Goal: Task Accomplishment & Management: Use online tool/utility

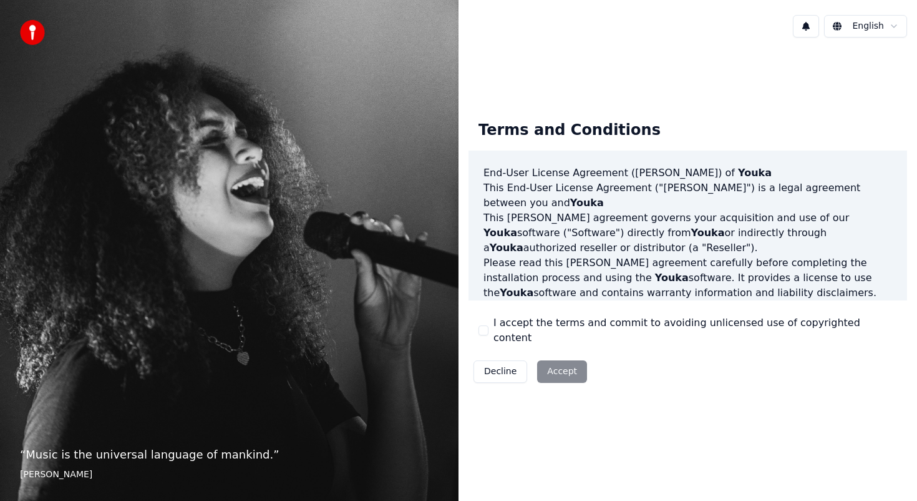
click at [487, 328] on button "I accept the terms and commit to avoiding unlicensed use of copyrighted content" at bounding box center [484, 330] width 10 height 10
click at [477, 326] on div "Terms and Conditions End-User License Agreement ([PERSON_NAME]) of Youka This E…" at bounding box center [688, 249] width 439 height 278
click at [481, 327] on button "I accept the terms and commit to avoiding unlicensed use of copyrighted content" at bounding box center [484, 330] width 10 height 10
click at [477, 330] on div "Terms and Conditions End-User License Agreement ([PERSON_NAME]) of Youka This E…" at bounding box center [688, 249] width 439 height 278
click at [482, 330] on button "I accept the terms and commit to avoiding unlicensed use of copyrighted content" at bounding box center [484, 330] width 10 height 10
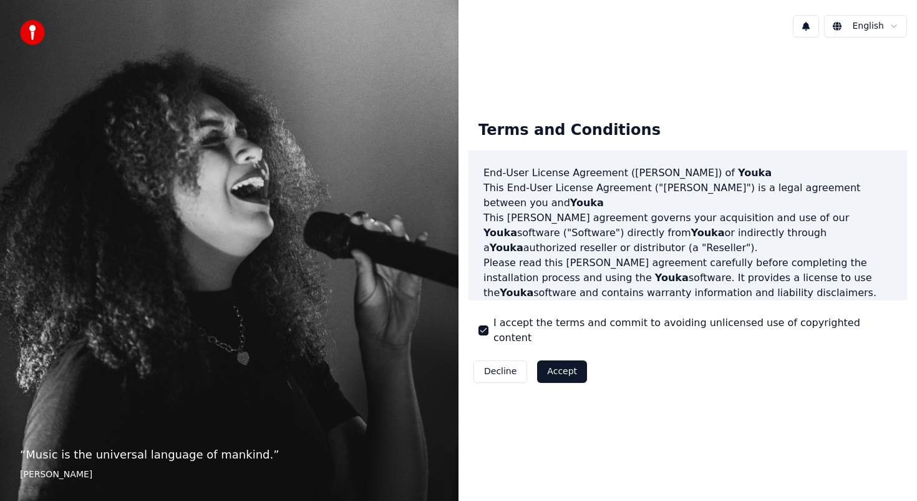
click at [556, 374] on button "Accept" at bounding box center [562, 371] width 50 height 22
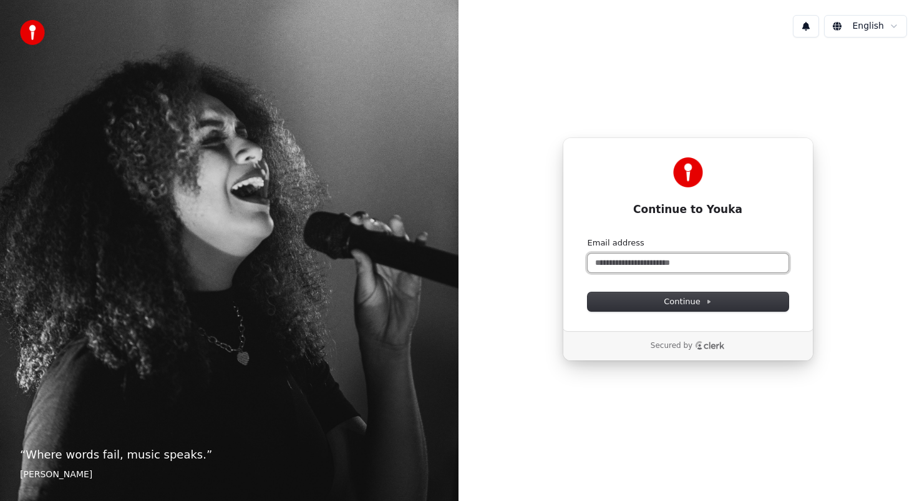
click at [613, 259] on input "Email address" at bounding box center [688, 262] width 201 height 19
click at [588, 237] on button "submit" at bounding box center [588, 237] width 0 height 0
type input "**********"
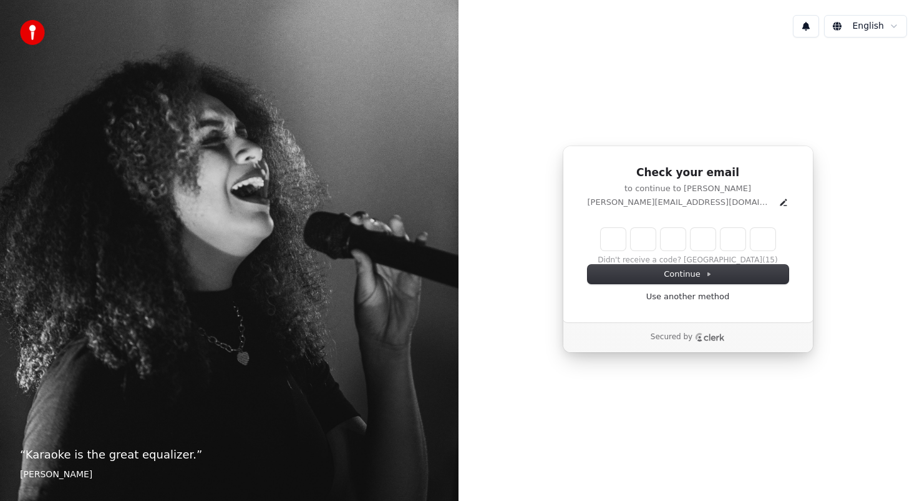
click at [613, 243] on input "Enter verification code" at bounding box center [688, 239] width 175 height 22
paste input "******"
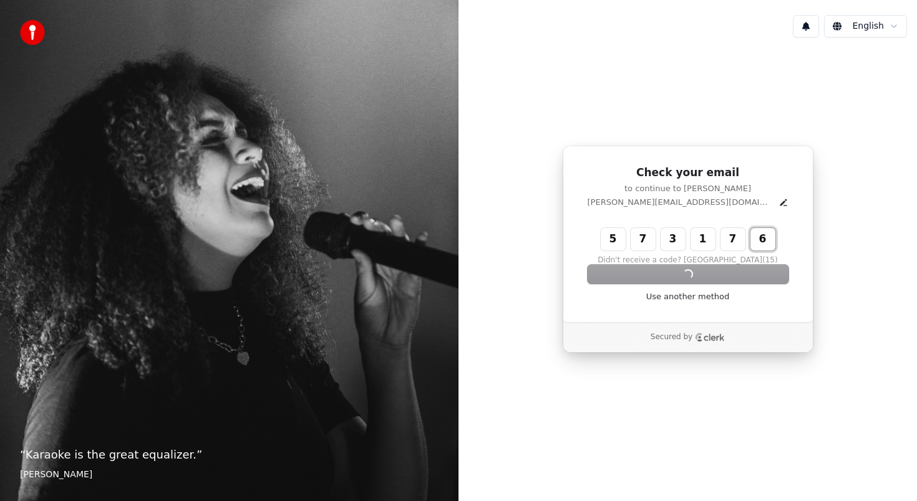
type input "******"
click at [645, 275] on div "Continue Use another method" at bounding box center [688, 283] width 201 height 37
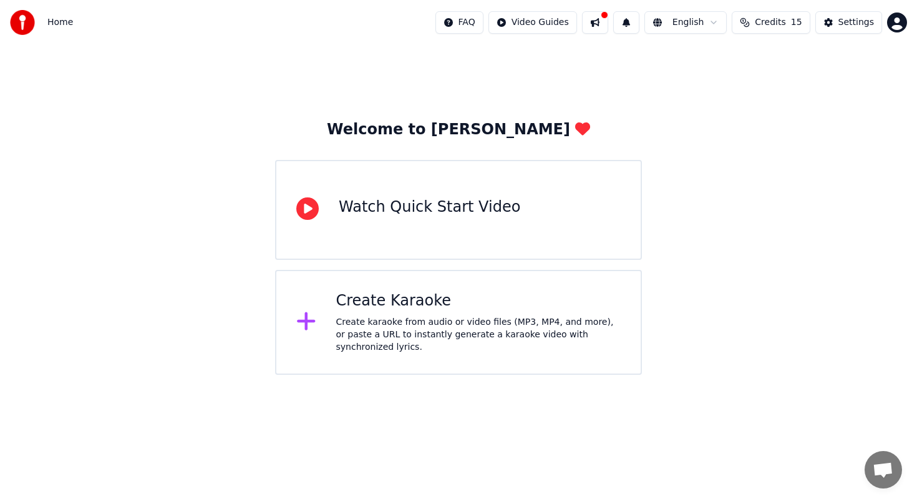
click at [437, 311] on div "Create Karaoke Create karaoke from audio or video files (MP3, MP4, and more), o…" at bounding box center [478, 322] width 285 height 62
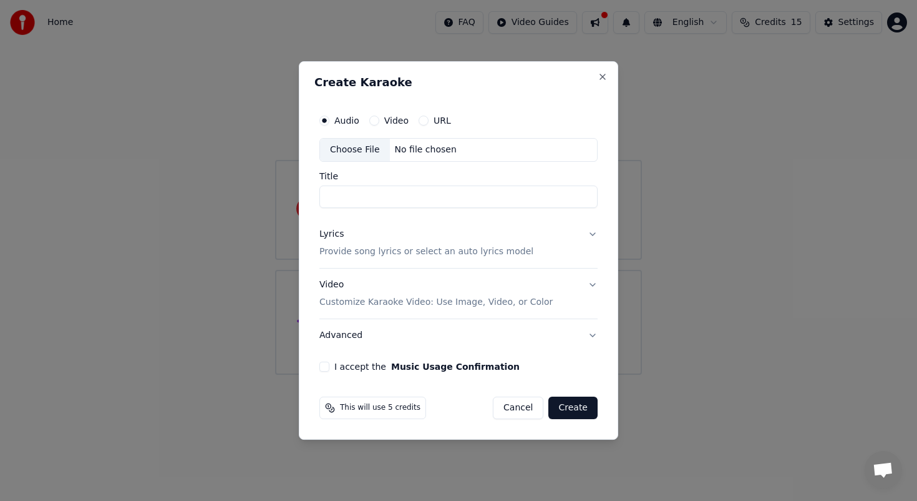
click at [421, 117] on button "URL" at bounding box center [424, 120] width 10 height 10
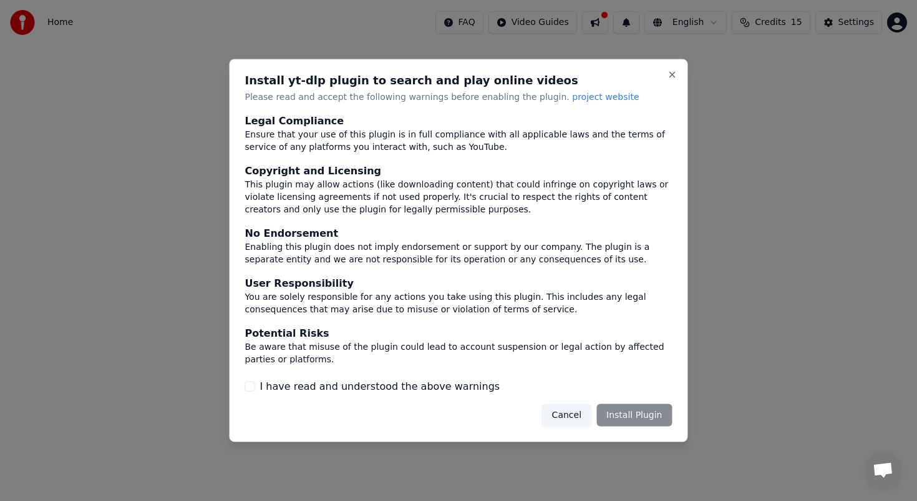
click at [253, 387] on button "I have read and understood the above warnings" at bounding box center [250, 386] width 10 height 10
click at [633, 404] on button "Install Plugin" at bounding box center [635, 414] width 76 height 22
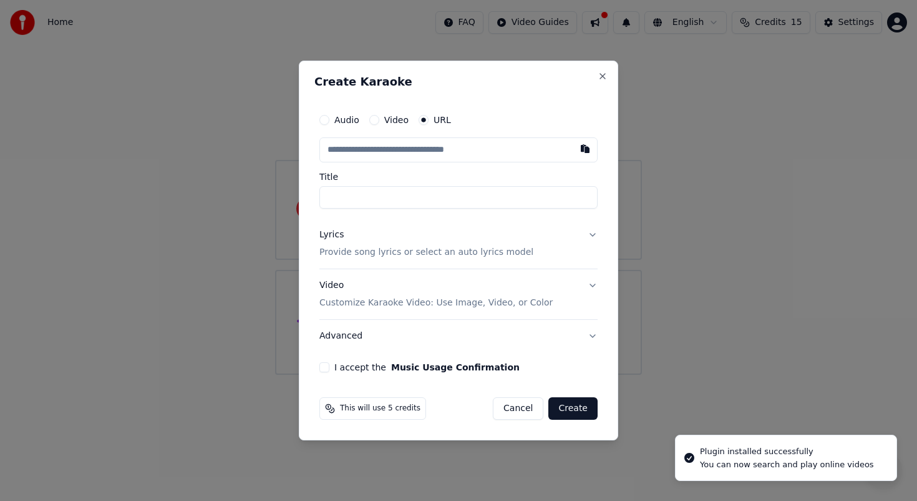
type input "**********"
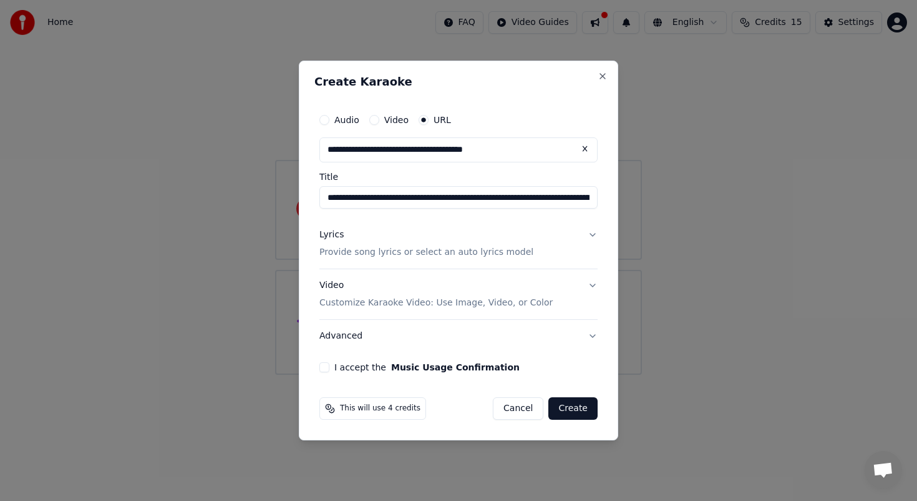
type input "**********"
click at [589, 232] on button "Lyrics Provide song lyrics or select an auto lyrics model" at bounding box center [459, 243] width 278 height 50
type input "**********"
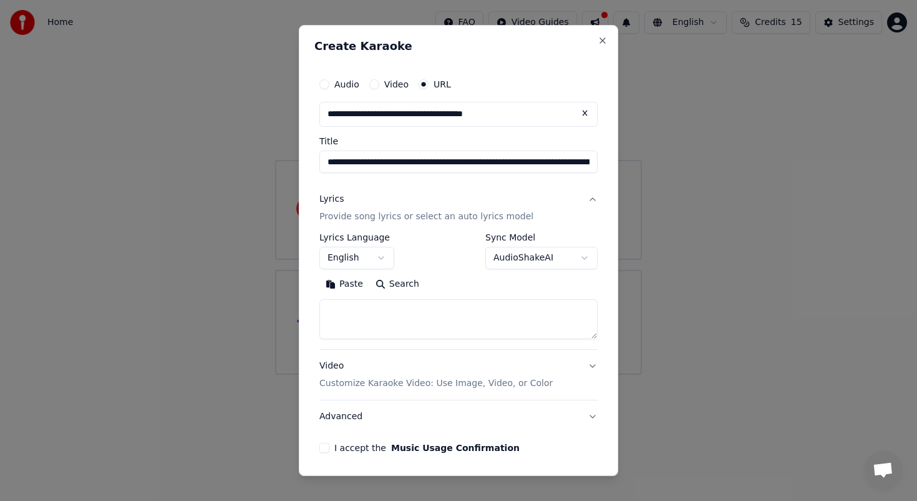
click at [341, 258] on button "English" at bounding box center [357, 258] width 75 height 22
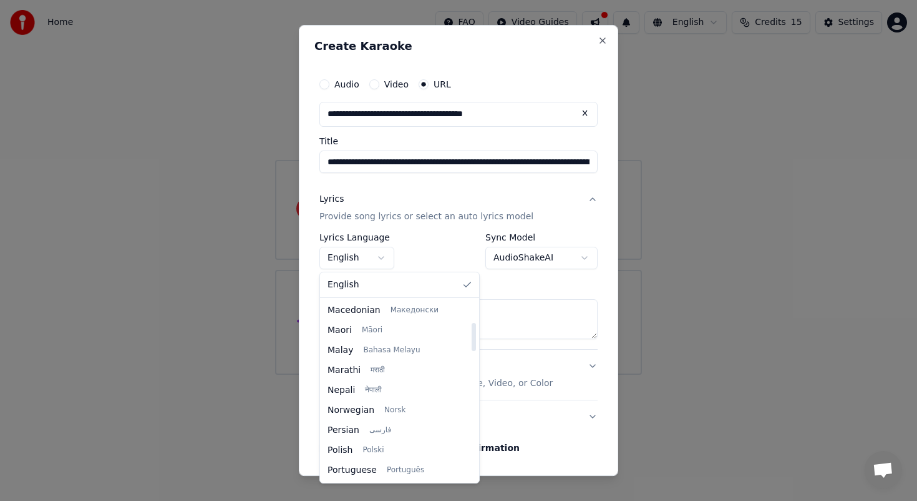
scroll to position [140, 0]
select select "**"
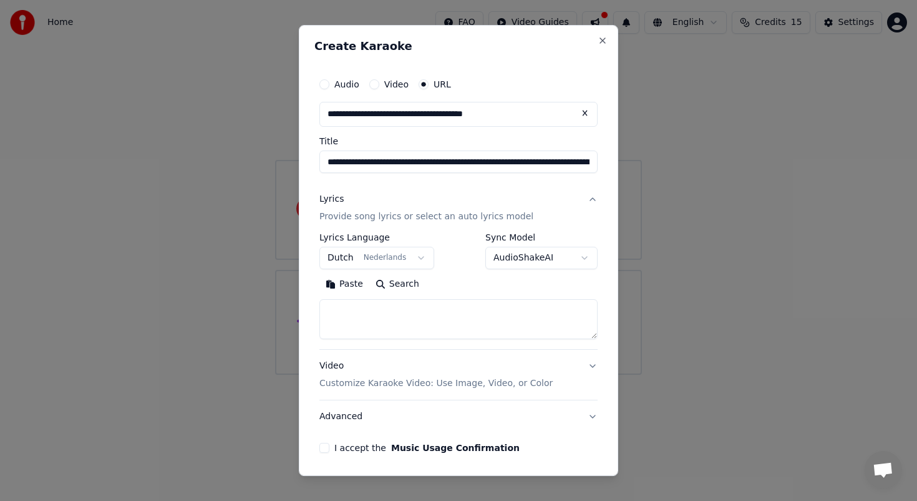
click at [430, 321] on textarea at bounding box center [459, 319] width 278 height 40
paste textarea "**********"
type textarea "**********"
click at [476, 383] on p "Customize Karaoke Video: Use Image, Video, or Color" at bounding box center [436, 383] width 233 height 12
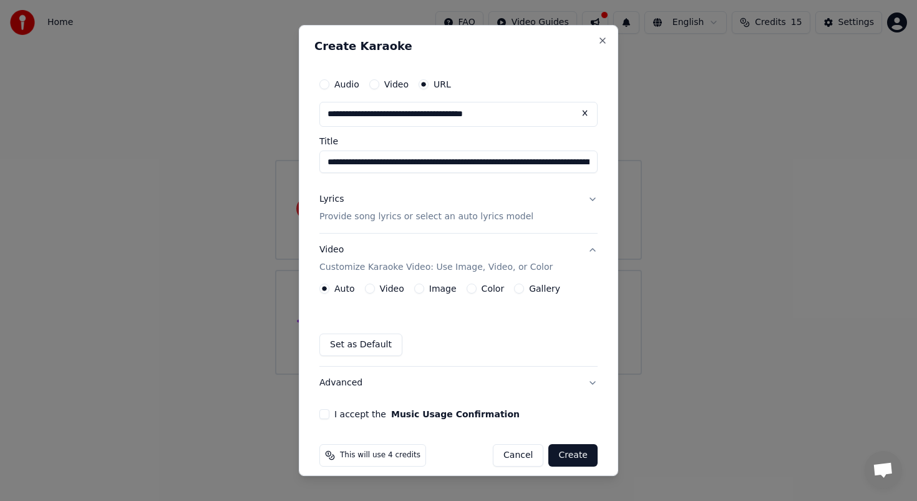
click at [322, 413] on button "I accept the Music Usage Confirmation" at bounding box center [325, 414] width 10 height 10
click at [481, 162] on input "**********" at bounding box center [459, 161] width 278 height 22
type input "********"
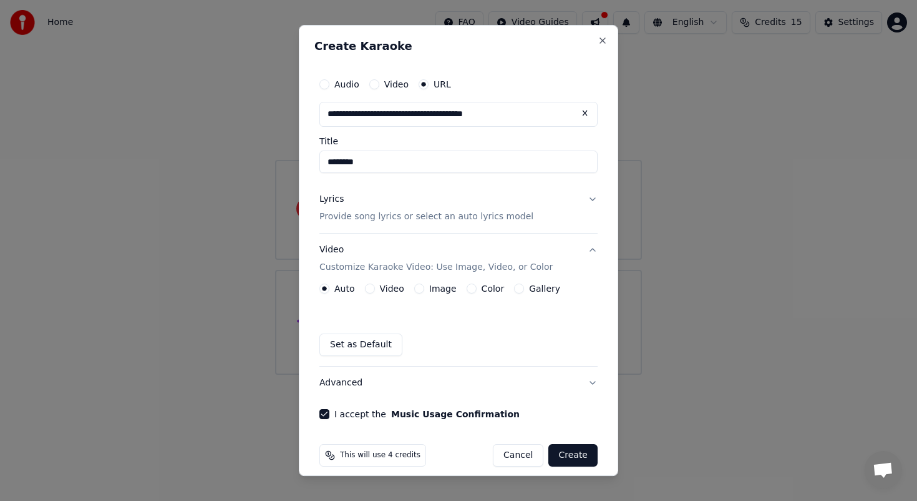
click at [565, 461] on button "Create" at bounding box center [573, 455] width 49 height 22
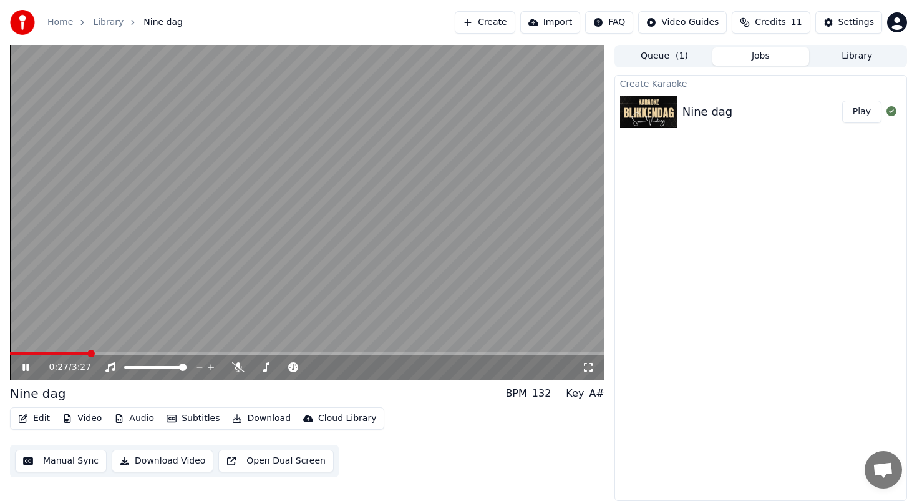
click at [36, 412] on button "Edit" at bounding box center [34, 417] width 42 height 17
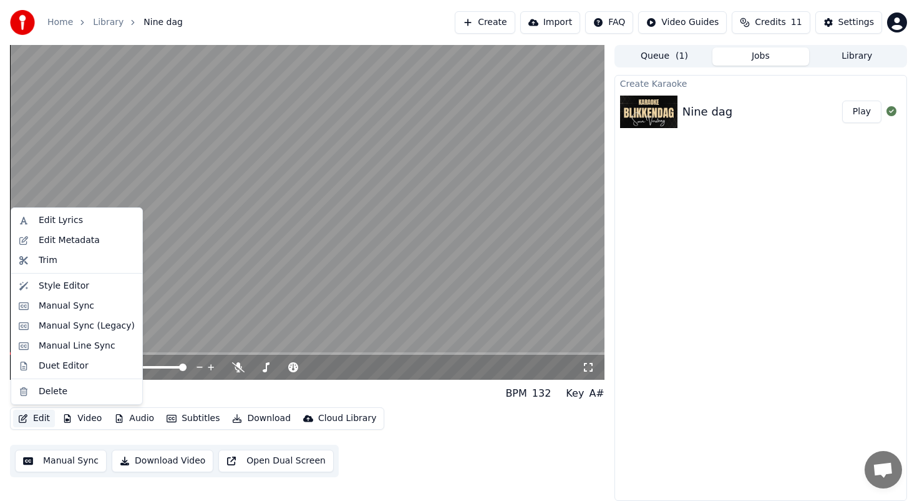
click at [182, 258] on video at bounding box center [307, 212] width 595 height 335
click at [39, 419] on button "Edit" at bounding box center [34, 417] width 42 height 17
click at [73, 217] on div "Edit Lyrics" at bounding box center [61, 220] width 44 height 12
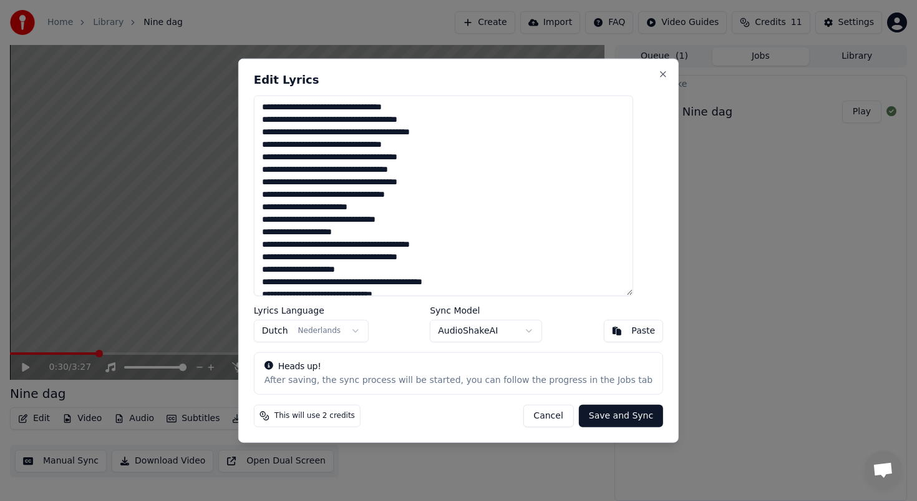
click at [534, 411] on button "Cancel" at bounding box center [548, 415] width 51 height 22
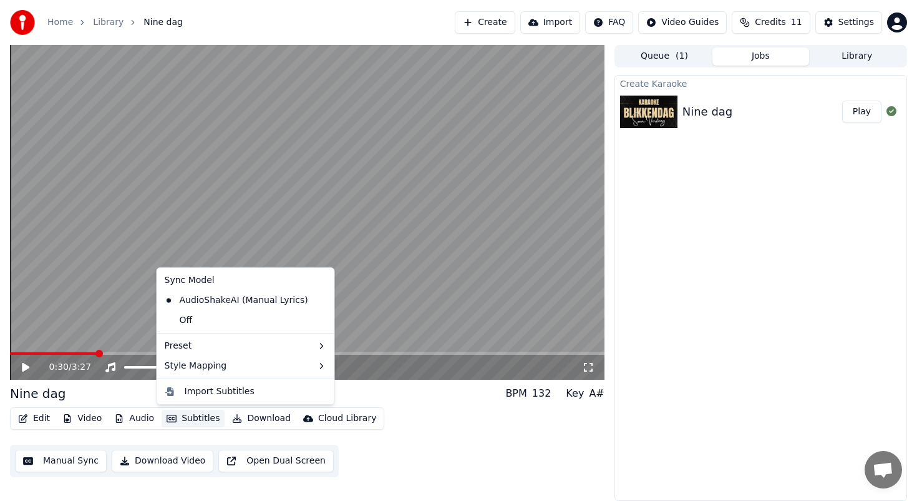
click at [190, 418] on button "Subtitles" at bounding box center [193, 417] width 63 height 17
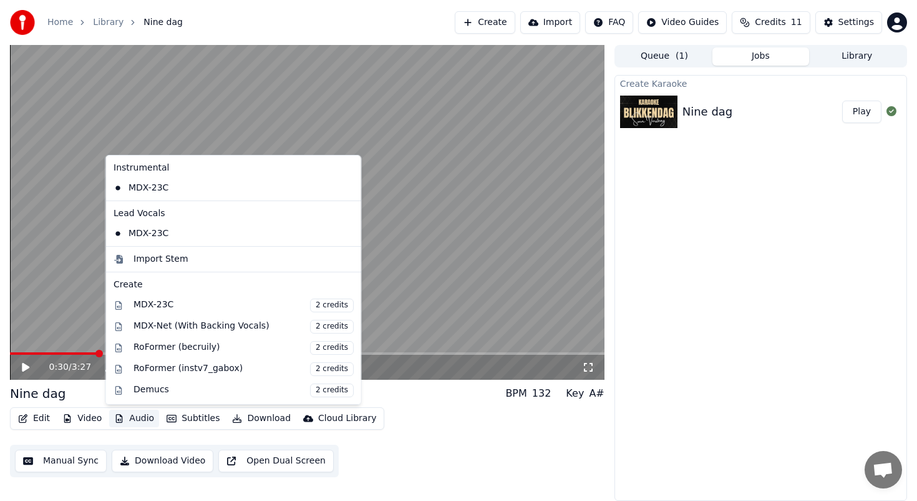
click at [83, 442] on div "Edit Video Audio Subtitles Download Cloud Library Manual Sync Download Video Op…" at bounding box center [307, 442] width 595 height 70
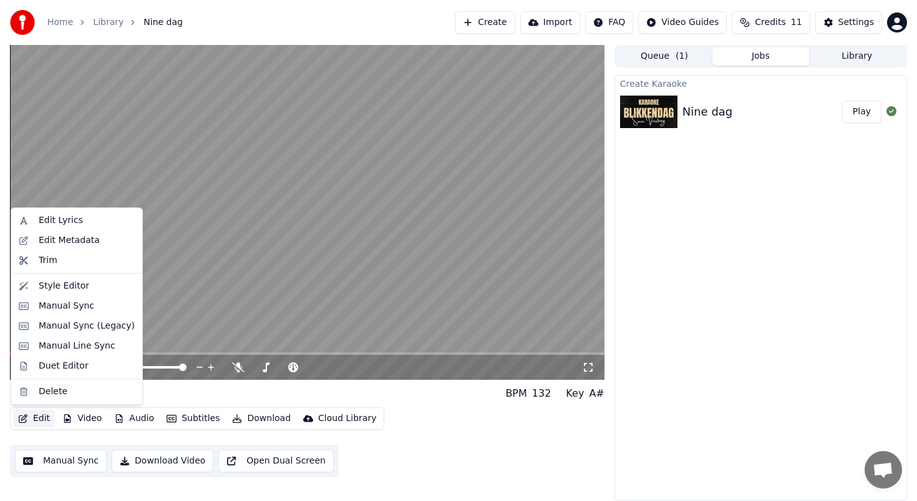
click at [29, 414] on button "Edit" at bounding box center [34, 417] width 42 height 17
click at [94, 305] on div "Manual Sync" at bounding box center [87, 306] width 96 height 12
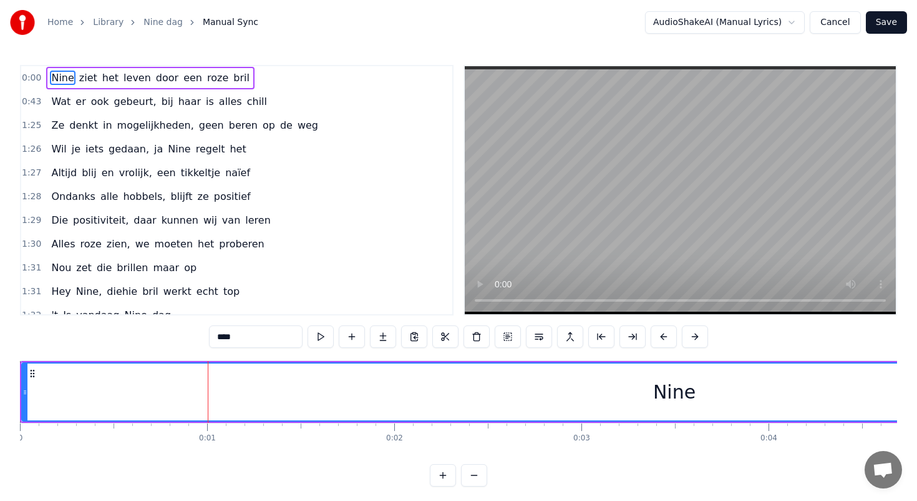
drag, startPoint x: 58, startPoint y: 76, endPoint x: 81, endPoint y: 79, distance: 23.3
click at [80, 81] on div "Nine ziet het leven door een roze bril" at bounding box center [150, 78] width 208 height 22
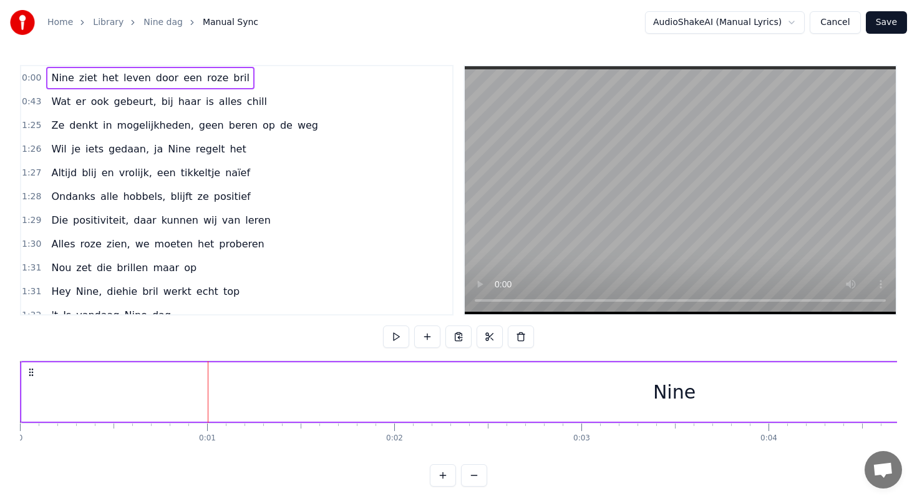
drag, startPoint x: 245, startPoint y: 397, endPoint x: 337, endPoint y: 406, distance: 92.8
click at [338, 406] on div "Nine" at bounding box center [675, 391] width 1306 height 59
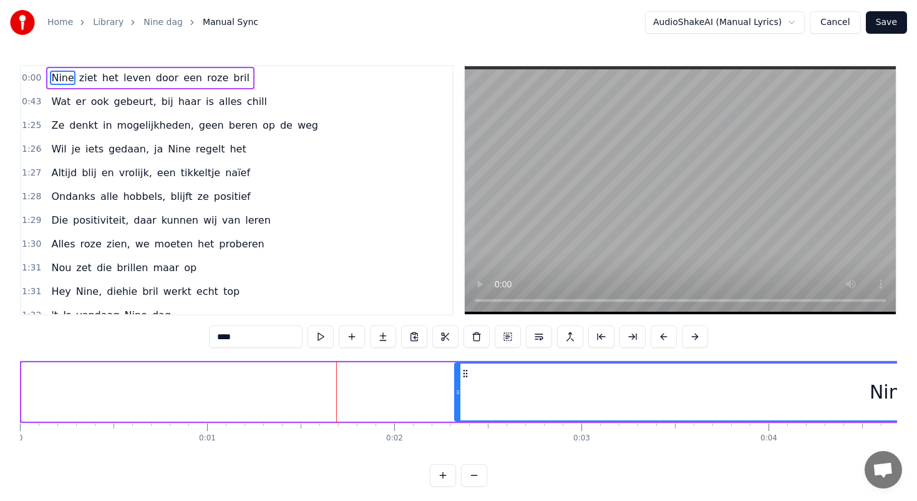
drag, startPoint x: 24, startPoint y: 391, endPoint x: 559, endPoint y: 399, distance: 535.5
click at [461, 400] on div at bounding box center [458, 391] width 5 height 57
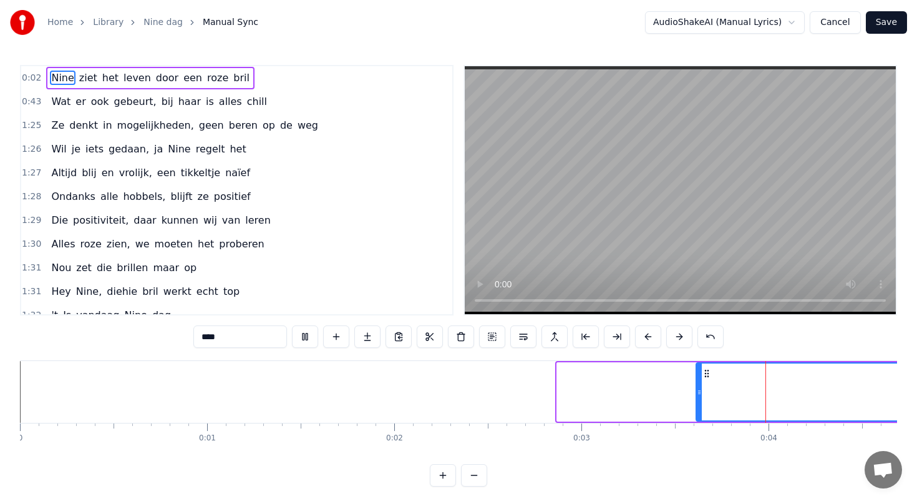
drag, startPoint x: 558, startPoint y: 388, endPoint x: 838, endPoint y: 388, distance: 280.2
click at [702, 388] on icon at bounding box center [699, 392] width 5 height 10
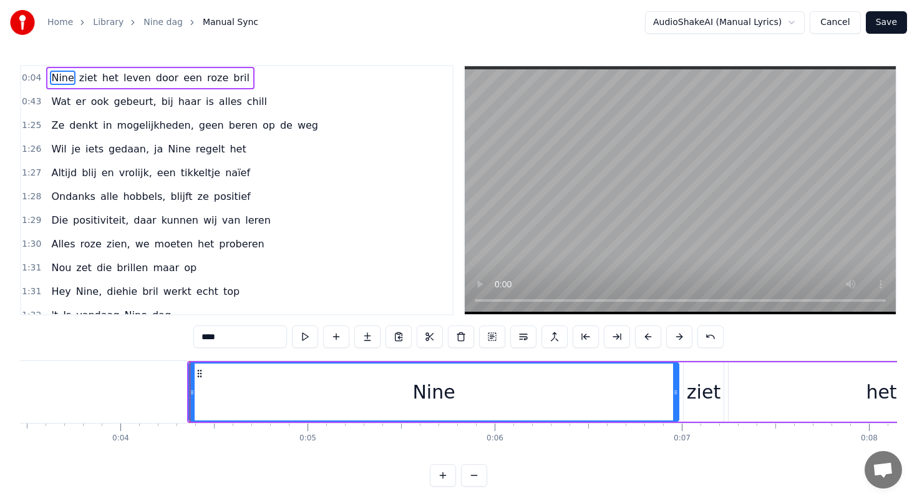
scroll to position [0, 756]
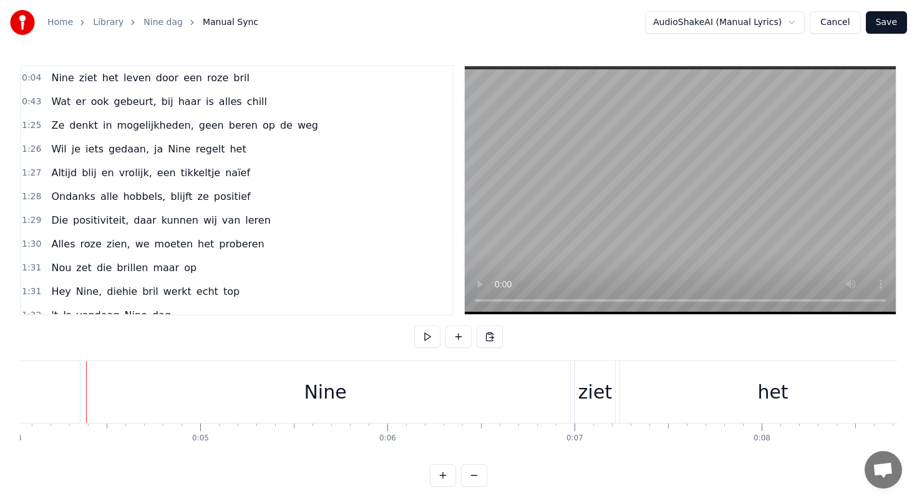
click at [90, 389] on div "Nine" at bounding box center [326, 392] width 490 height 62
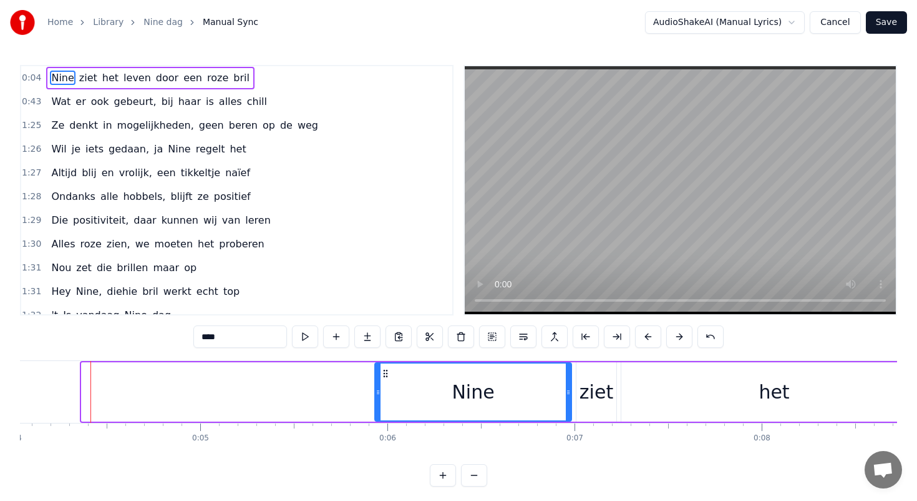
drag, startPoint x: 85, startPoint y: 394, endPoint x: 382, endPoint y: 411, distance: 297.0
click at [381, 411] on div at bounding box center [378, 391] width 5 height 57
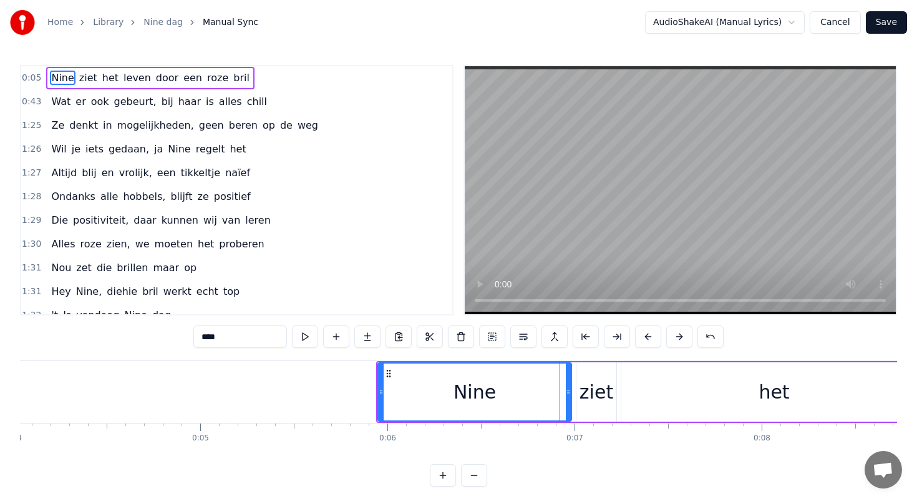
drag, startPoint x: 519, startPoint y: 385, endPoint x: 596, endPoint y: 385, distance: 76.8
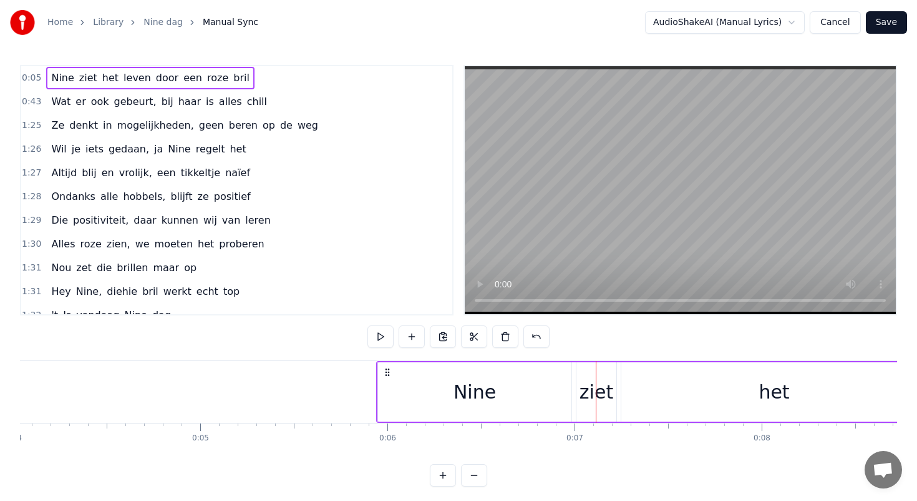
click at [462, 381] on div "Nine" at bounding box center [475, 392] width 42 height 28
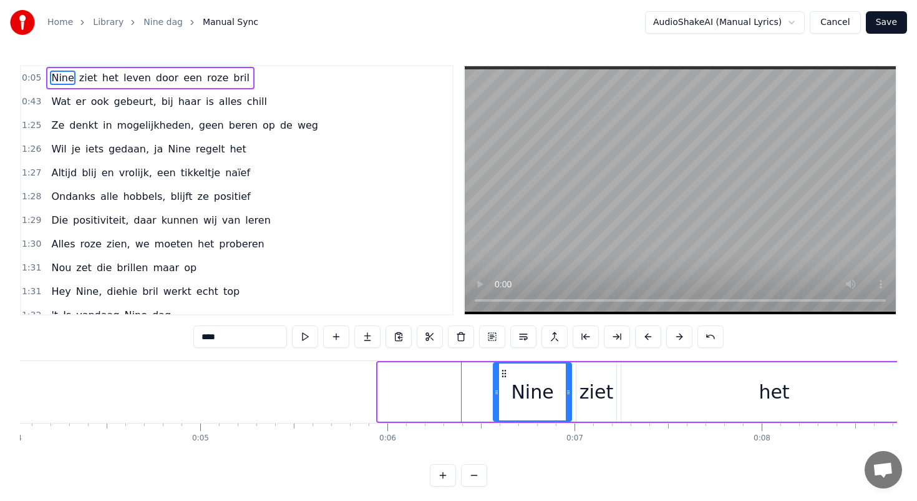
drag, startPoint x: 381, startPoint y: 390, endPoint x: 507, endPoint y: 389, distance: 126.1
click at [499, 390] on icon at bounding box center [496, 392] width 5 height 10
drag, startPoint x: 570, startPoint y: 389, endPoint x: 559, endPoint y: 389, distance: 11.3
click at [565, 389] on icon at bounding box center [567, 392] width 5 height 10
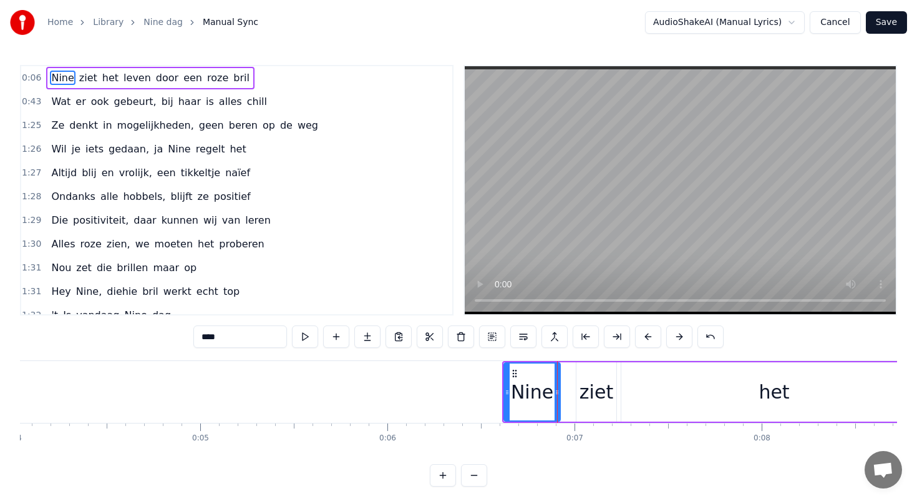
drag, startPoint x: 605, startPoint y: 391, endPoint x: 684, endPoint y: 391, distance: 78.6
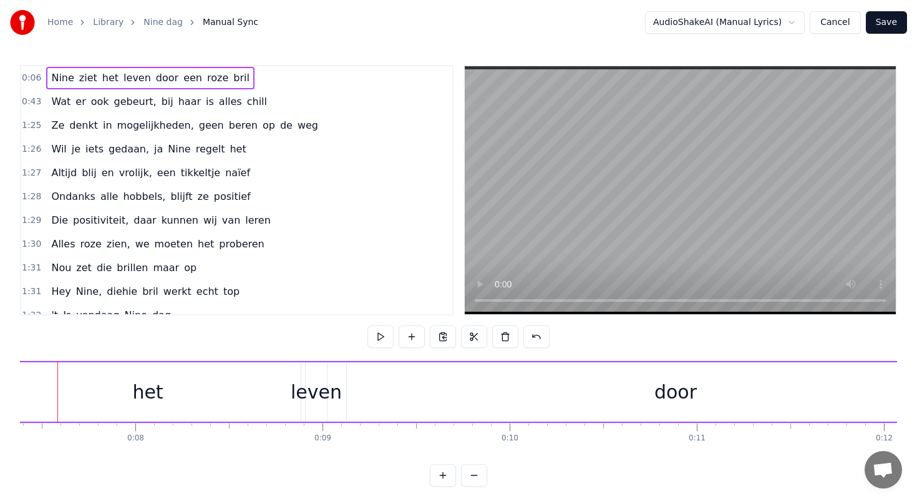
scroll to position [0, 1385]
click at [398, 399] on div "door" at bounding box center [673, 391] width 658 height 59
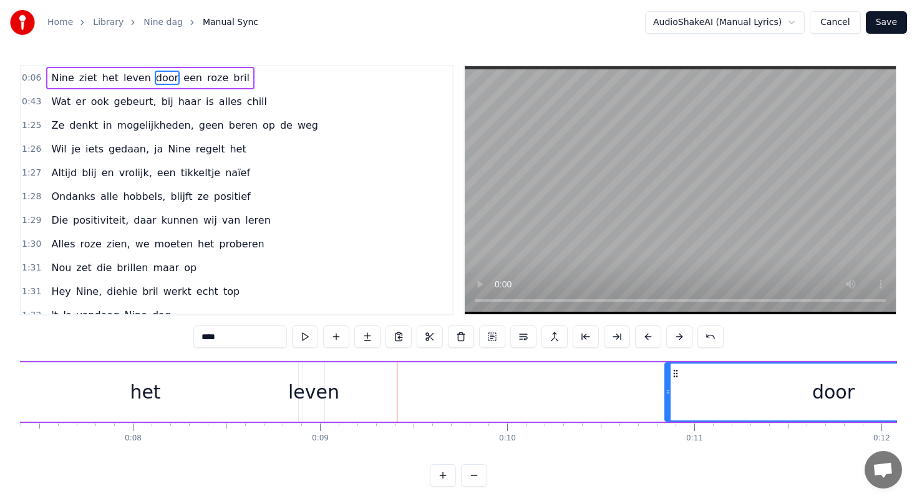
drag, startPoint x: 349, startPoint y: 394, endPoint x: 678, endPoint y: 406, distance: 329.1
click at [678, 406] on div "door" at bounding box center [834, 391] width 336 height 57
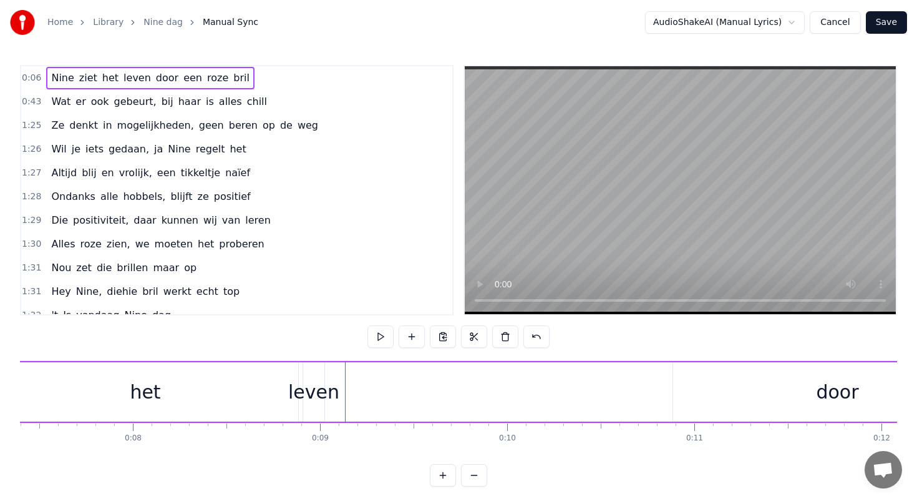
click at [313, 389] on div "leven" at bounding box center [313, 392] width 51 height 28
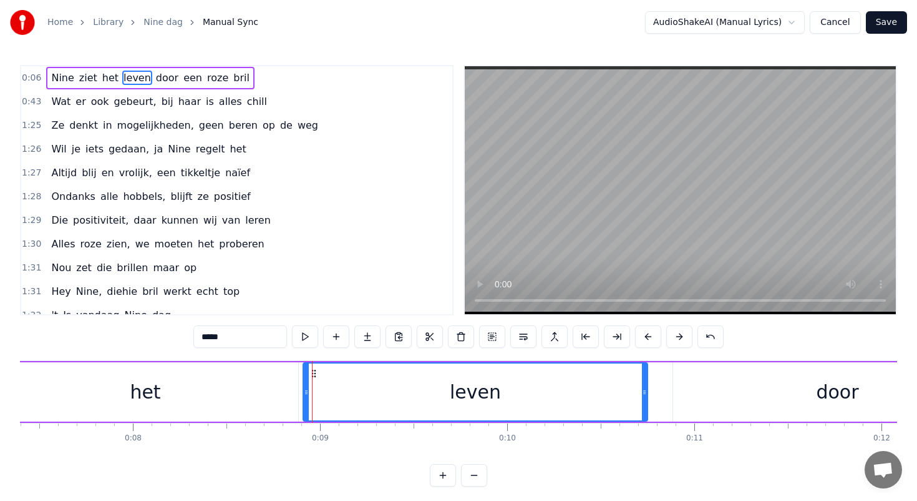
drag, startPoint x: 322, startPoint y: 393, endPoint x: 672, endPoint y: 398, distance: 350.1
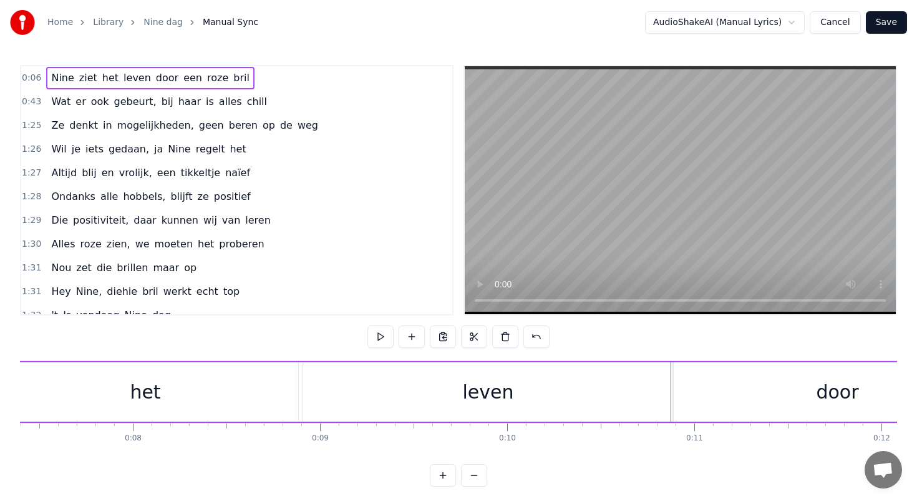
click at [313, 389] on div "leven" at bounding box center [488, 391] width 370 height 59
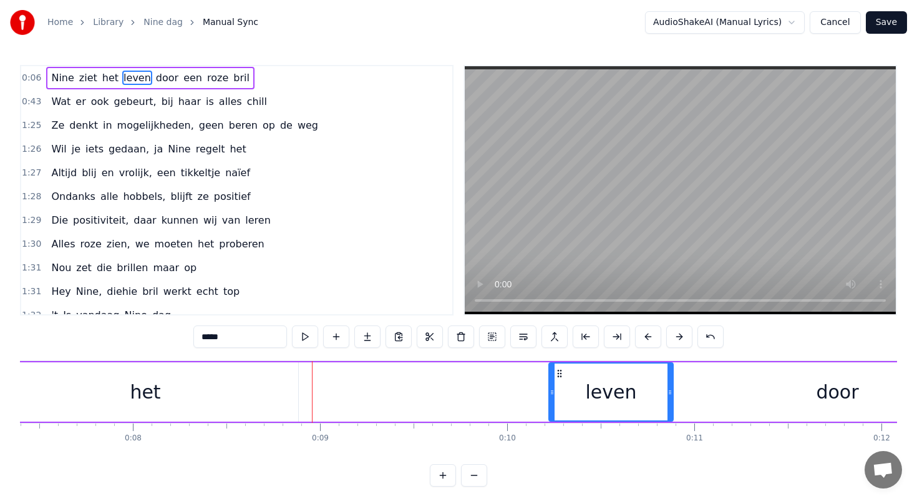
drag, startPoint x: 305, startPoint y: 391, endPoint x: 629, endPoint y: 393, distance: 323.9
click at [555, 394] on icon at bounding box center [552, 392] width 5 height 10
click at [134, 381] on div "het" at bounding box center [145, 392] width 31 height 28
type input "***"
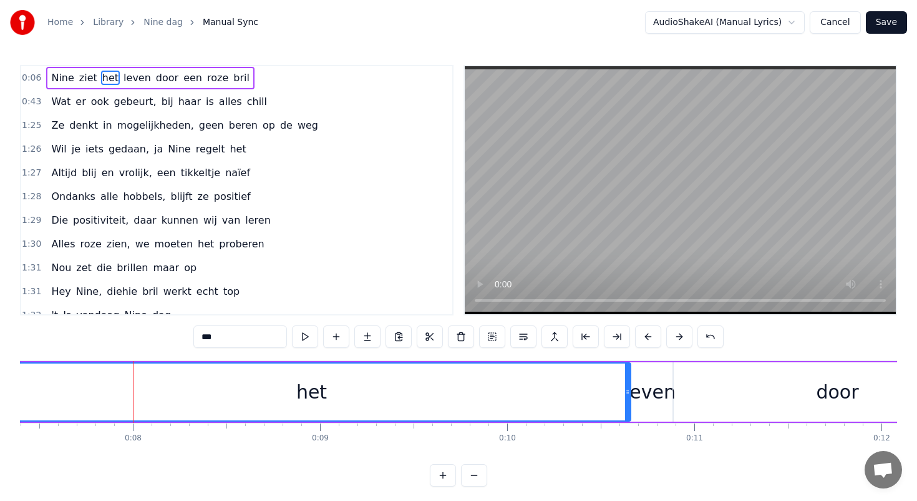
drag, startPoint x: 292, startPoint y: 388, endPoint x: 623, endPoint y: 383, distance: 330.8
click at [624, 384] on div "het" at bounding box center [311, 391] width 637 height 57
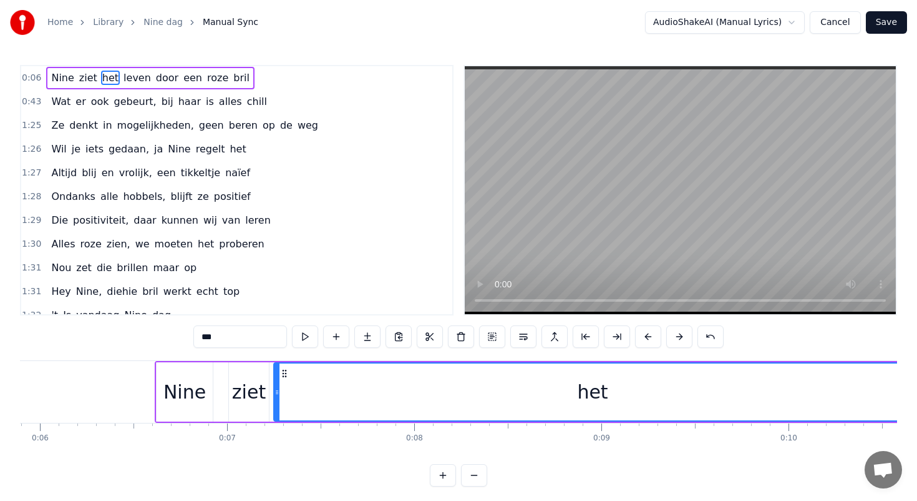
scroll to position [0, 1101]
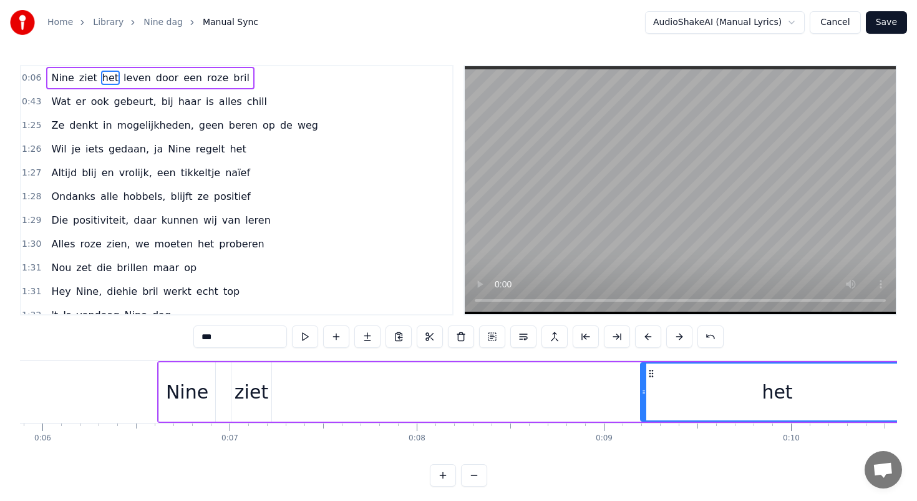
drag, startPoint x: 277, startPoint y: 393, endPoint x: 650, endPoint y: 409, distance: 373.5
click at [647, 409] on div at bounding box center [644, 391] width 5 height 57
drag, startPoint x: 654, startPoint y: 392, endPoint x: 889, endPoint y: 394, distance: 234.7
click at [888, 395] on div "het" at bounding box center [848, 391] width 130 height 57
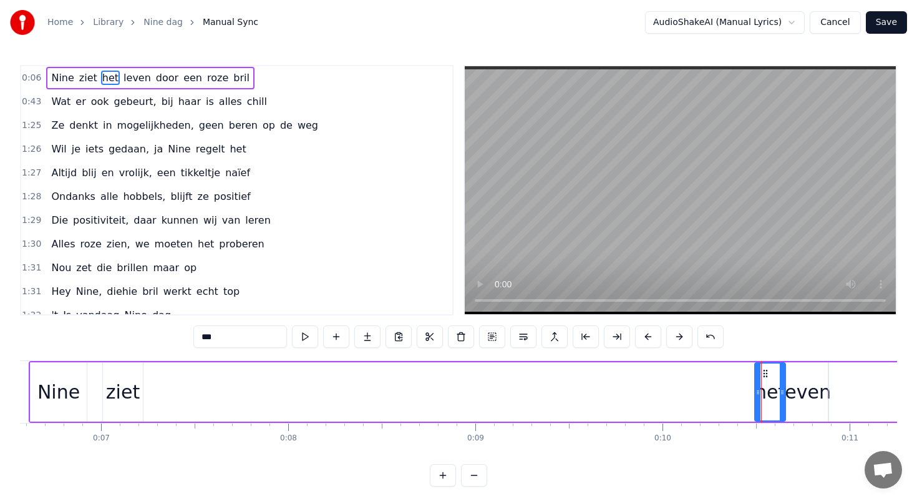
scroll to position [0, 1175]
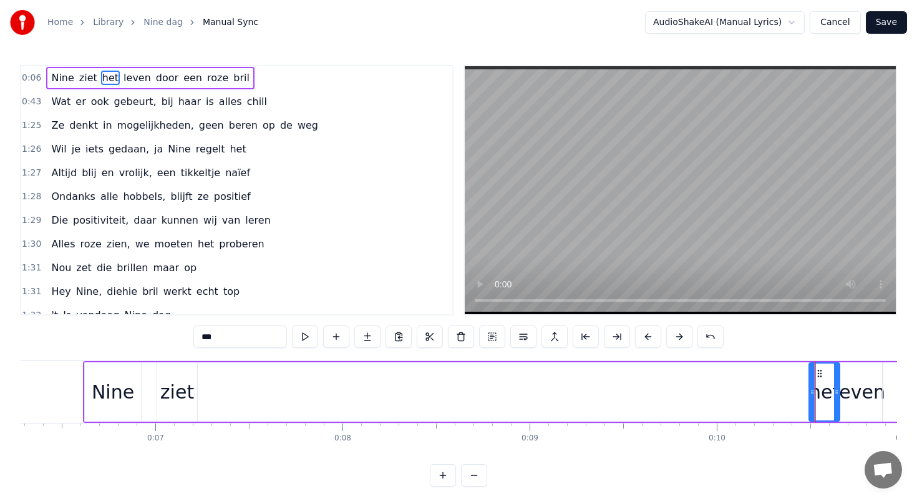
drag, startPoint x: 166, startPoint y: 380, endPoint x: 477, endPoint y: 397, distance: 311.9
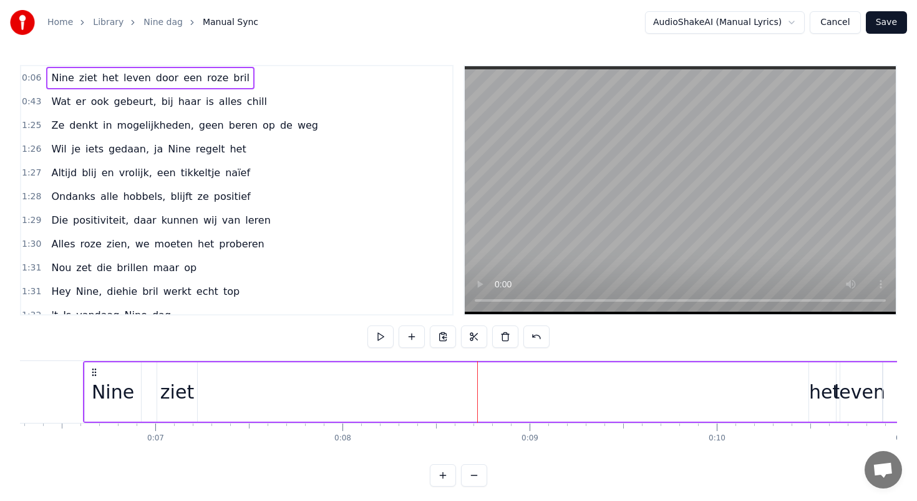
drag, startPoint x: 180, startPoint y: 385, endPoint x: 288, endPoint y: 403, distance: 108.9
click at [185, 392] on div "ziet" at bounding box center [177, 392] width 34 height 28
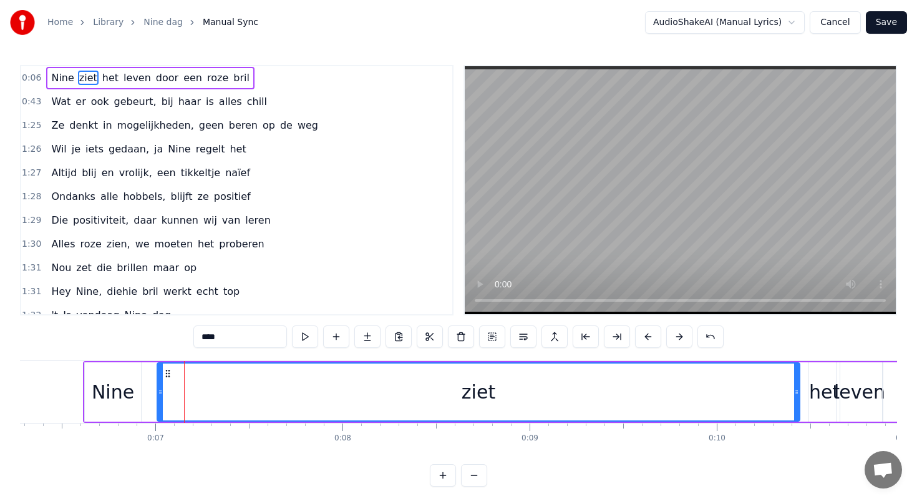
drag, startPoint x: 193, startPoint y: 391, endPoint x: 799, endPoint y: 420, distance: 606.7
click at [799, 420] on div "ziet" at bounding box center [479, 391] width 644 height 59
click at [164, 389] on div "ziet" at bounding box center [480, 391] width 645 height 57
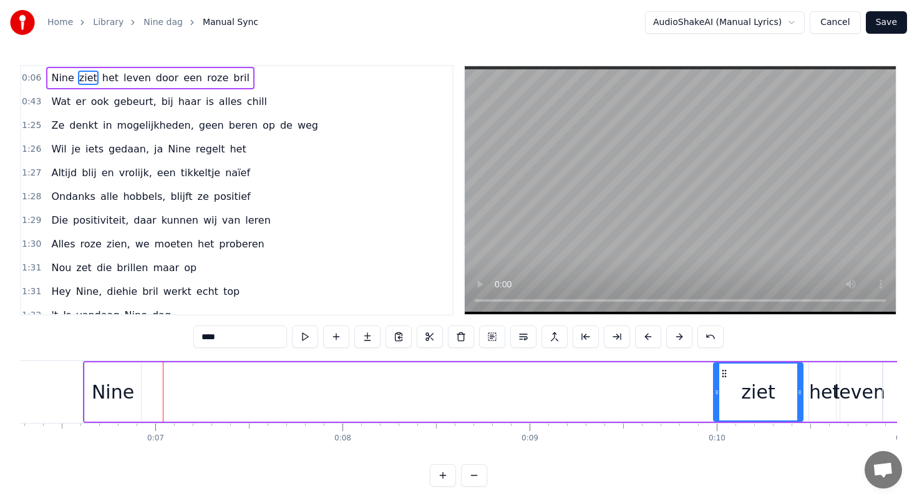
drag, startPoint x: 160, startPoint y: 390, endPoint x: 717, endPoint y: 399, distance: 556.8
click at [717, 399] on div at bounding box center [717, 391] width 5 height 57
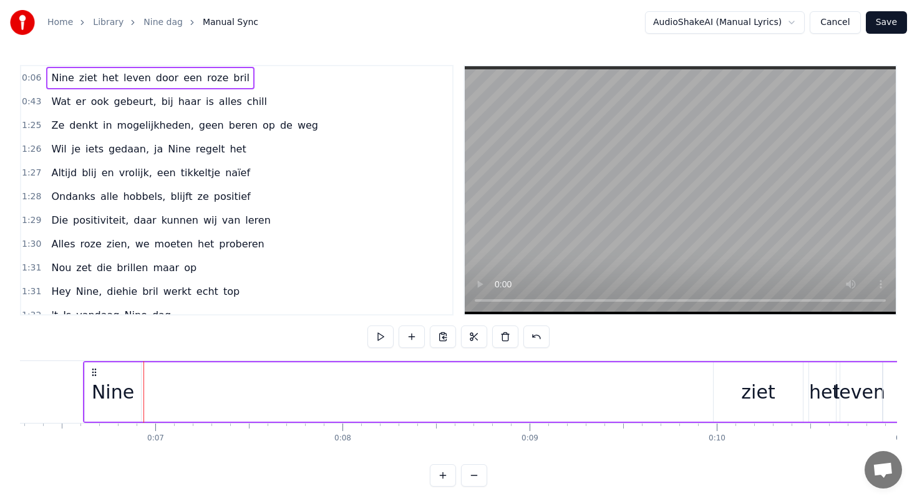
click at [118, 390] on div "Nine" at bounding box center [113, 392] width 42 height 28
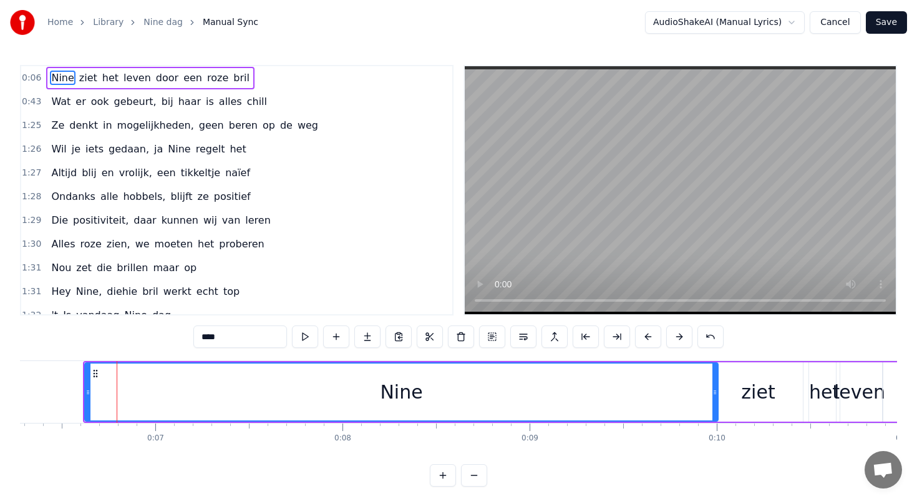
drag, startPoint x: 137, startPoint y: 390, endPoint x: 715, endPoint y: 407, distance: 577.5
click at [715, 407] on div at bounding box center [715, 391] width 5 height 57
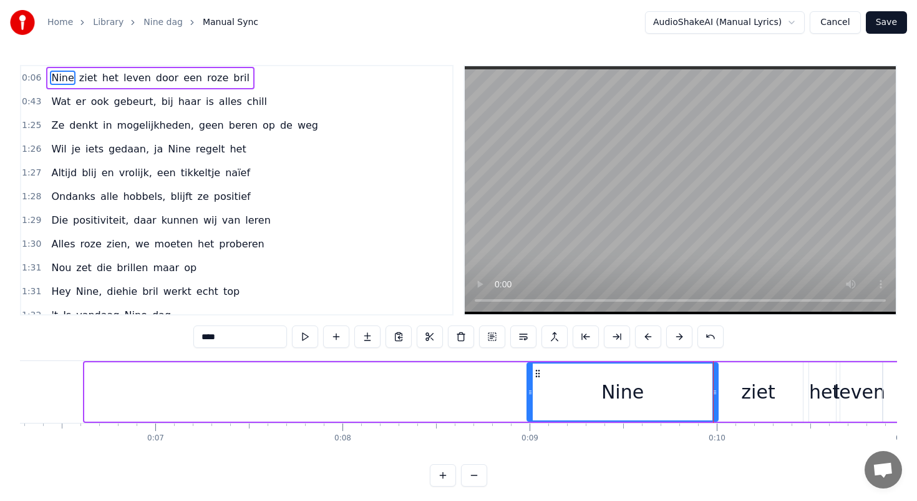
drag, startPoint x: 87, startPoint y: 393, endPoint x: 565, endPoint y: 392, distance: 478.7
click at [533, 392] on icon at bounding box center [530, 392] width 5 height 10
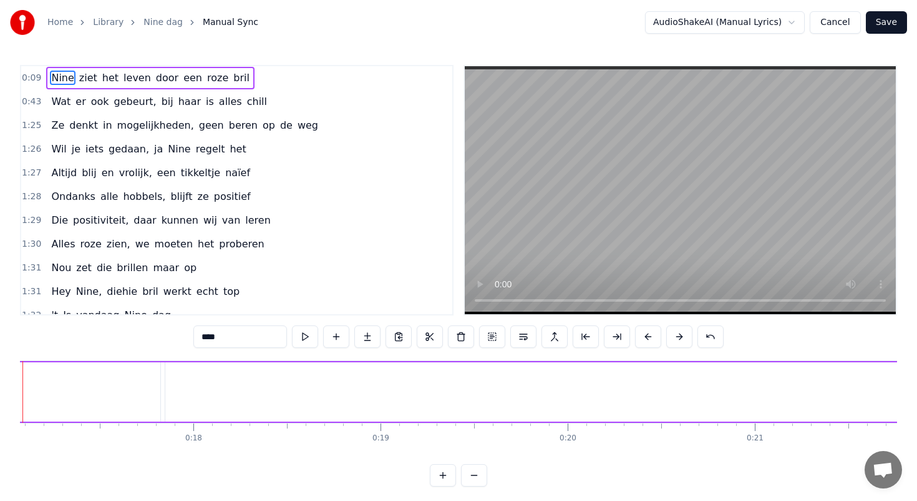
scroll to position [0, 3232]
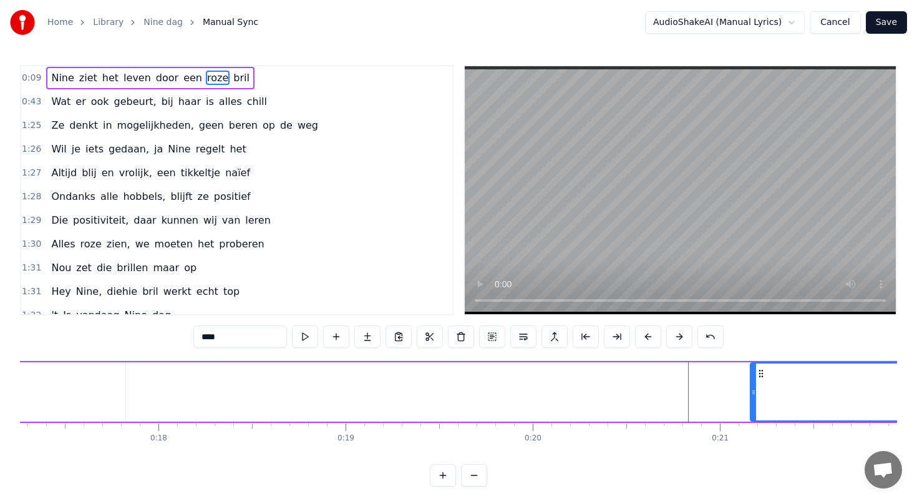
drag, startPoint x: 132, startPoint y: 394, endPoint x: 752, endPoint y: 388, distance: 620.4
click at [752, 388] on icon at bounding box center [753, 392] width 5 height 10
click at [315, 396] on div "een" at bounding box center [94, 391] width 961 height 59
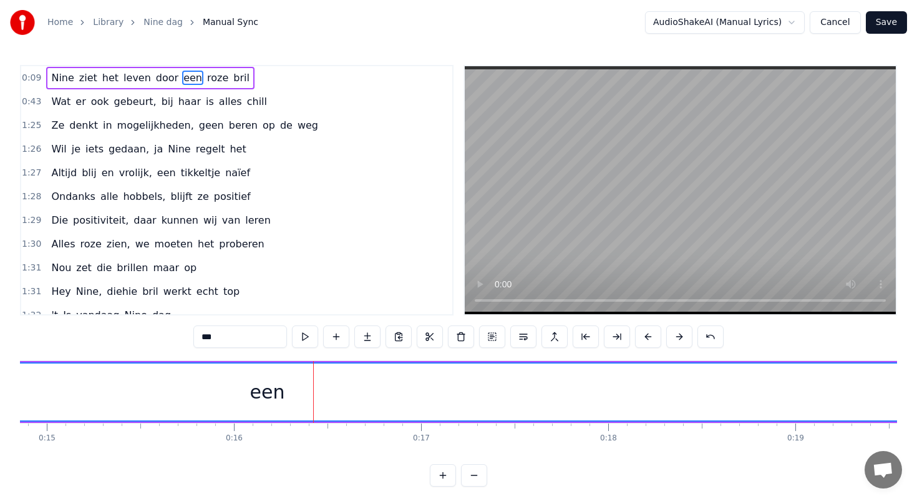
drag, startPoint x: 572, startPoint y: 390, endPoint x: 917, endPoint y: 400, distance: 345.3
click at [917, 400] on div "Home Library Nine dag Manual Sync AudioShakeAI (Manual Lyrics) Cancel Save 0:09…" at bounding box center [458, 243] width 917 height 486
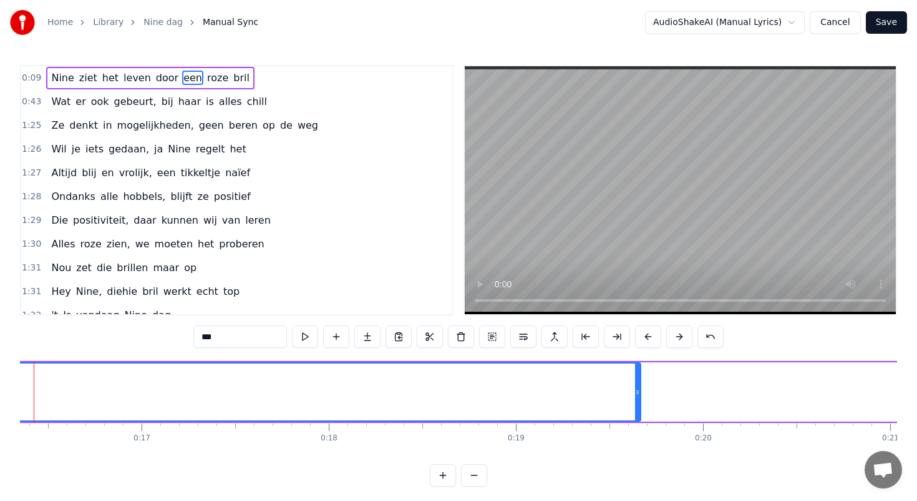
scroll to position [0, 3144]
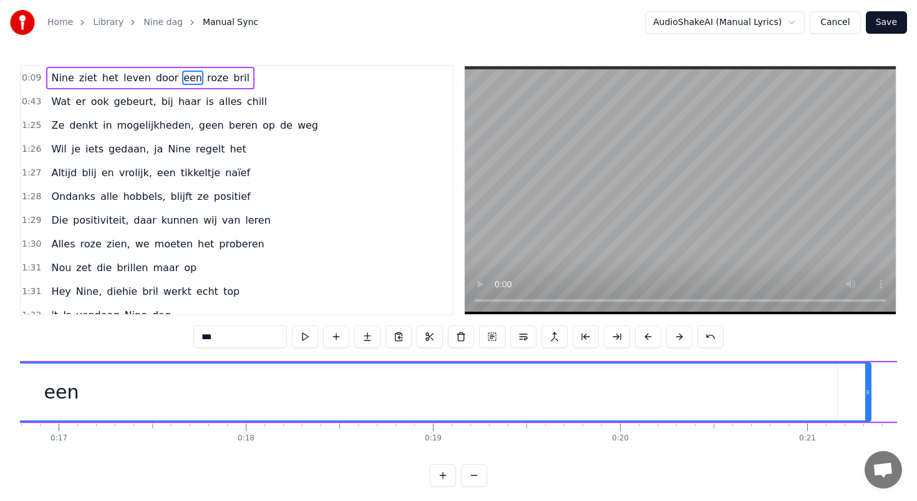
drag, startPoint x: 556, startPoint y: 390, endPoint x: 917, endPoint y: 391, distance: 360.7
click at [917, 391] on div "Home Library Nine dag Manual Sync AudioShakeAI (Manual Lyrics) Cancel Save 0:09…" at bounding box center [458, 243] width 917 height 486
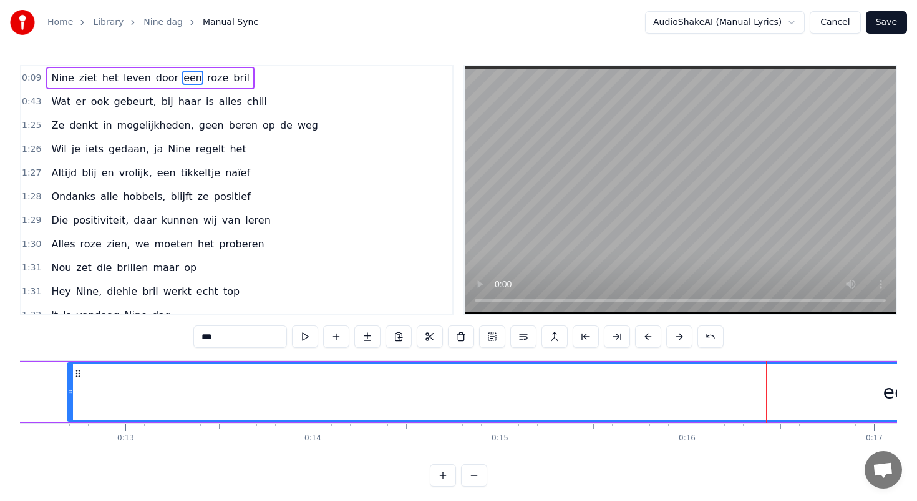
scroll to position [0, 2327]
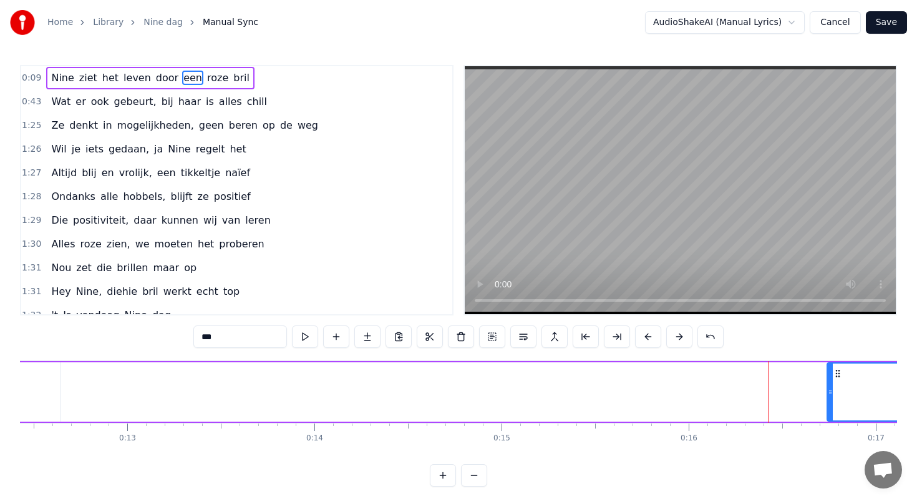
drag, startPoint x: 72, startPoint y: 393, endPoint x: 830, endPoint y: 383, distance: 758.3
click at [830, 383] on div at bounding box center [830, 391] width 5 height 57
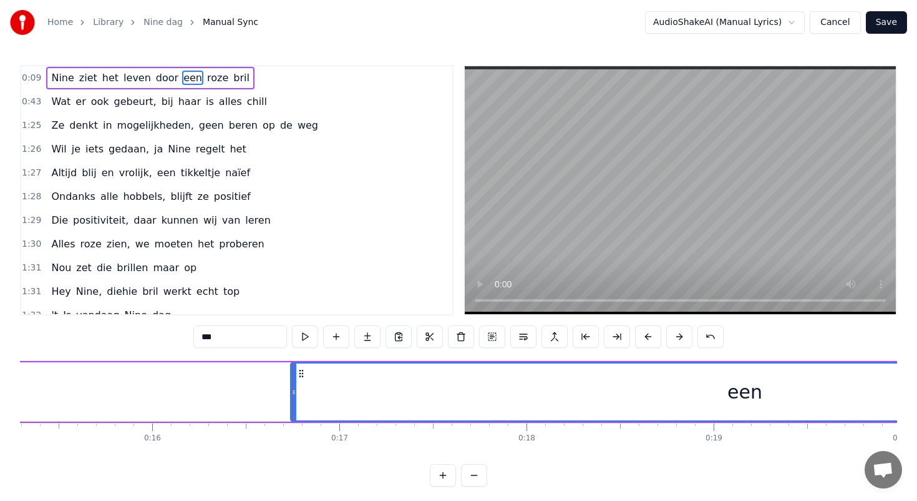
scroll to position [0, 2865]
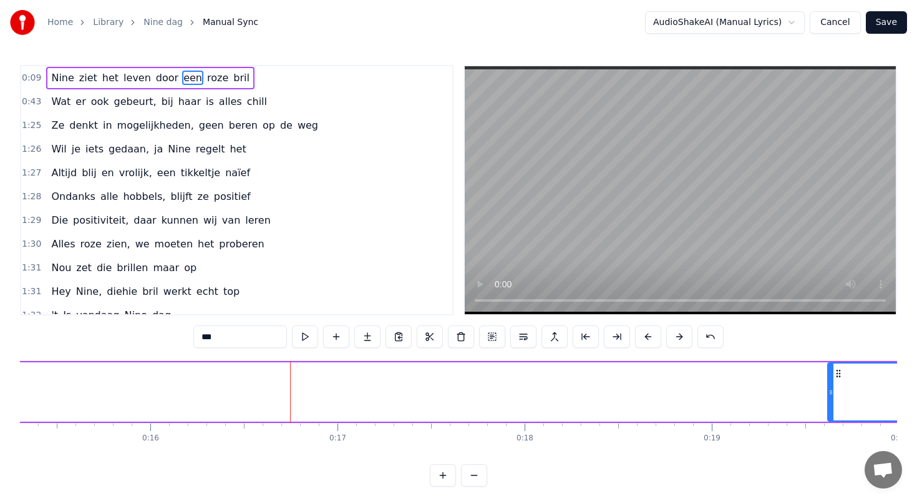
drag, startPoint x: 291, startPoint y: 393, endPoint x: 851, endPoint y: 372, distance: 559.6
click at [834, 372] on div at bounding box center [831, 391] width 5 height 57
click at [138, 385] on div "door" at bounding box center [88, 391] width 329 height 59
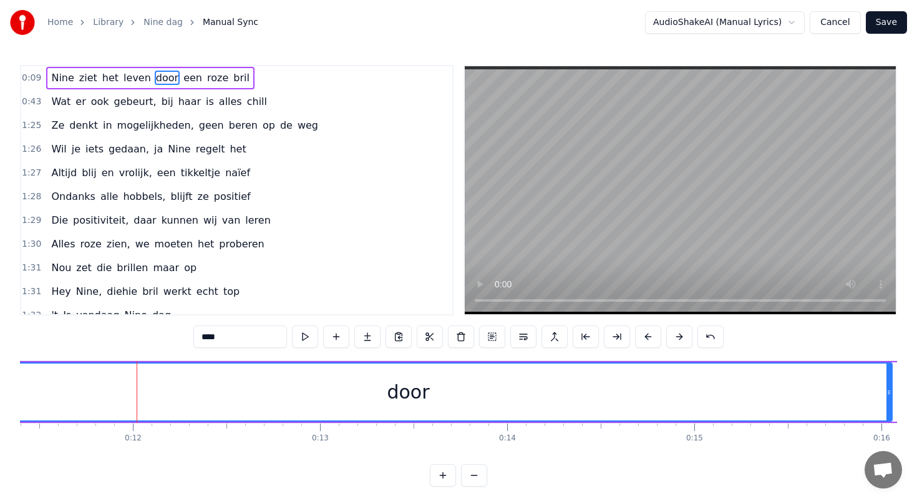
drag, startPoint x: 250, startPoint y: 391, endPoint x: 886, endPoint y: 400, distance: 635.4
click at [887, 400] on div at bounding box center [889, 391] width 5 height 57
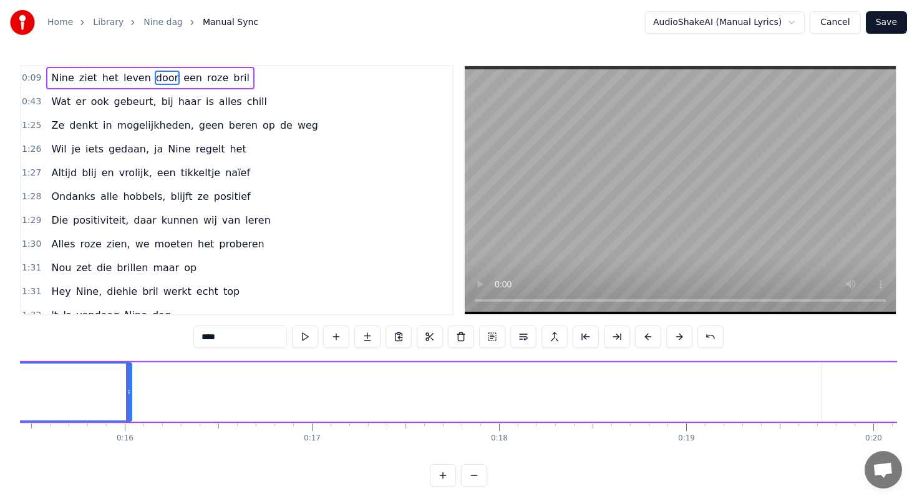
scroll to position [0, 2936]
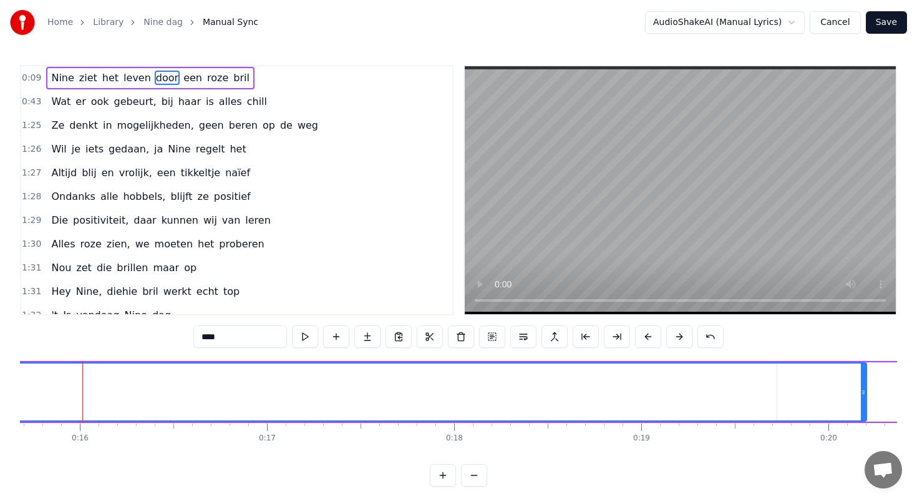
drag, startPoint x: 82, startPoint y: 392, endPoint x: 862, endPoint y: 395, distance: 780.1
click at [862, 395] on icon at bounding box center [863, 392] width 5 height 10
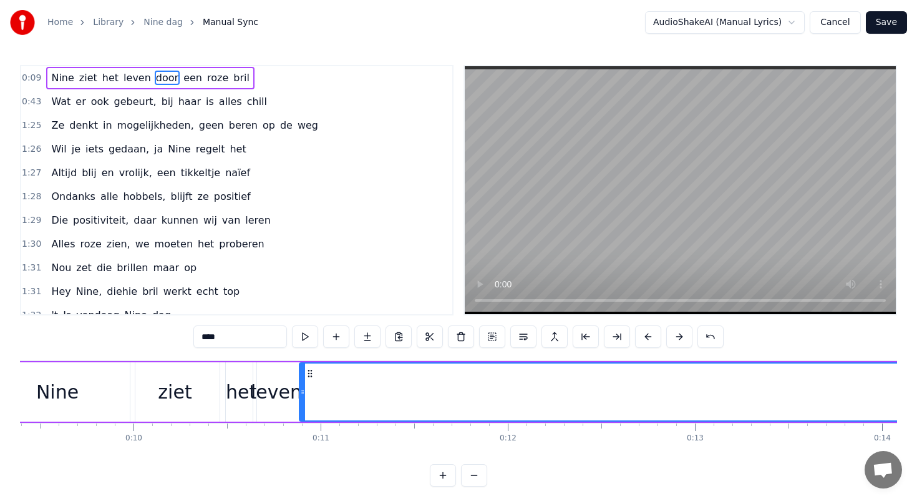
scroll to position [0, 1661]
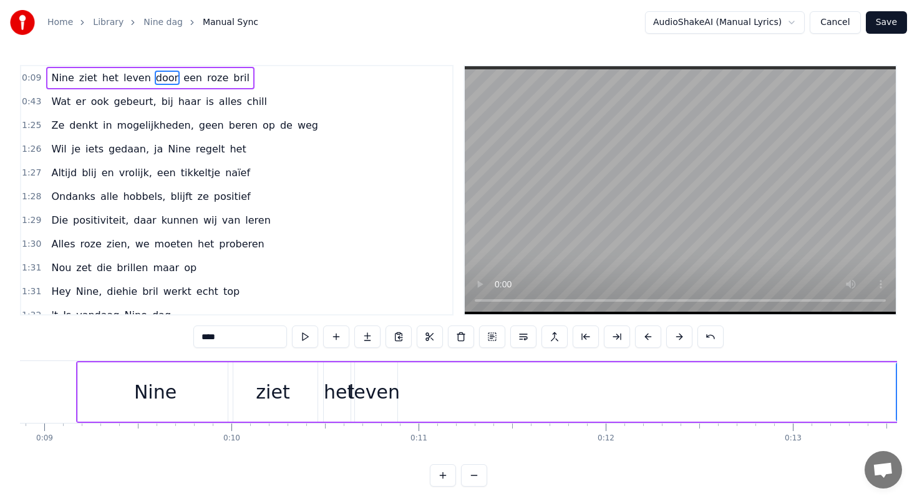
drag, startPoint x: 400, startPoint y: 389, endPoint x: 901, endPoint y: 404, distance: 500.7
click at [901, 404] on div "Home Library Nine dag Manual Sync AudioShakeAI (Manual Lyrics) Cancel Save 0:09…" at bounding box center [458, 243] width 917 height 486
click at [388, 383] on div "leven" at bounding box center [374, 392] width 51 height 28
type input "*****"
drag, startPoint x: 376, startPoint y: 383, endPoint x: 424, endPoint y: 383, distance: 48.1
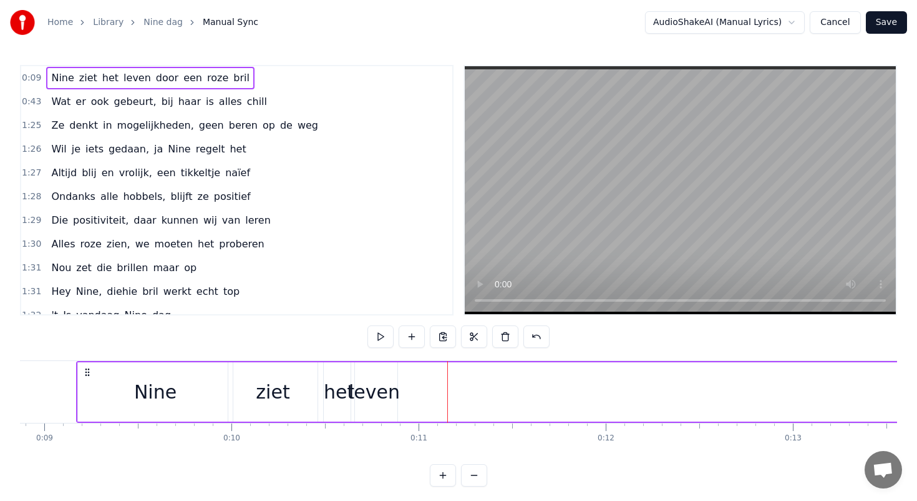
click at [370, 376] on div "leven" at bounding box center [374, 391] width 46 height 59
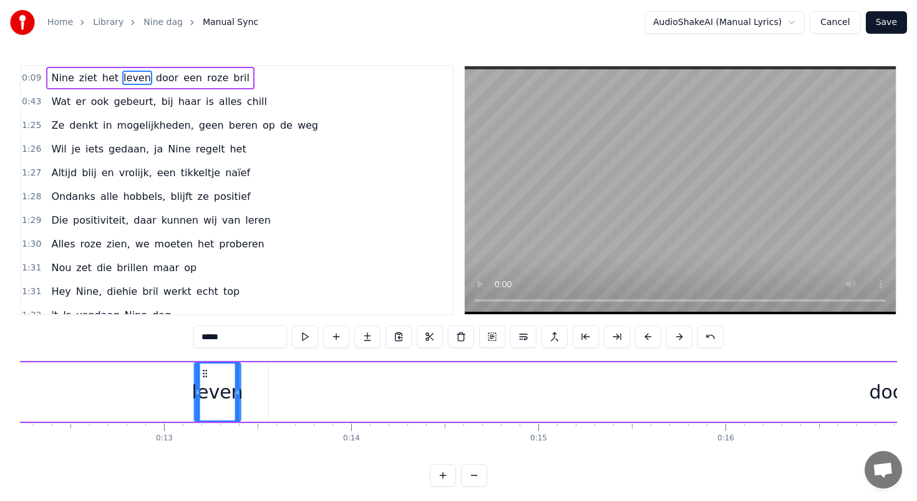
drag, startPoint x: 358, startPoint y: 373, endPoint x: 172, endPoint y: 369, distance: 186.6
click at [200, 369] on icon at bounding box center [205, 373] width 10 height 10
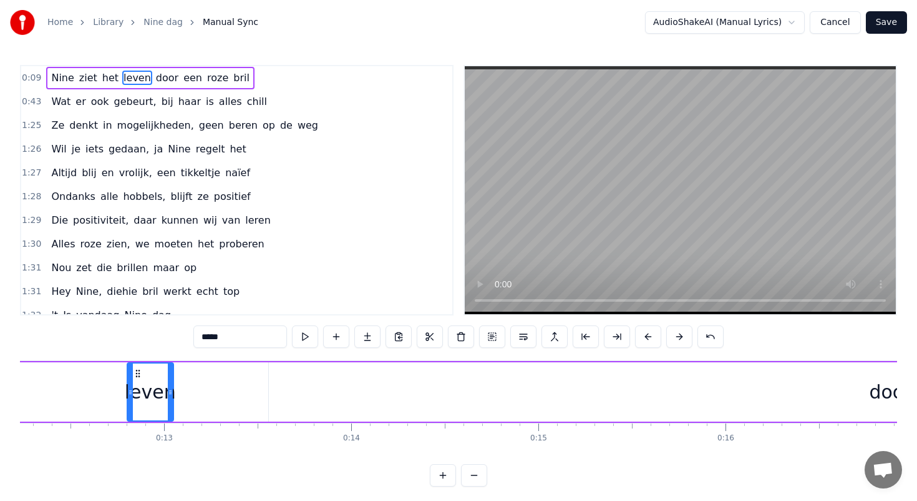
scroll to position [0, 2272]
click at [332, 383] on div "door" at bounding box center [908, 391] width 1244 height 59
type input "****"
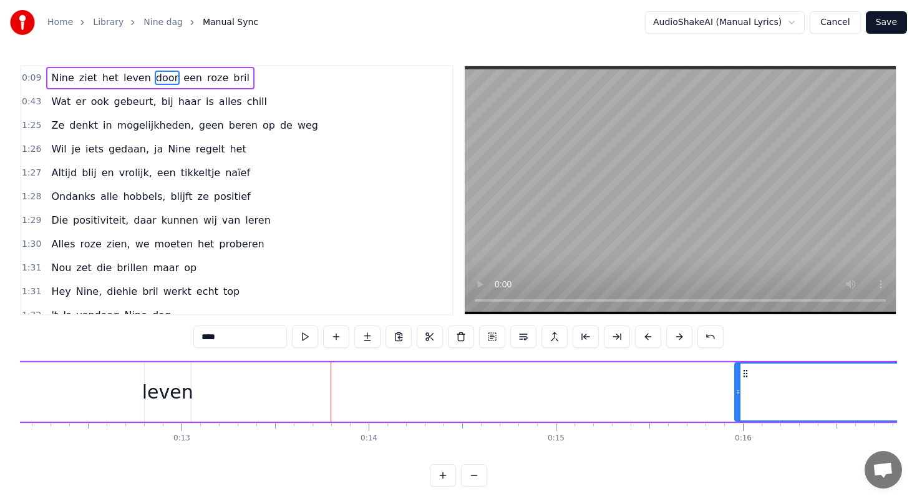
drag, startPoint x: 291, startPoint y: 388, endPoint x: 765, endPoint y: 401, distance: 474.5
click at [741, 401] on div at bounding box center [738, 391] width 5 height 57
drag, startPoint x: 172, startPoint y: 391, endPoint x: 605, endPoint y: 408, distance: 433.5
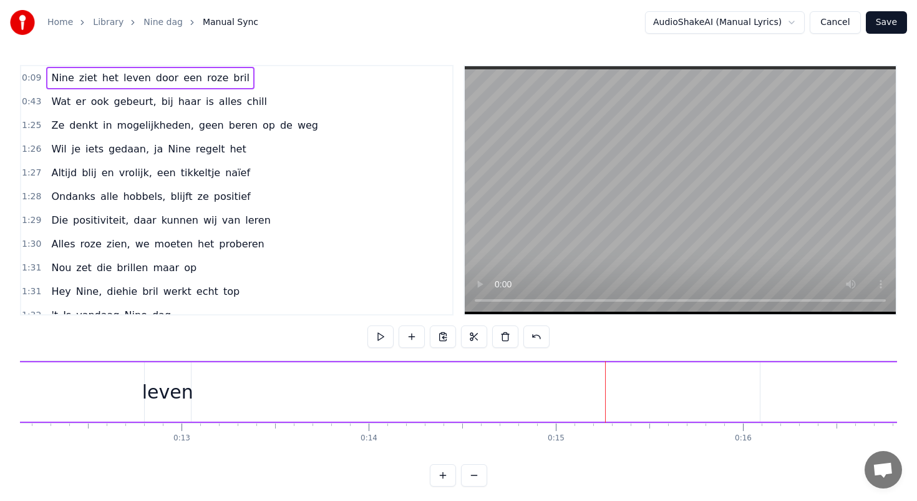
click at [170, 388] on div "leven" at bounding box center [167, 392] width 51 height 28
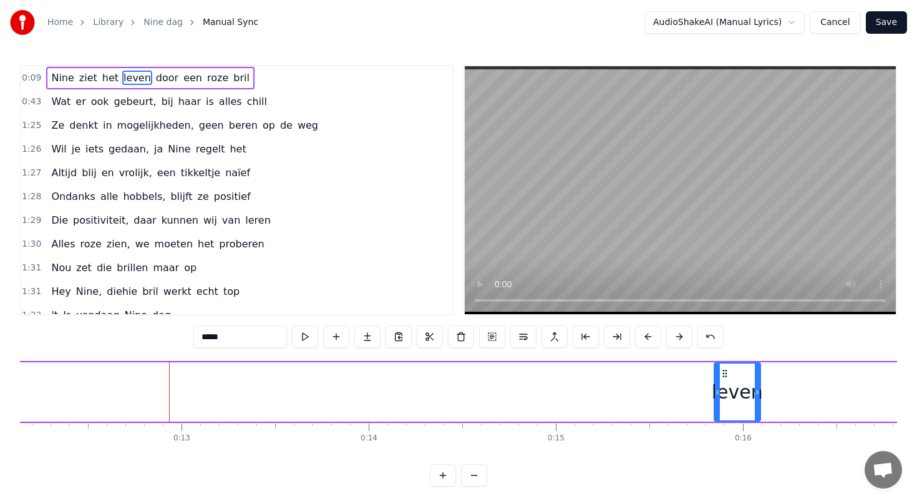
drag, startPoint x: 154, startPoint y: 371, endPoint x: 730, endPoint y: 381, distance: 576.1
click at [730, 381] on div "leven" at bounding box center [737, 391] width 45 height 57
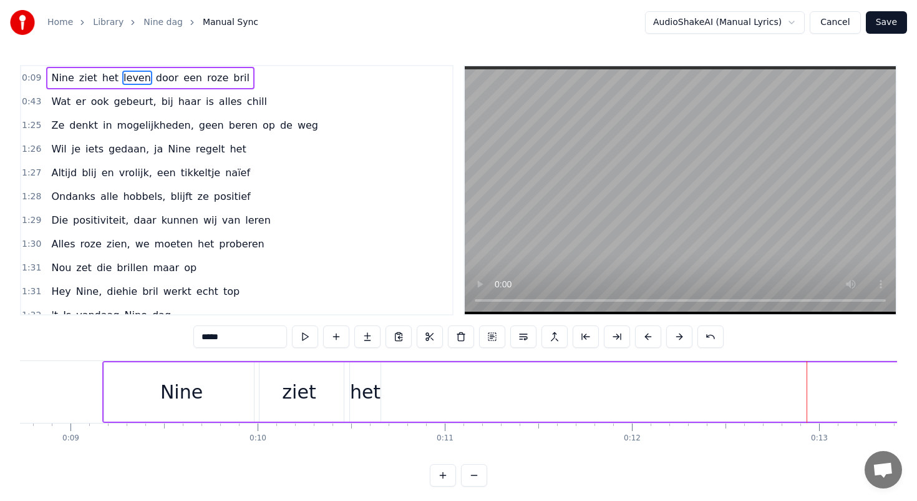
scroll to position [0, 1631]
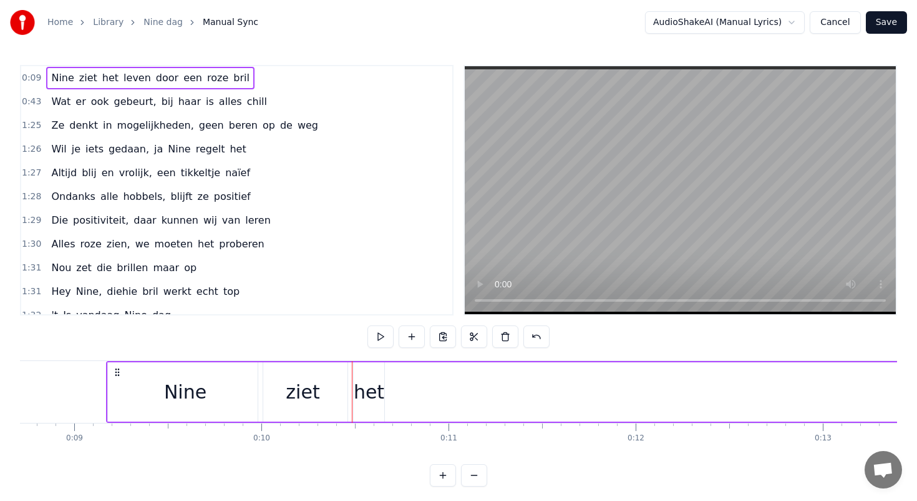
click at [365, 380] on div "het" at bounding box center [369, 392] width 31 height 28
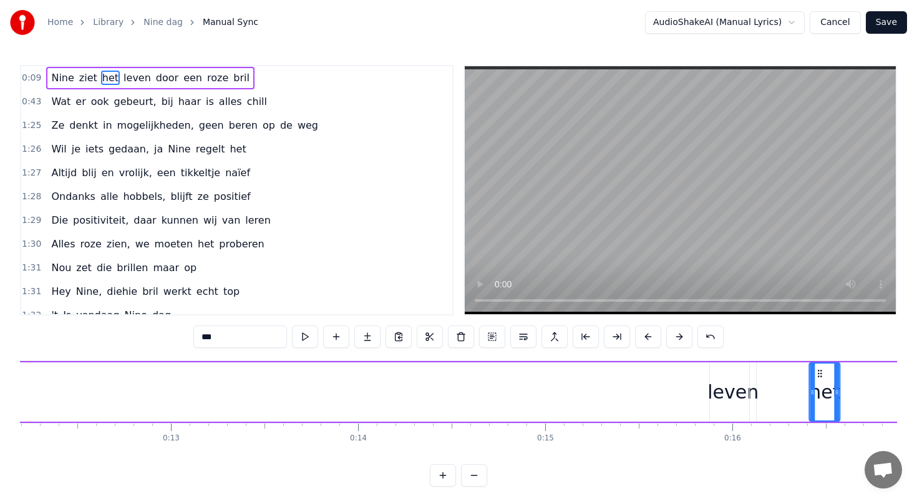
scroll to position [0, 2285]
drag, startPoint x: 362, startPoint y: 371, endPoint x: 684, endPoint y: 369, distance: 322.0
click at [683, 369] on icon at bounding box center [678, 373] width 10 height 10
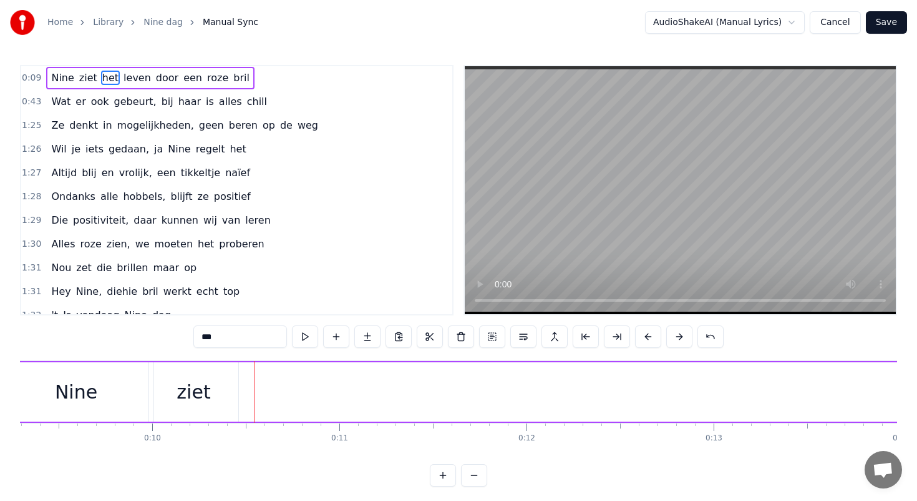
scroll to position [0, 1716]
click at [215, 392] on div "ziet" at bounding box center [218, 392] width 34 height 28
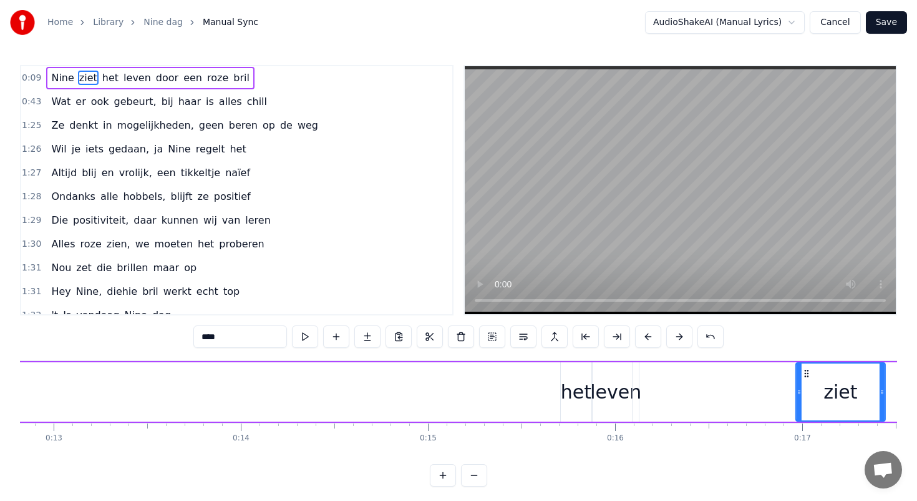
scroll to position [0, 2404]
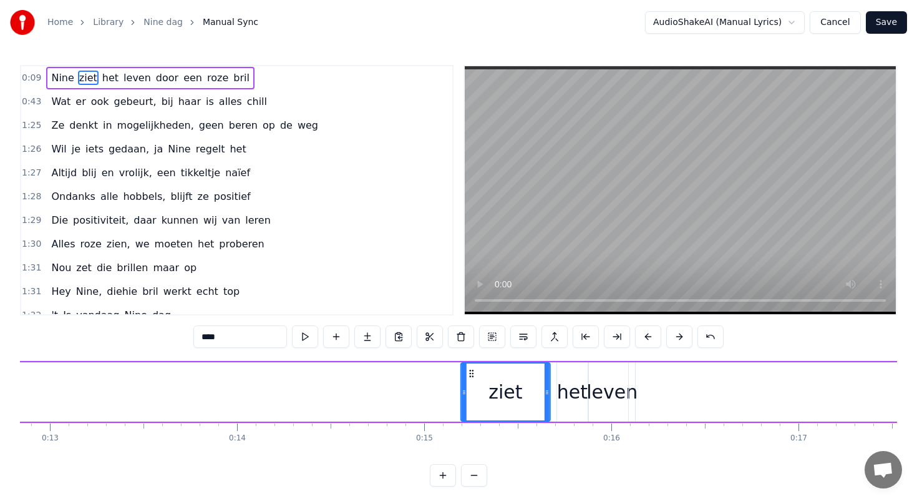
drag, startPoint x: 182, startPoint y: 375, endPoint x: 471, endPoint y: 398, distance: 289.8
click at [471, 398] on div "ziet" at bounding box center [506, 391] width 88 height 57
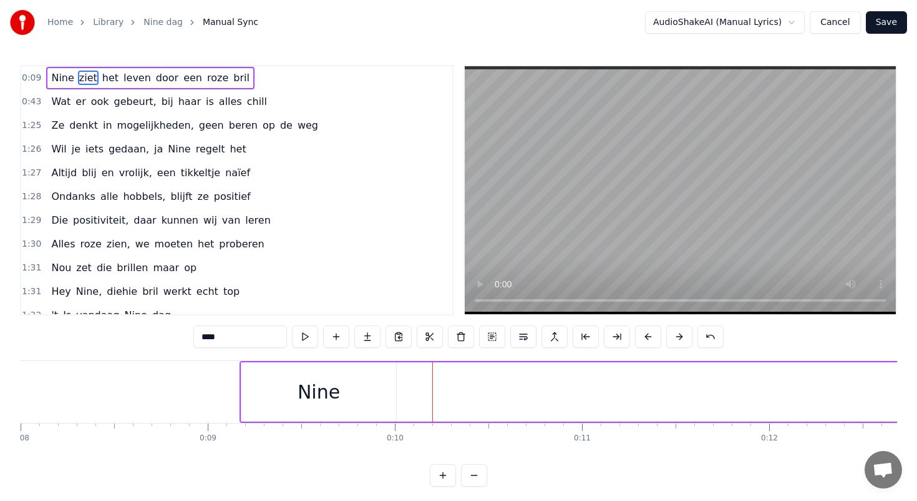
scroll to position [0, 1487]
click at [308, 391] on div "Nine" at bounding box center [329, 391] width 155 height 59
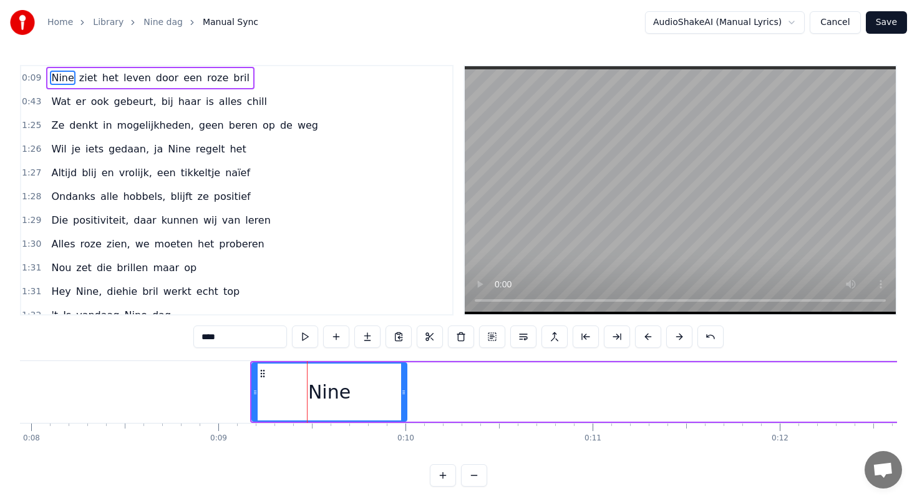
click at [261, 370] on circle at bounding box center [261, 370] width 1 height 1
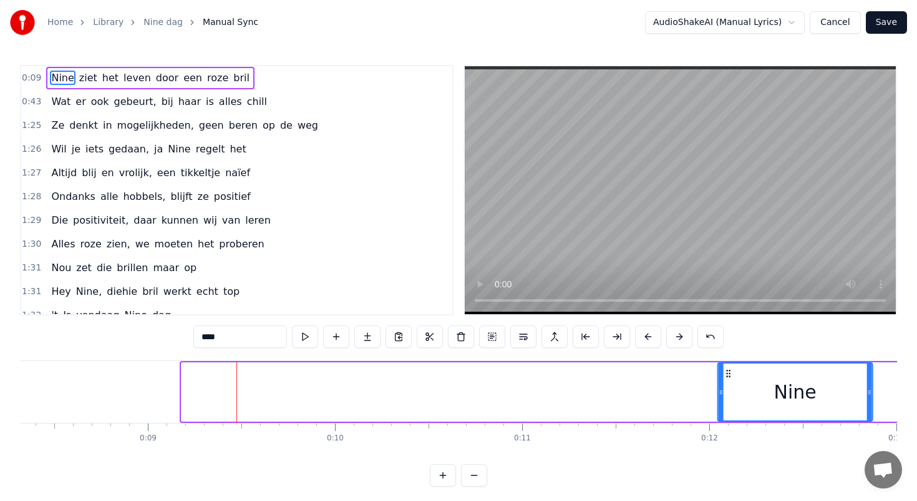
drag, startPoint x: 263, startPoint y: 371, endPoint x: 806, endPoint y: 371, distance: 543.0
click at [730, 371] on circle at bounding box center [730, 370] width 1 height 1
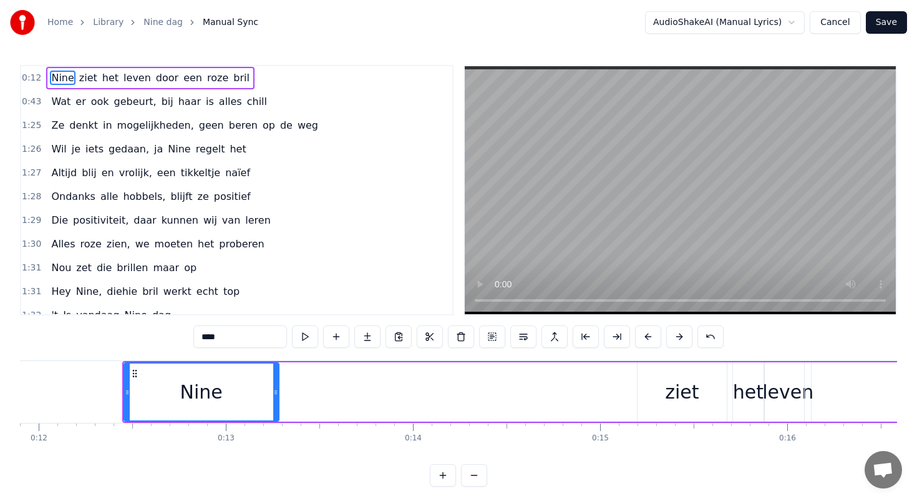
scroll to position [0, 2230]
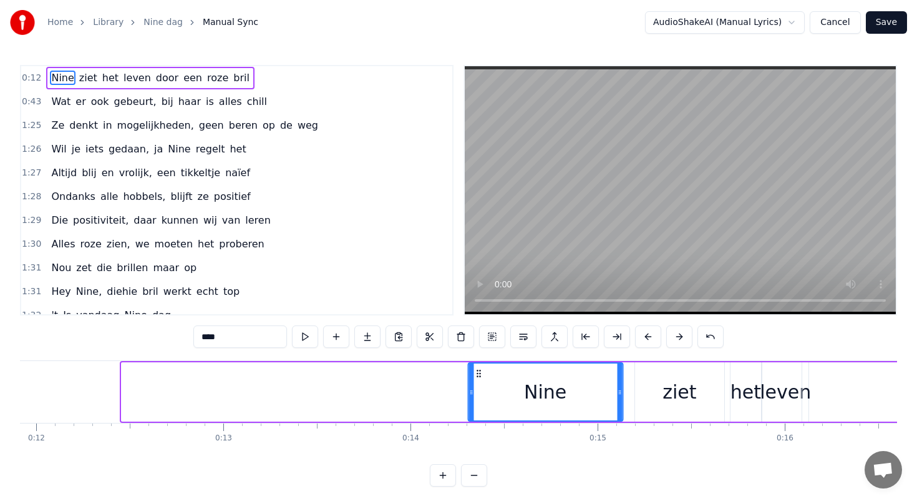
drag, startPoint x: 129, startPoint y: 371, endPoint x: 476, endPoint y: 371, distance: 347.0
click at [476, 371] on icon at bounding box center [479, 373] width 10 height 10
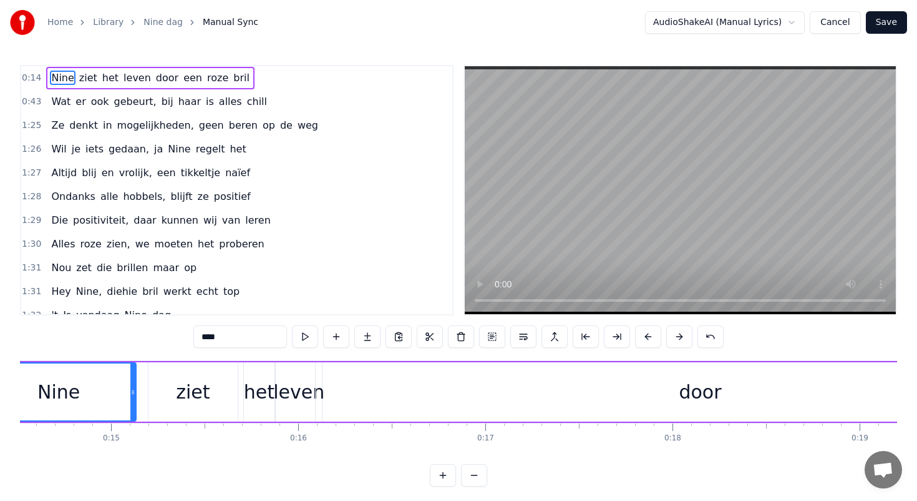
scroll to position [0, 2729]
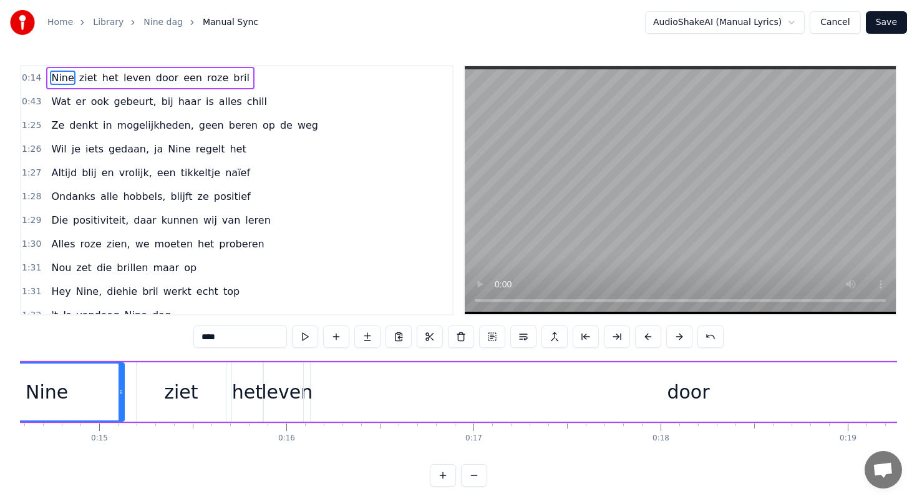
click at [509, 398] on div "door" at bounding box center [688, 391] width 769 height 59
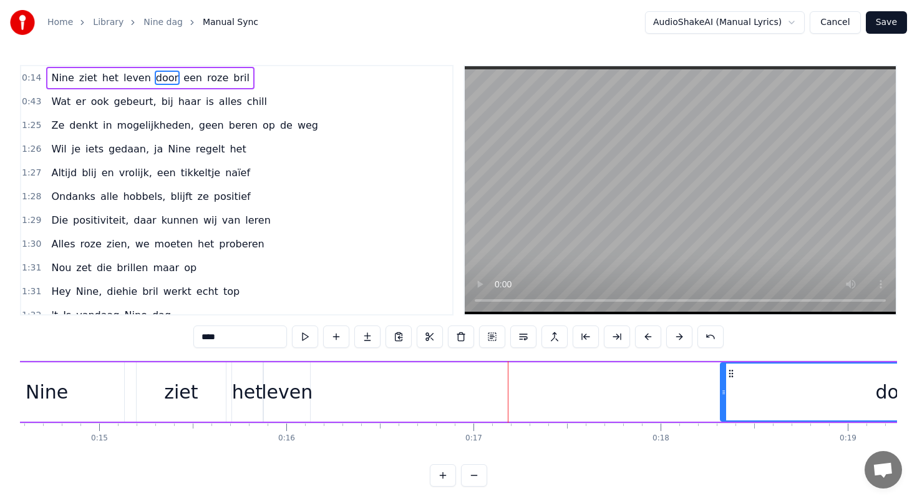
drag, startPoint x: 307, startPoint y: 391, endPoint x: 724, endPoint y: 371, distance: 417.4
click at [724, 371] on div at bounding box center [723, 391] width 5 height 57
click at [282, 383] on div "leven" at bounding box center [286, 392] width 51 height 28
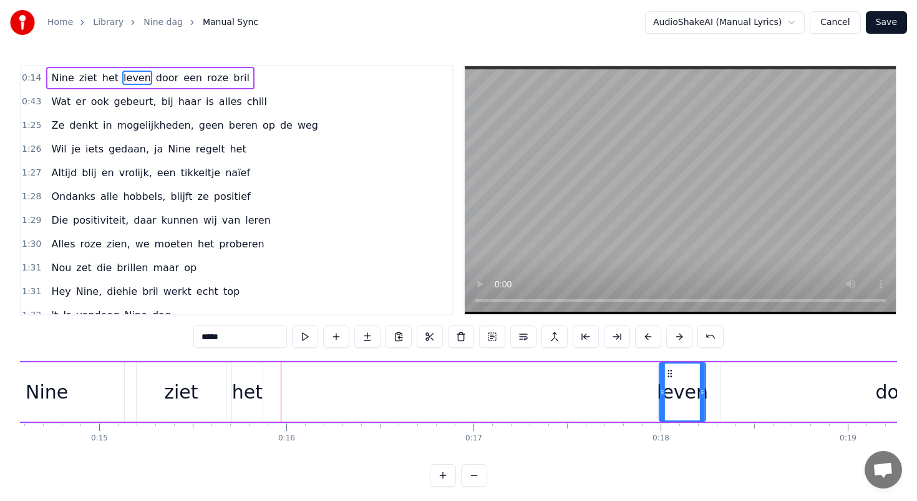
drag, startPoint x: 273, startPoint y: 371, endPoint x: 680, endPoint y: 379, distance: 407.6
click at [680, 379] on div "leven" at bounding box center [682, 391] width 45 height 57
click at [243, 379] on div "het" at bounding box center [247, 392] width 31 height 28
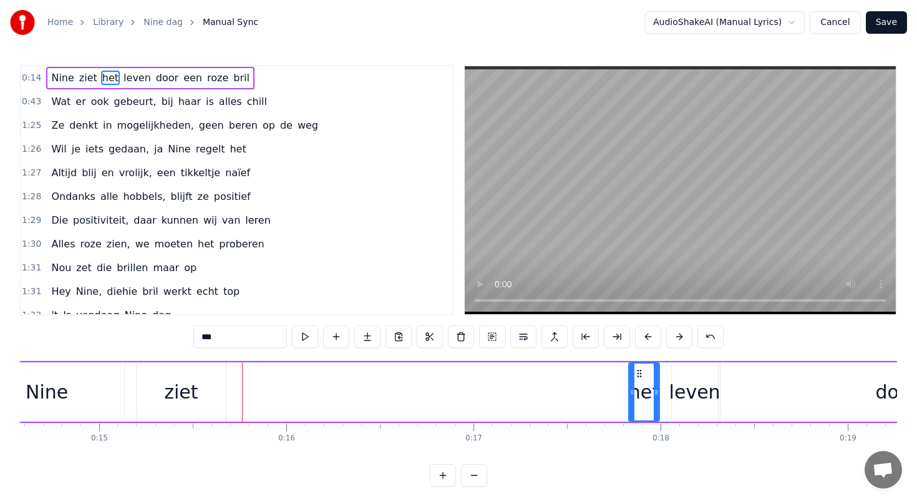
drag, startPoint x: 241, startPoint y: 372, endPoint x: 650, endPoint y: 374, distance: 409.4
click at [645, 374] on icon at bounding box center [640, 373] width 10 height 10
click at [172, 379] on div "ziet" at bounding box center [181, 392] width 34 height 28
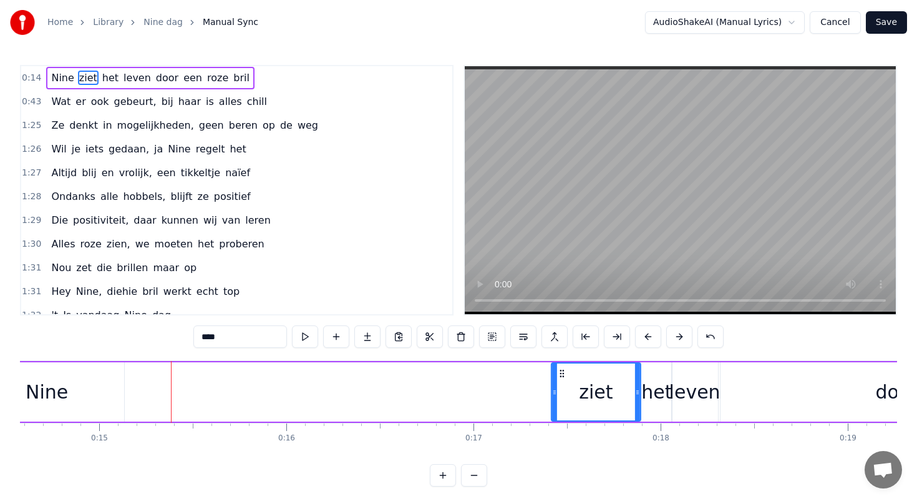
drag, startPoint x: 145, startPoint y: 372, endPoint x: 549, endPoint y: 373, distance: 404.4
click at [557, 373] on icon at bounding box center [562, 373] width 10 height 10
click at [87, 387] on div "Nine" at bounding box center [46, 391] width 155 height 59
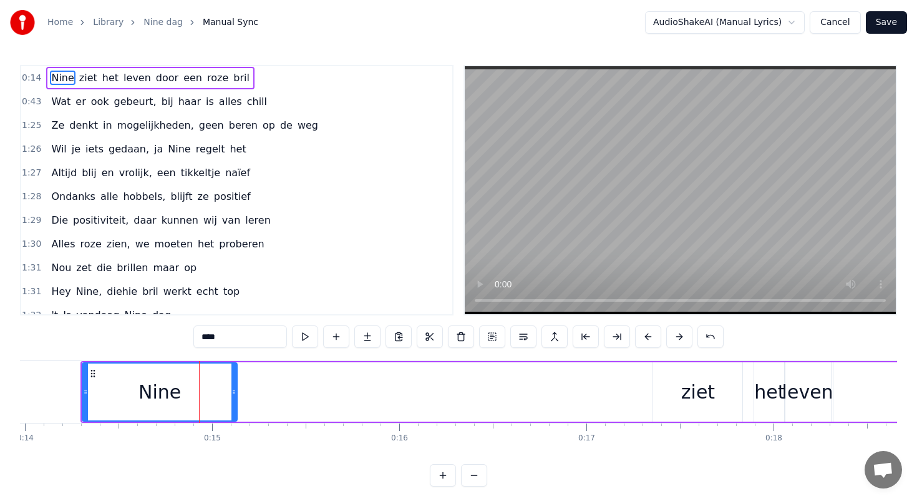
scroll to position [0, 2606]
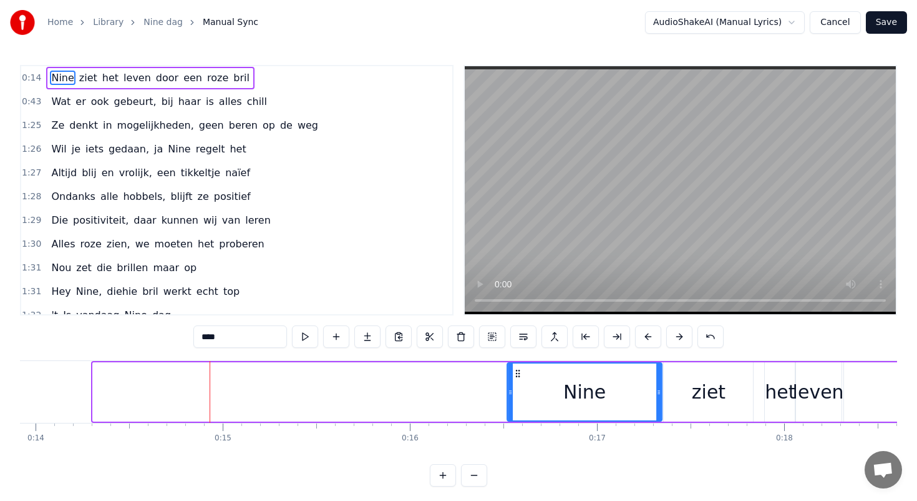
drag, startPoint x: 103, startPoint y: 373, endPoint x: 517, endPoint y: 369, distance: 414.4
click at [517, 369] on icon at bounding box center [518, 373] width 10 height 10
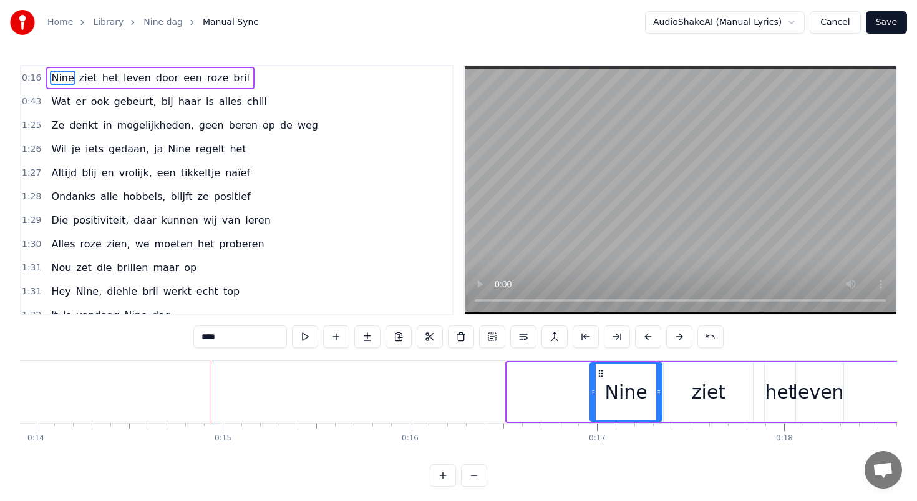
drag, startPoint x: 511, startPoint y: 388, endPoint x: 592, endPoint y: 388, distance: 81.1
click at [592, 388] on icon at bounding box center [593, 392] width 5 height 10
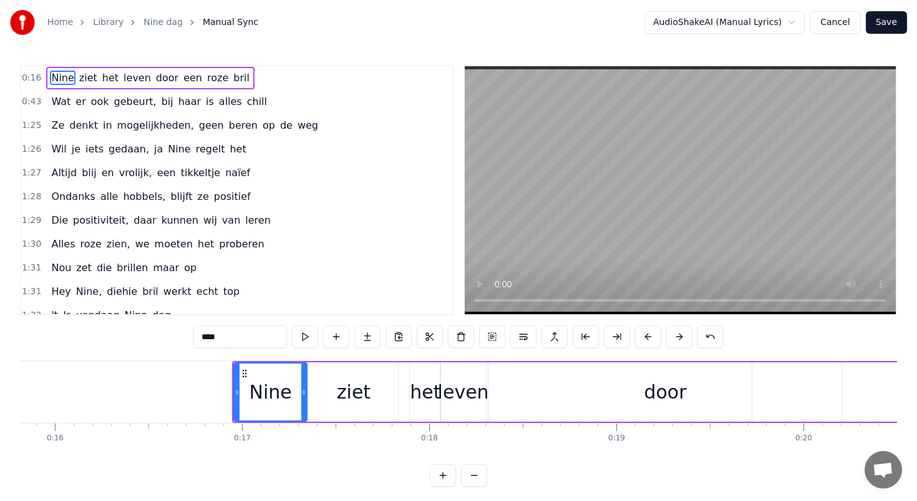
scroll to position [0, 2949]
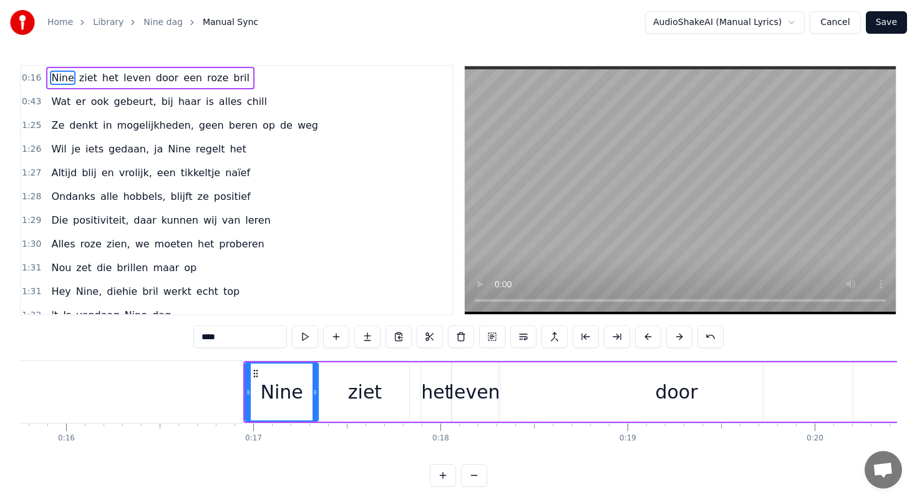
click at [258, 388] on div "Nine" at bounding box center [282, 391] width 72 height 57
click at [406, 387] on div "ziet" at bounding box center [364, 391] width 89 height 59
type input "****"
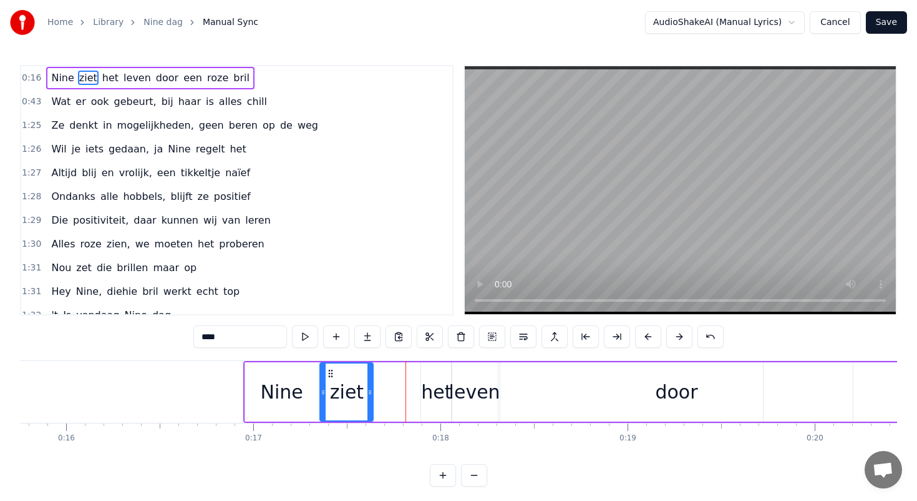
drag, startPoint x: 408, startPoint y: 390, endPoint x: 372, endPoint y: 386, distance: 35.8
click at [372, 388] on icon at bounding box center [370, 392] width 5 height 10
drag, startPoint x: 350, startPoint y: 390, endPoint x: 386, endPoint y: 388, distance: 36.2
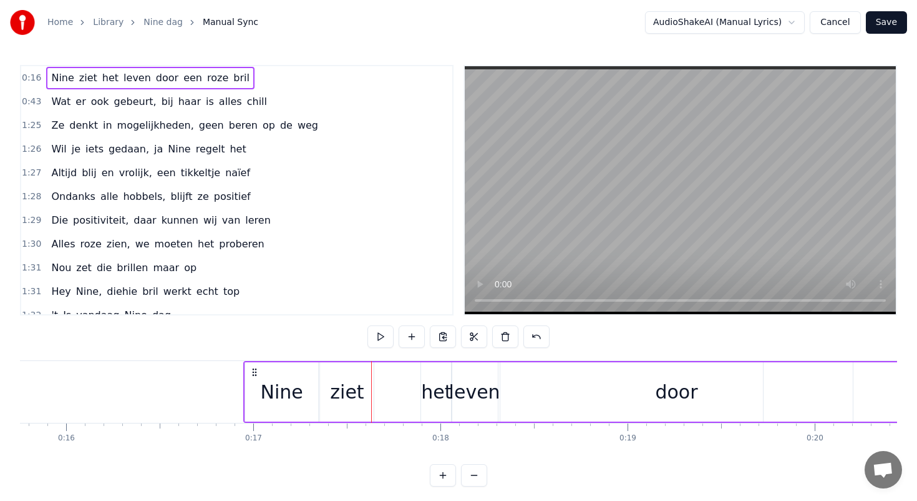
click at [332, 373] on div "ziet" at bounding box center [347, 391] width 54 height 59
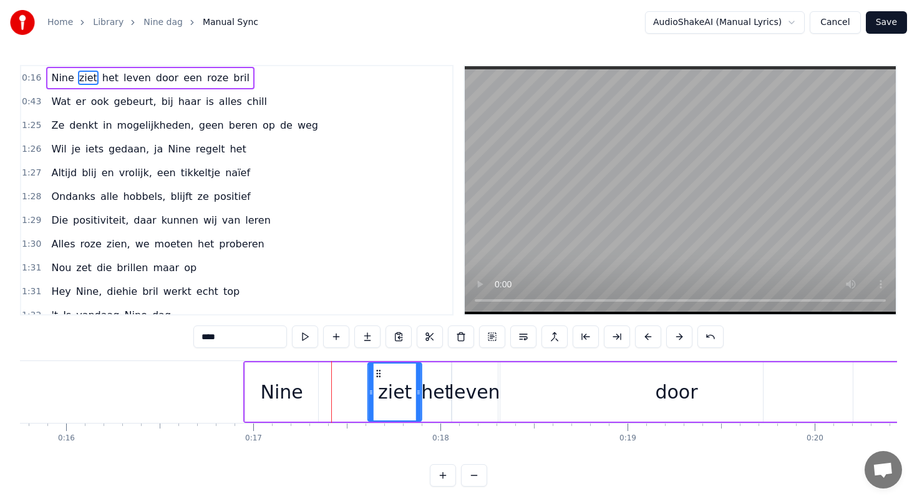
drag, startPoint x: 329, startPoint y: 371, endPoint x: 377, endPoint y: 371, distance: 48.1
click at [377, 371] on icon at bounding box center [379, 373] width 10 height 10
click at [301, 380] on div "Nine" at bounding box center [281, 391] width 73 height 59
type input "****"
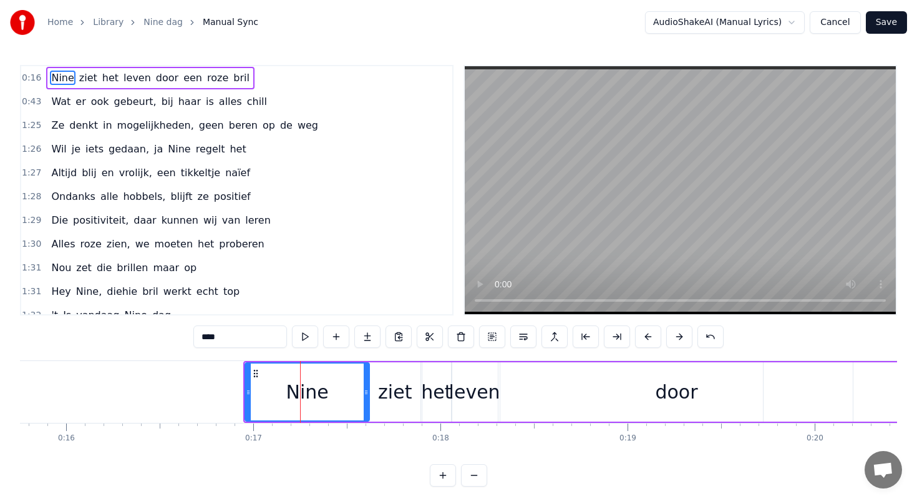
drag, startPoint x: 313, startPoint y: 392, endPoint x: 367, endPoint y: 389, distance: 53.7
click at [367, 390] on icon at bounding box center [366, 392] width 5 height 10
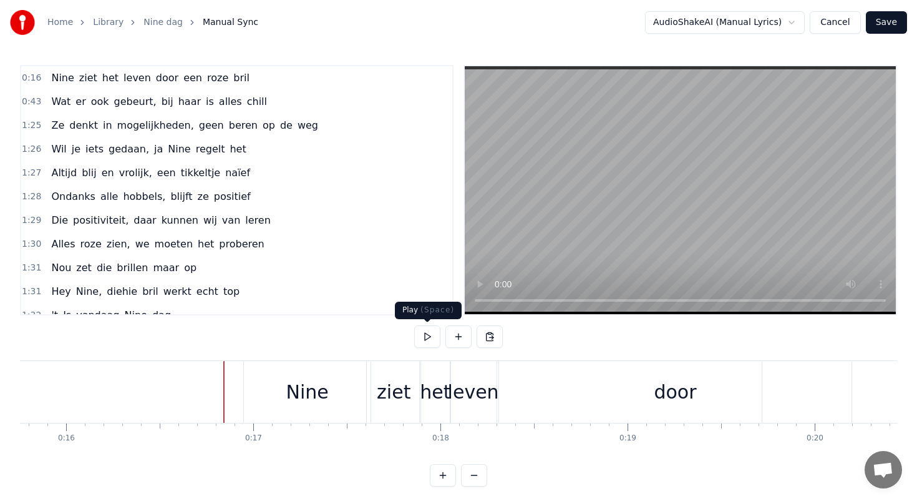
click at [426, 332] on button at bounding box center [427, 336] width 26 height 22
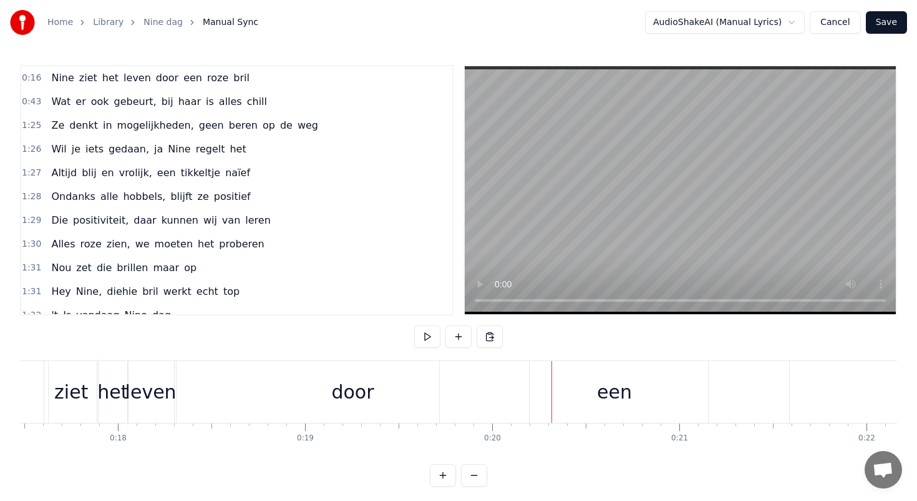
scroll to position [0, 3271]
click at [432, 395] on div "door" at bounding box center [354, 392] width 353 height 62
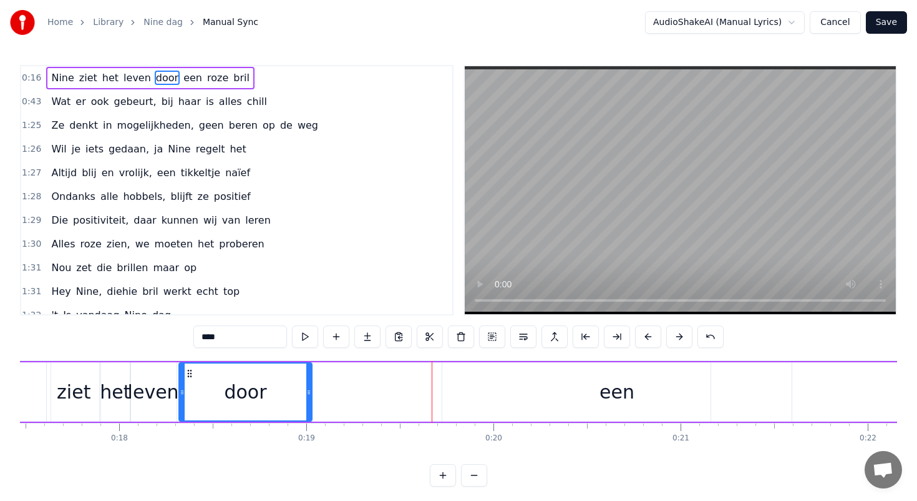
drag, startPoint x: 529, startPoint y: 393, endPoint x: 310, endPoint y: 395, distance: 219.7
click at [310, 395] on icon at bounding box center [308, 392] width 5 height 10
drag, startPoint x: 537, startPoint y: 402, endPoint x: 420, endPoint y: 403, distance: 117.3
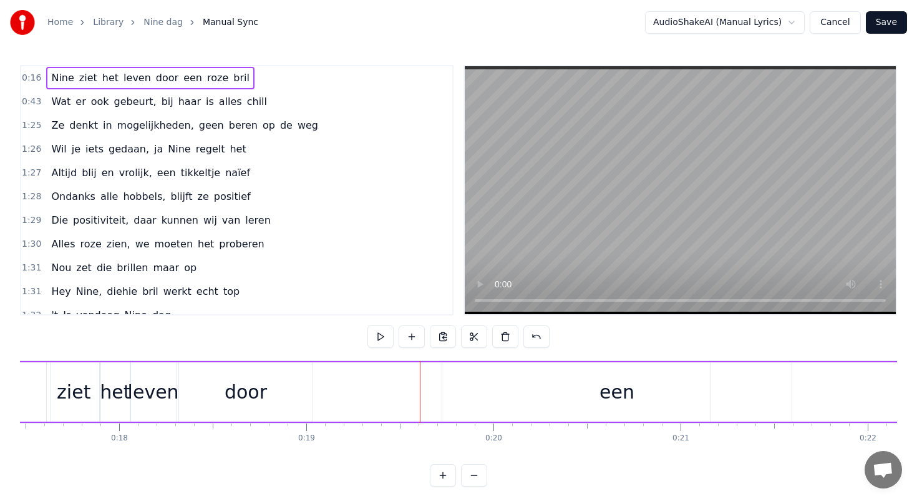
click at [494, 394] on div "een" at bounding box center [616, 391] width 349 height 59
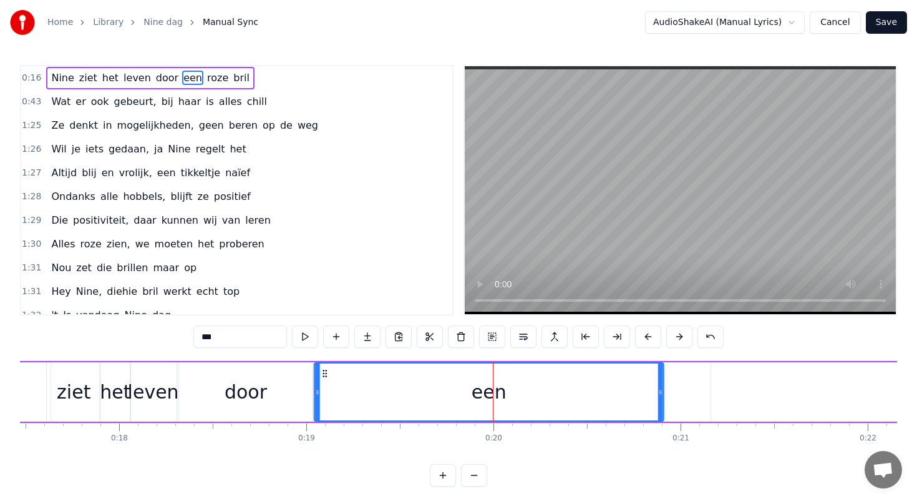
drag, startPoint x: 451, startPoint y: 371, endPoint x: 316, endPoint y: 372, distance: 134.2
click at [320, 372] on icon at bounding box center [325, 373] width 10 height 10
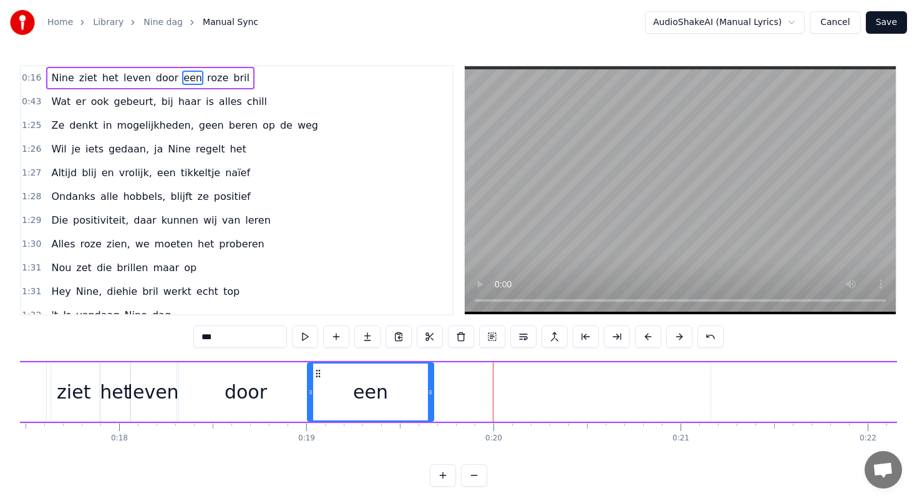
drag, startPoint x: 654, startPoint y: 391, endPoint x: 431, endPoint y: 392, distance: 223.4
click at [431, 392] on icon at bounding box center [430, 392] width 5 height 10
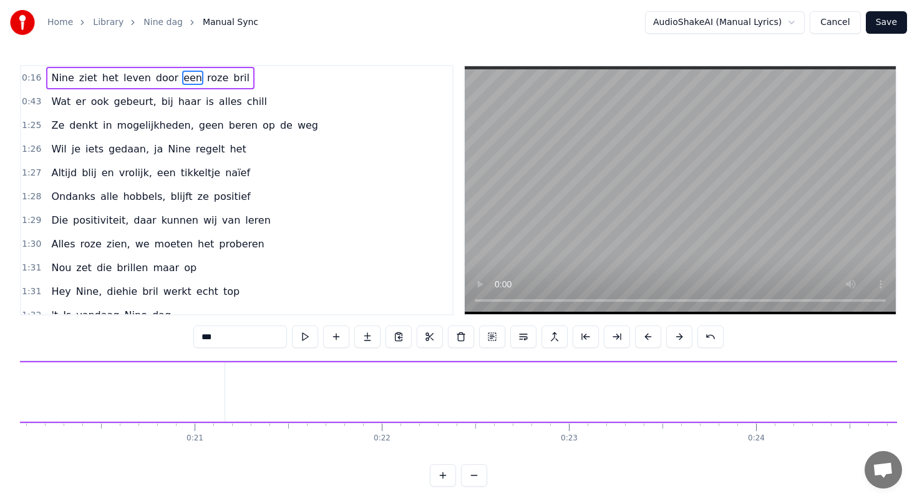
scroll to position [0, 3820]
type input "****"
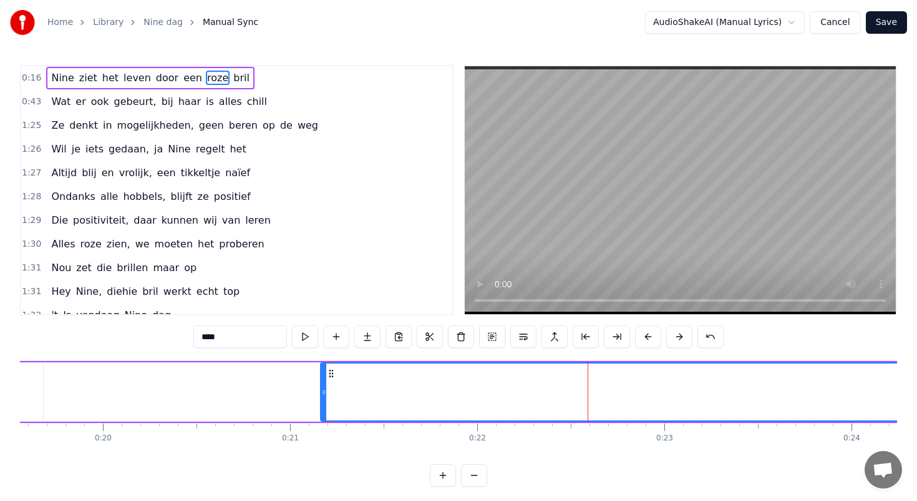
scroll to position [0, 3496]
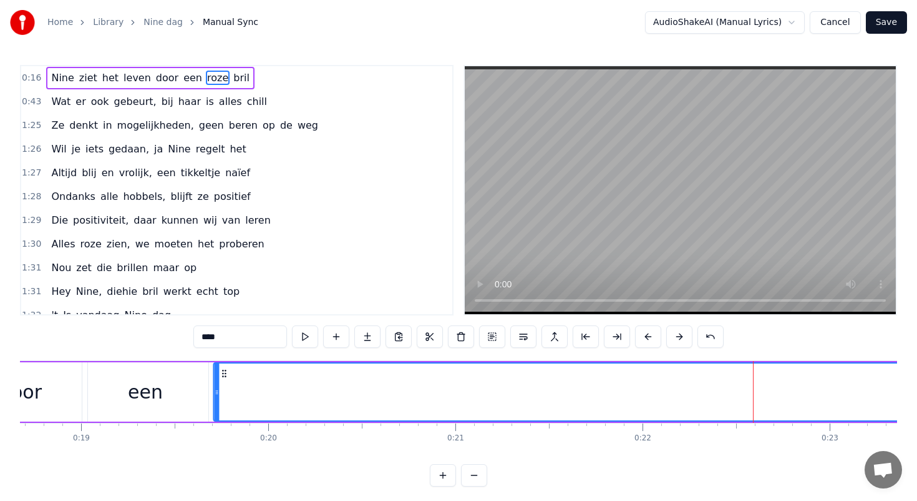
drag, startPoint x: 497, startPoint y: 373, endPoint x: 222, endPoint y: 371, distance: 274.6
click at [222, 371] on icon at bounding box center [224, 373] width 10 height 10
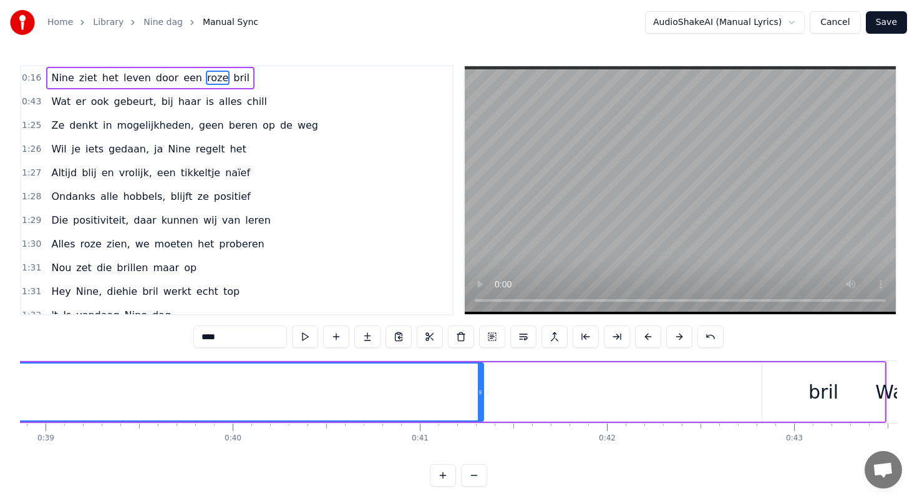
scroll to position [0, 7321]
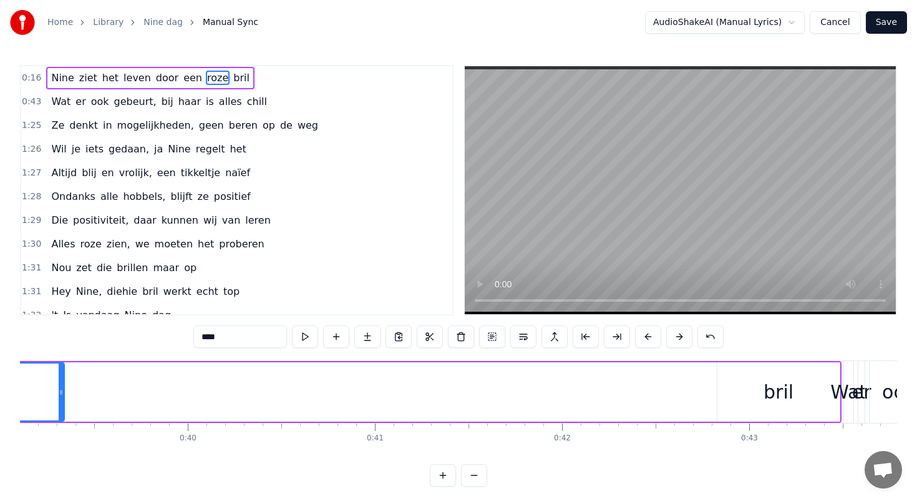
drag, startPoint x: 436, startPoint y: 390, endPoint x: 42, endPoint y: 374, distance: 394.1
click at [59, 374] on div at bounding box center [61, 391] width 5 height 57
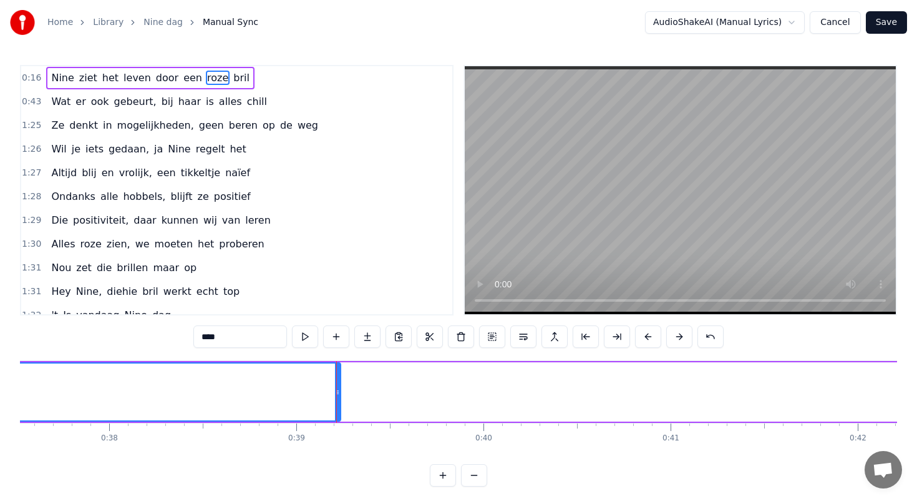
scroll to position [0, 6758]
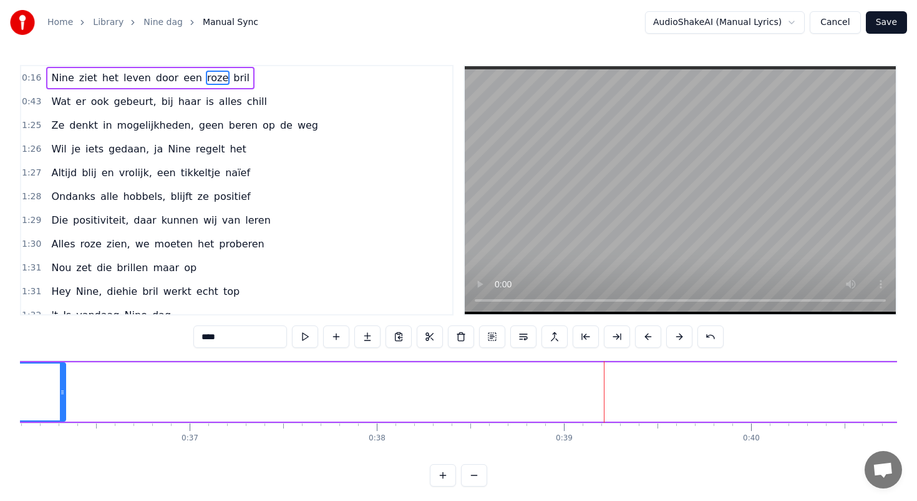
drag, startPoint x: 605, startPoint y: 391, endPoint x: 41, endPoint y: 371, distance: 564.5
click at [60, 371] on div at bounding box center [62, 391] width 5 height 57
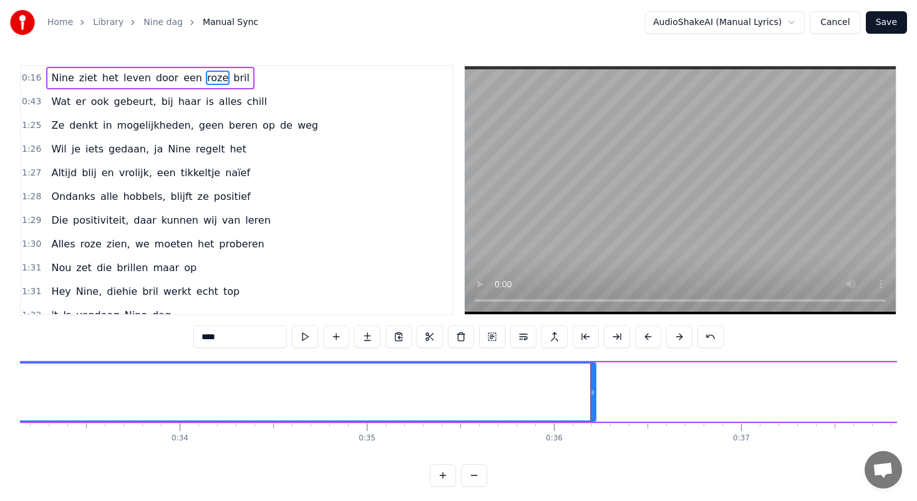
scroll to position [0, 6204]
drag, startPoint x: 597, startPoint y: 392, endPoint x: 334, endPoint y: 361, distance: 264.6
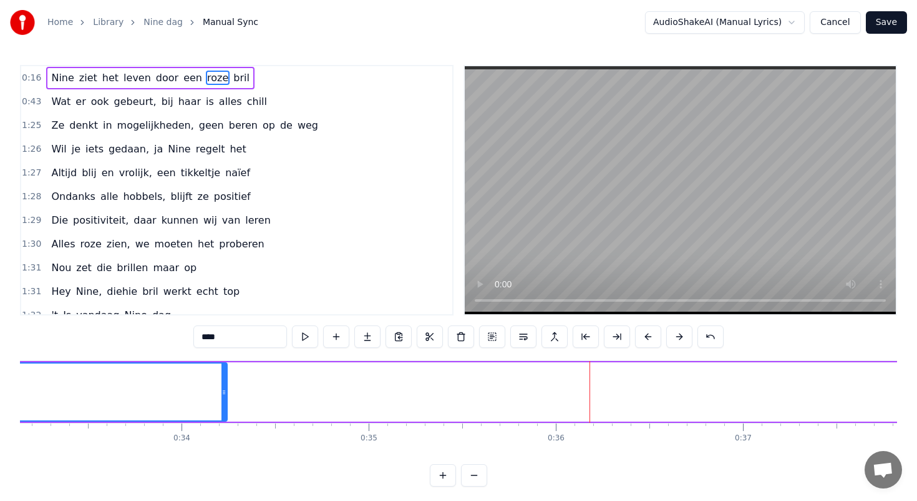
drag, startPoint x: 595, startPoint y: 392, endPoint x: 212, endPoint y: 391, distance: 383.2
click at [222, 391] on icon at bounding box center [224, 392] width 5 height 10
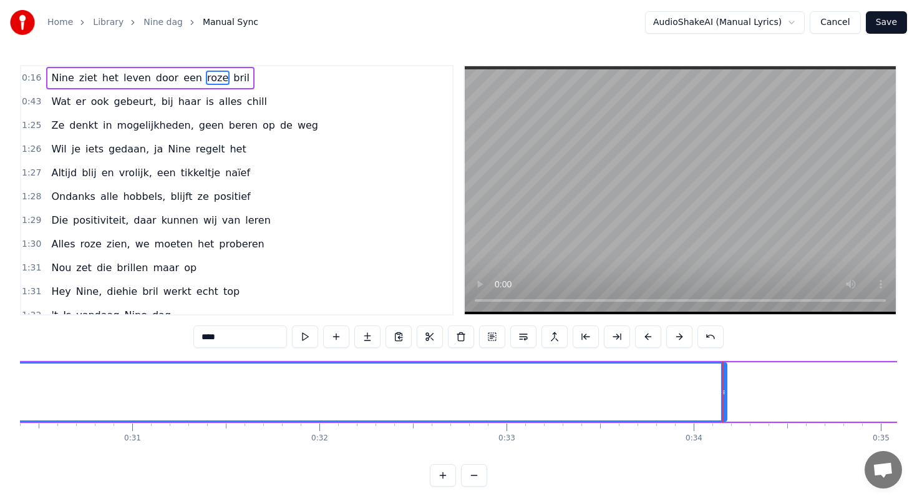
scroll to position [0, 5682]
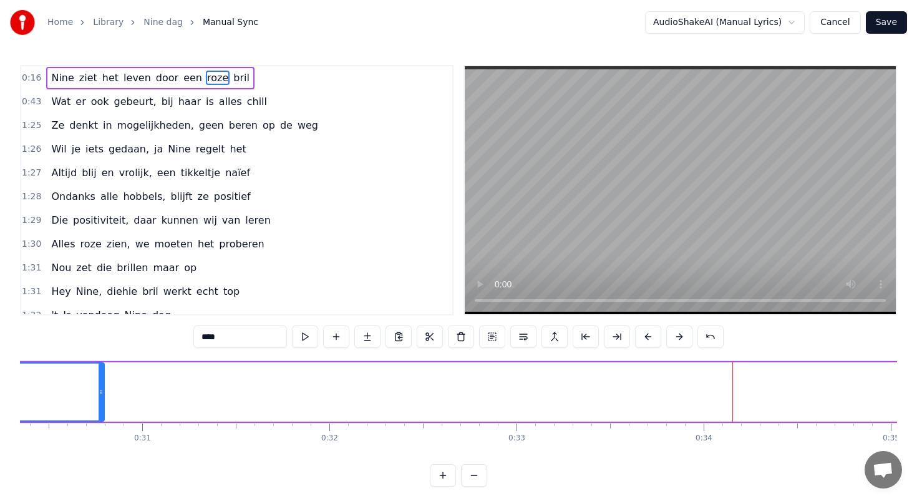
drag, startPoint x: 735, startPoint y: 393, endPoint x: 85, endPoint y: 394, distance: 649.7
click at [99, 394] on icon at bounding box center [101, 392] width 5 height 10
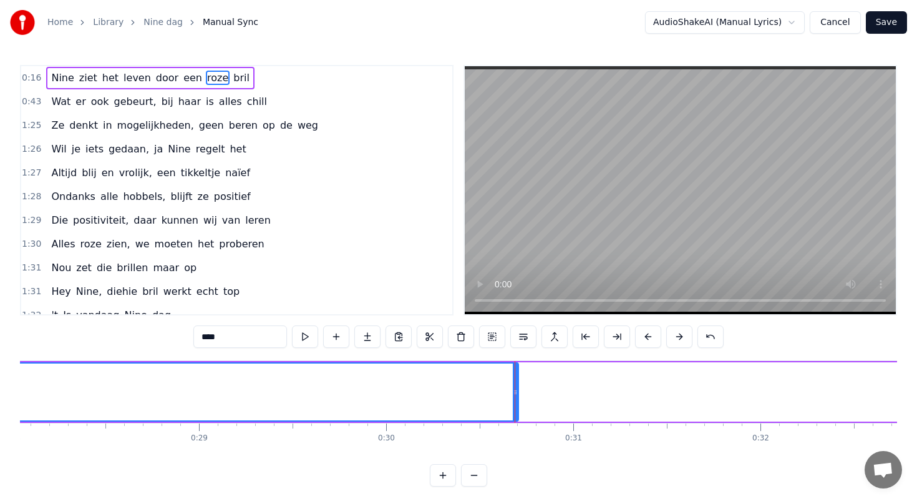
scroll to position [0, 5234]
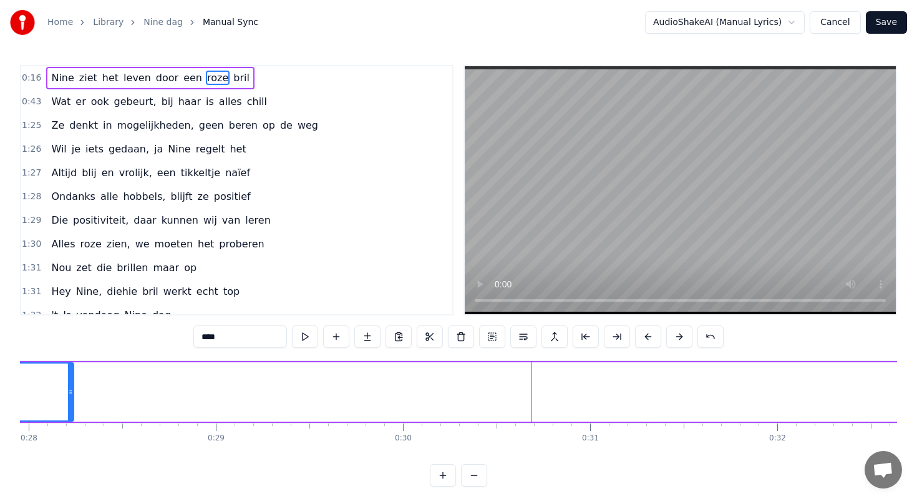
drag, startPoint x: 534, startPoint y: 388, endPoint x: 72, endPoint y: 368, distance: 462.3
click at [72, 368] on div at bounding box center [70, 391] width 5 height 57
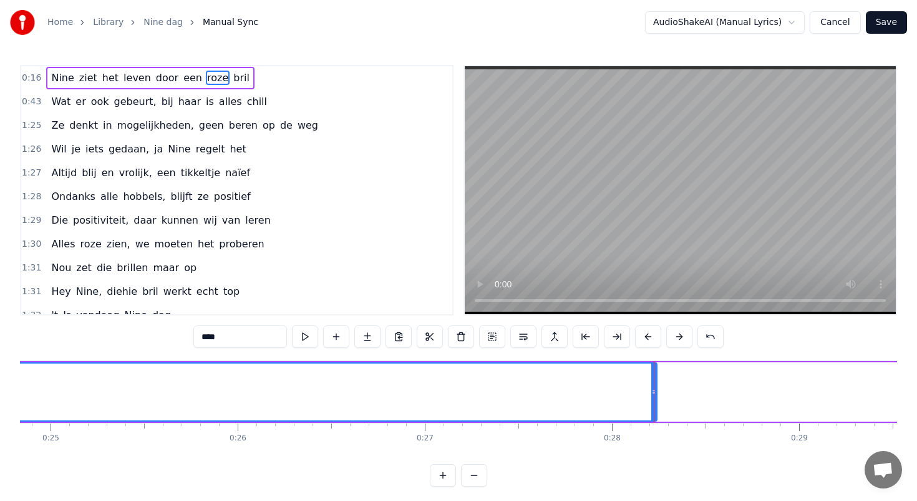
scroll to position [0, 4648]
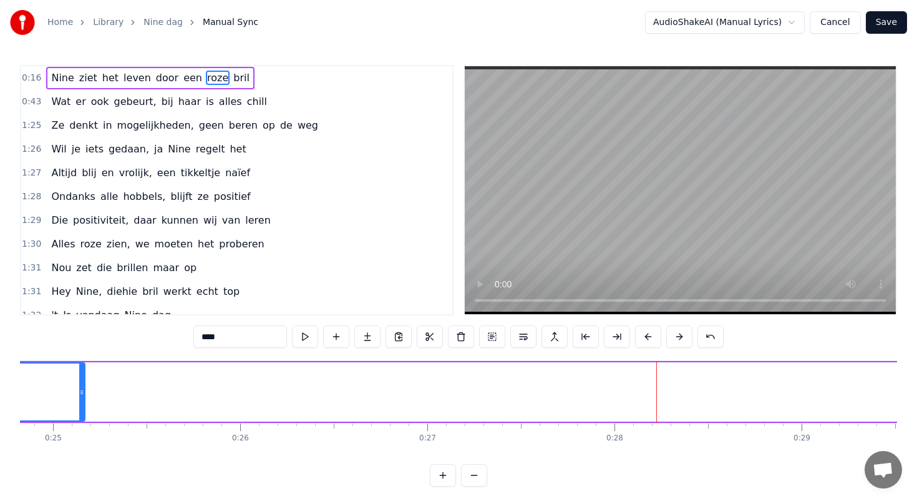
drag, startPoint x: 658, startPoint y: 391, endPoint x: 73, endPoint y: 386, distance: 584.8
click at [79, 387] on icon at bounding box center [81, 392] width 5 height 10
click at [32, 102] on span "0:43" at bounding box center [31, 101] width 19 height 12
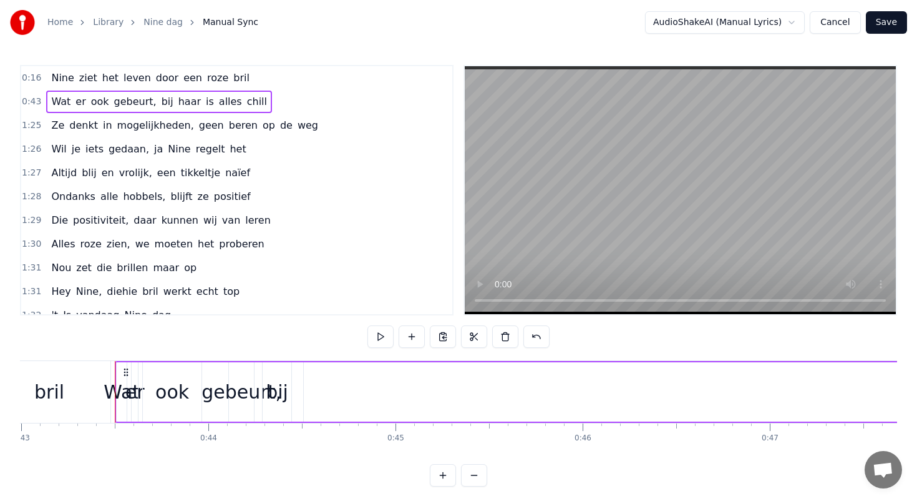
scroll to position [0, 8082]
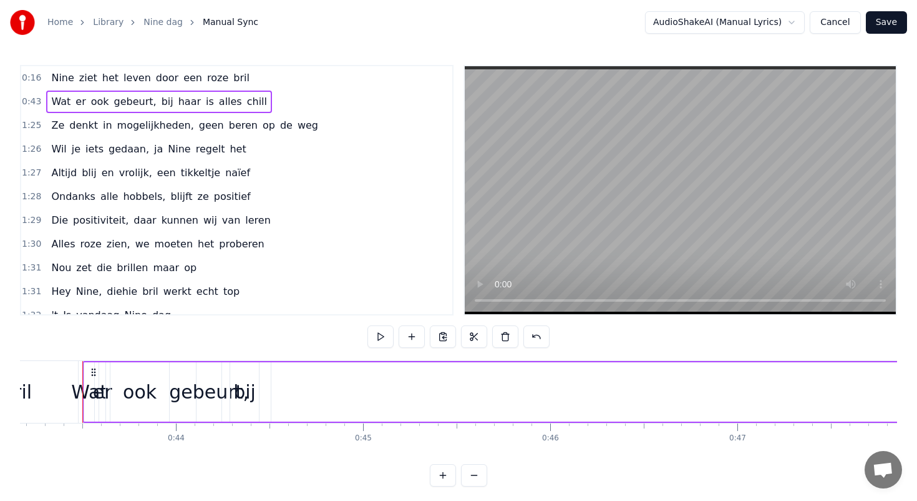
click at [38, 103] on span "0:43" at bounding box center [31, 101] width 19 height 12
click at [66, 103] on span "Wat" at bounding box center [61, 101] width 22 height 14
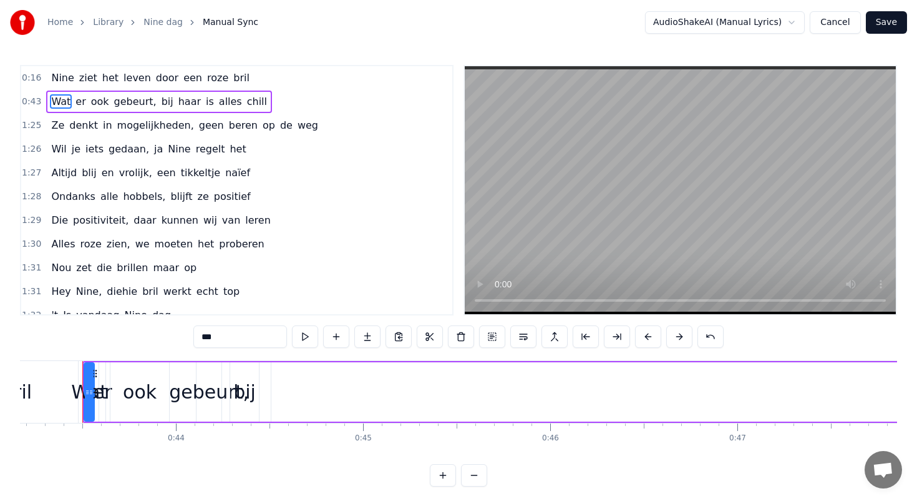
click at [31, 101] on span "0:43" at bounding box center [31, 101] width 19 height 12
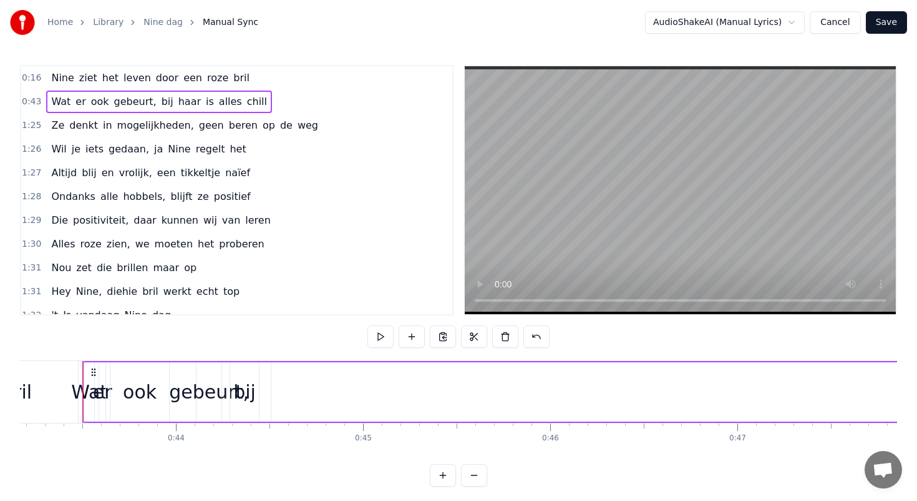
click at [59, 85] on div "Nine ziet het leven door een roze bril" at bounding box center [150, 78] width 208 height 22
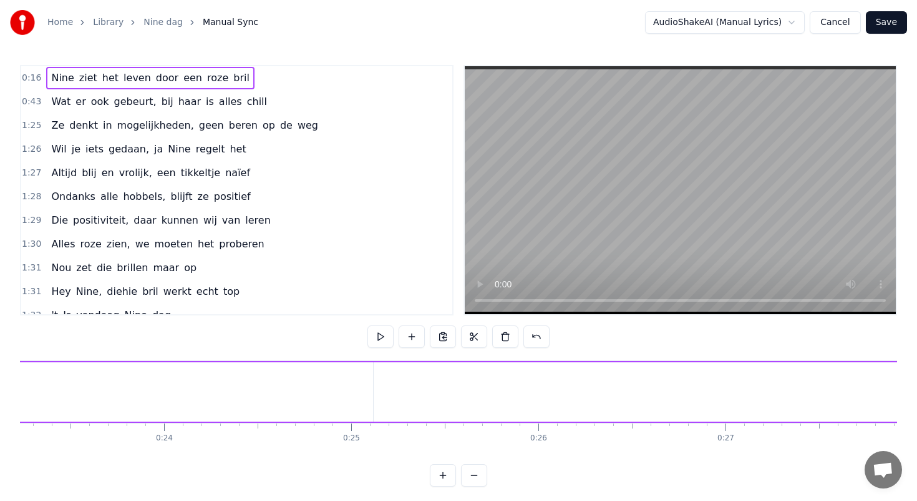
scroll to position [0, 4360]
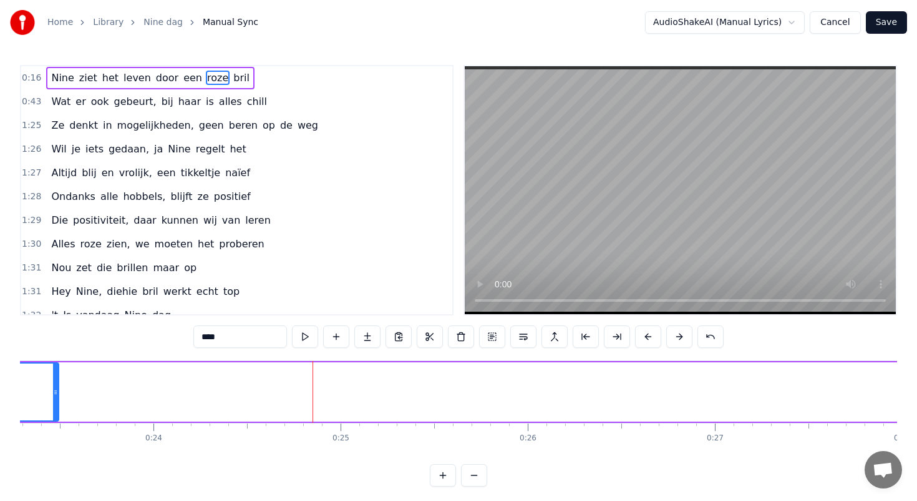
drag, startPoint x: 361, startPoint y: 390, endPoint x: 57, endPoint y: 371, distance: 304.5
click at [57, 371] on div at bounding box center [55, 391] width 5 height 57
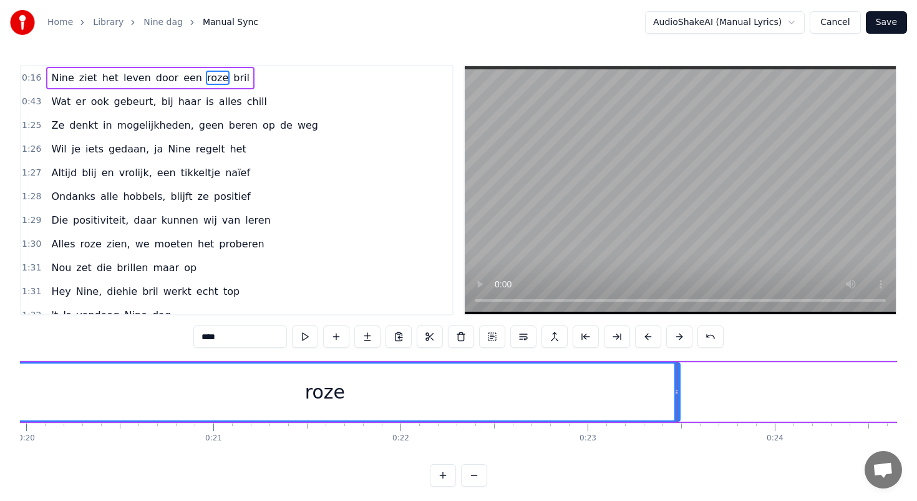
scroll to position [0, 3613]
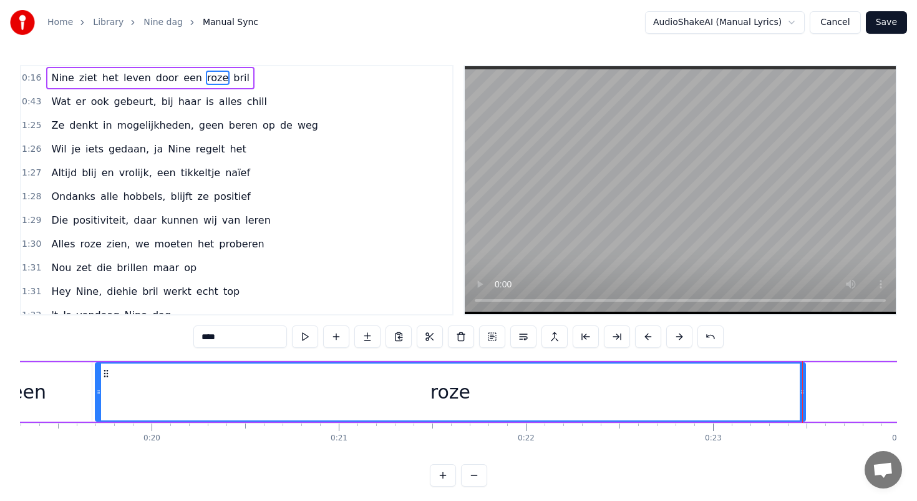
drag, startPoint x: 802, startPoint y: 391, endPoint x: 595, endPoint y: 371, distance: 208.2
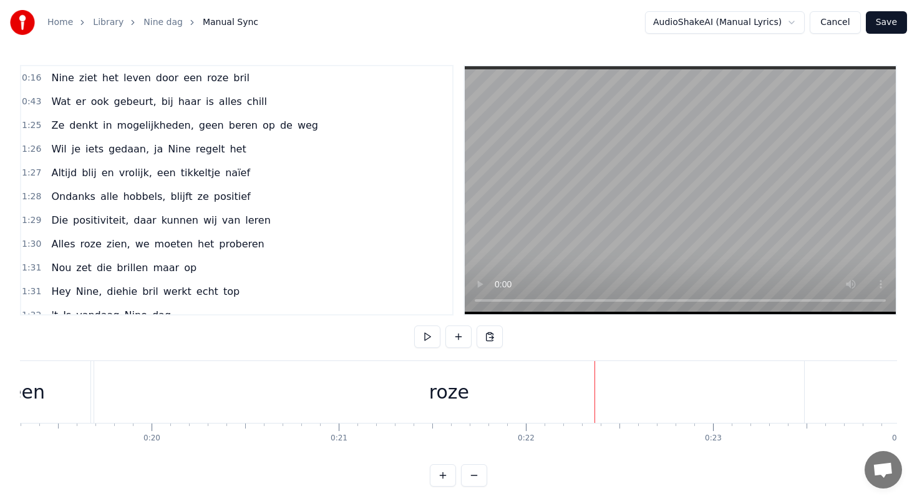
click at [685, 375] on div "roze" at bounding box center [449, 392] width 710 height 62
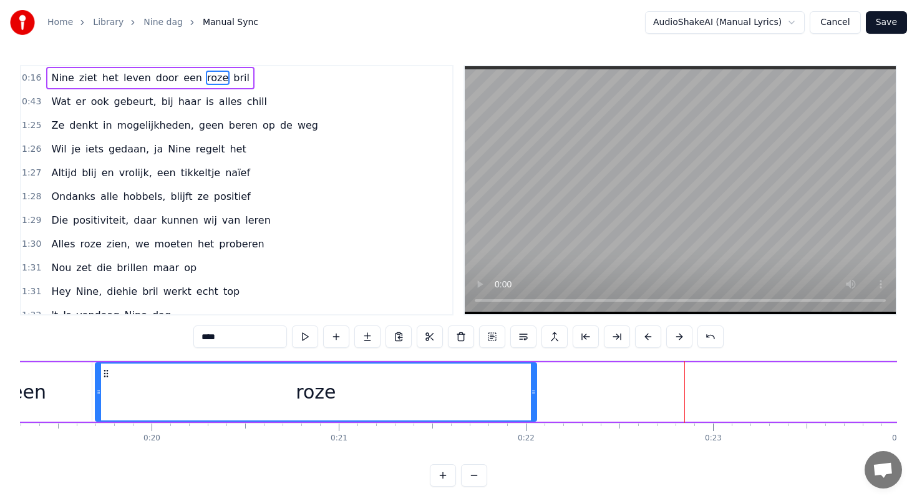
drag, startPoint x: 802, startPoint y: 389, endPoint x: 533, endPoint y: 403, distance: 269.3
click at [533, 403] on div at bounding box center [533, 391] width 5 height 57
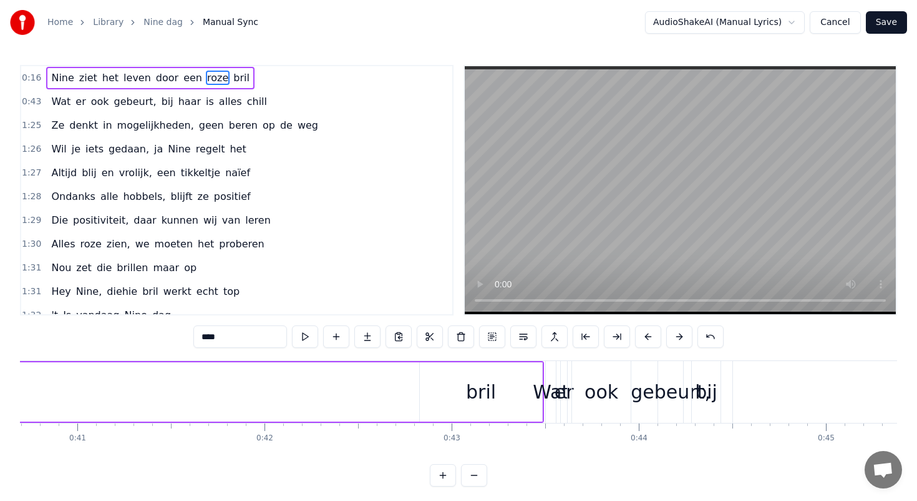
scroll to position [0, 7630]
drag, startPoint x: 480, startPoint y: 386, endPoint x: 177, endPoint y: 371, distance: 303.1
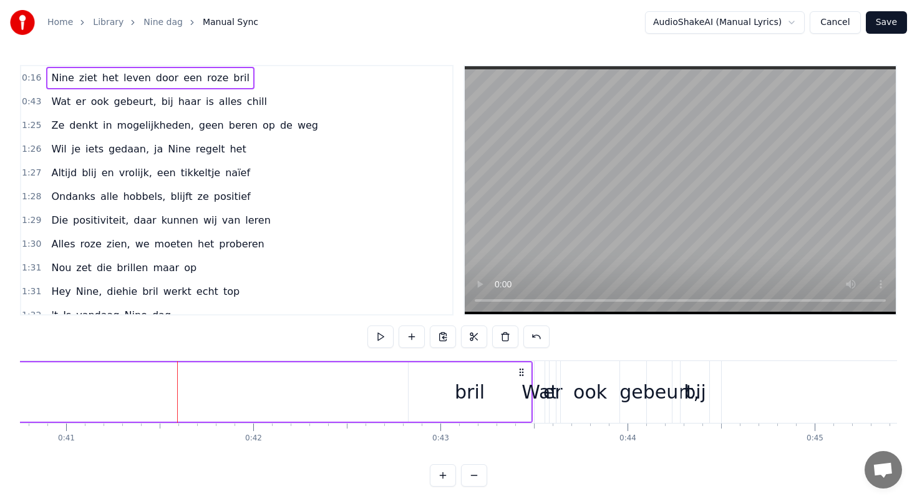
click at [426, 388] on div "bril" at bounding box center [470, 391] width 122 height 59
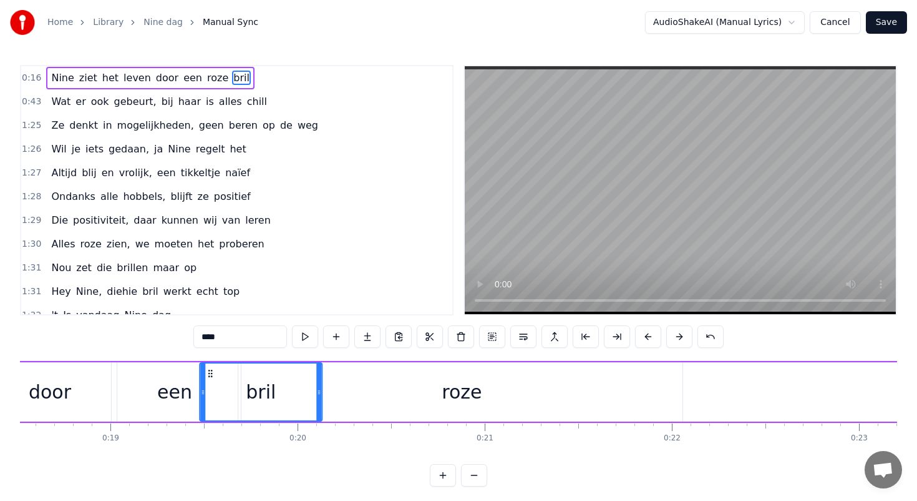
scroll to position [6, 0]
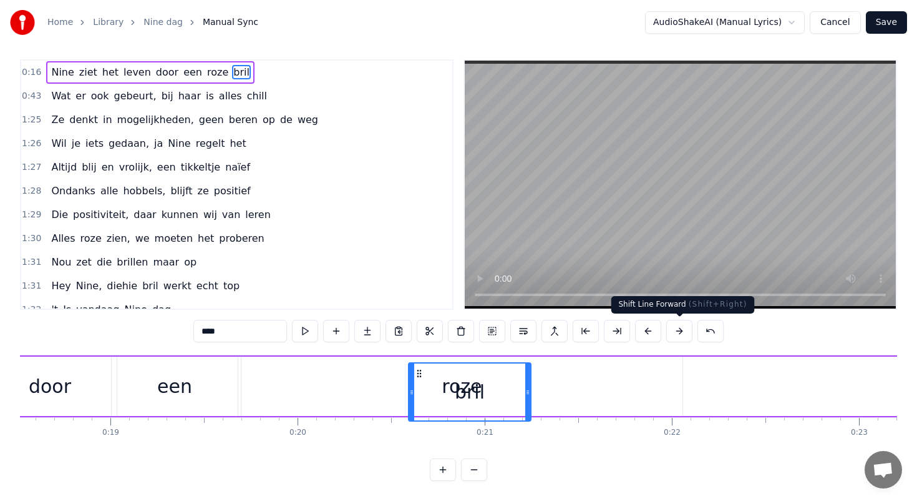
drag, startPoint x: 419, startPoint y: 372, endPoint x: 683, endPoint y: 339, distance: 266.7
click at [683, 339] on div "0:16 Nine ziet het leven door een roze bril 0:43 Wat er ook gebeurt, bij haar i…" at bounding box center [458, 269] width 877 height 421
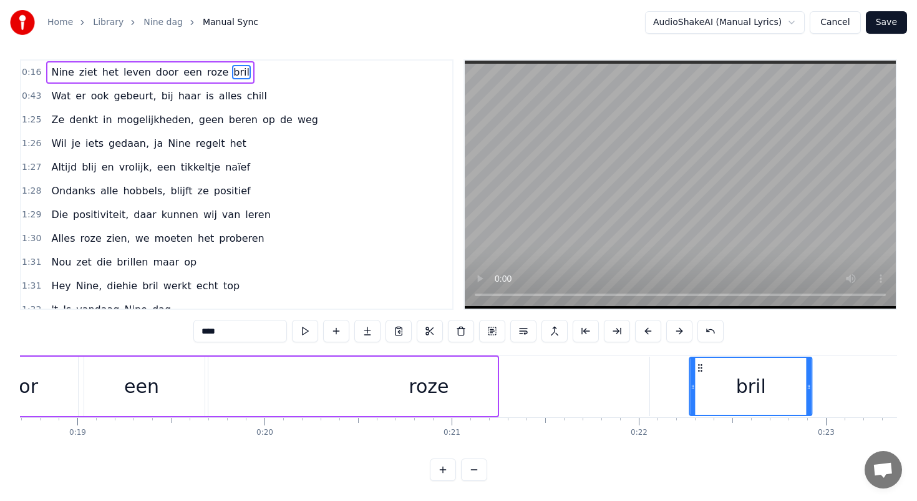
scroll to position [0, 3505]
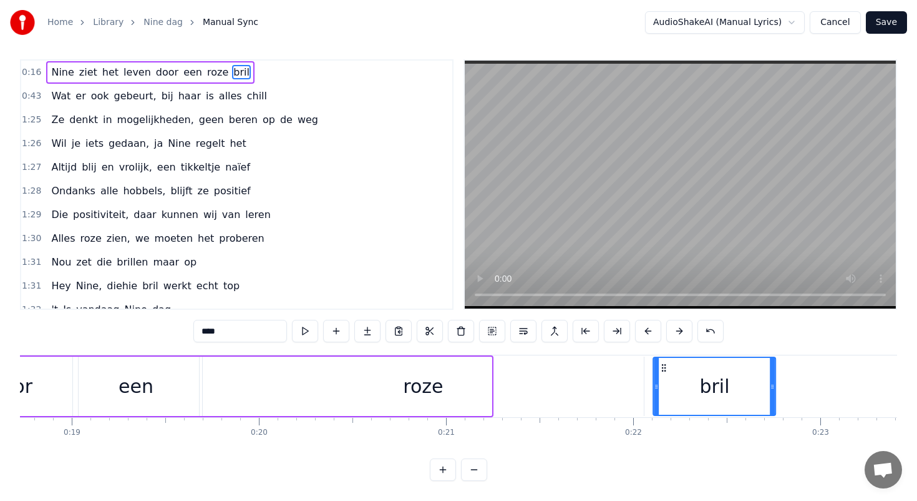
drag, startPoint x: 418, startPoint y: 367, endPoint x: 634, endPoint y: 349, distance: 216.6
click at [634, 349] on div "0:16 Nine ziet het leven door een roze bril 0:43 Wat er ook gebeurt, bij haar i…" at bounding box center [458, 269] width 877 height 421
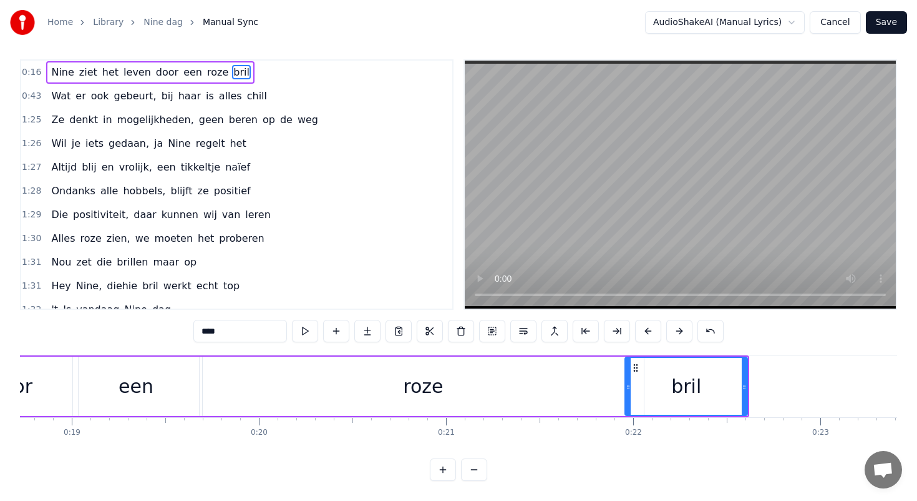
click at [129, 351] on div "0:16 Nine ziet het leven door een roze bril 0:43 Wat er ook gebeurt, bij haar i…" at bounding box center [458, 269] width 877 height 421
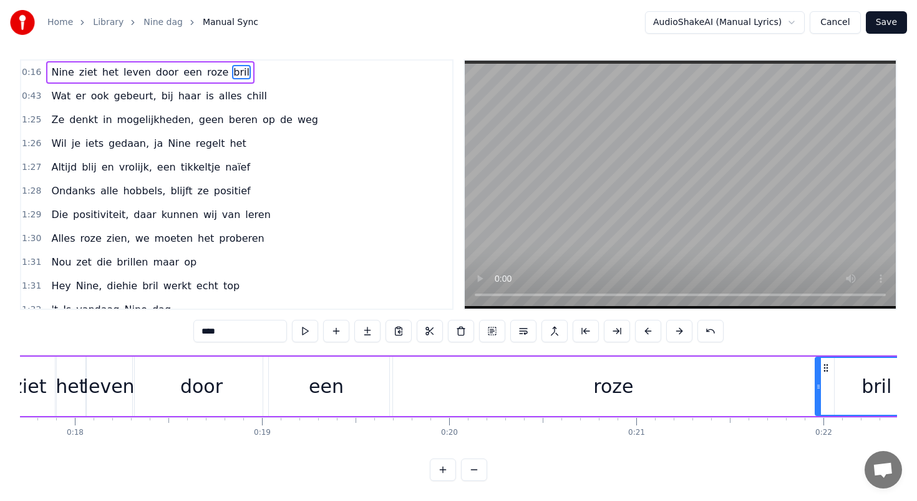
scroll to position [0, 3192]
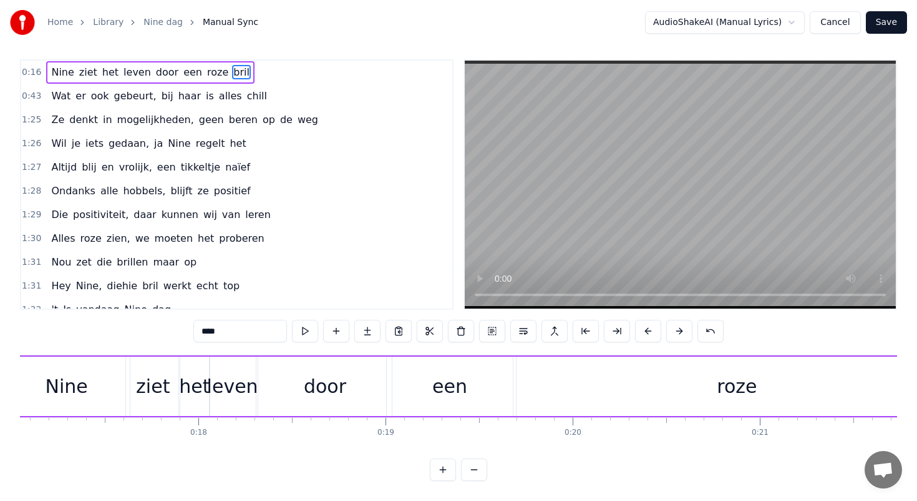
click at [155, 389] on div "ziet" at bounding box center [153, 386] width 34 height 28
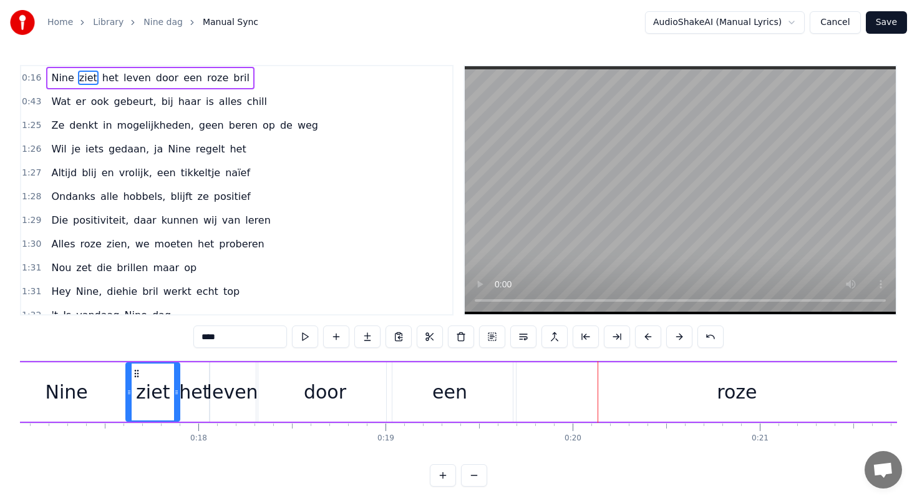
click at [361, 389] on div "door" at bounding box center [325, 391] width 134 height 59
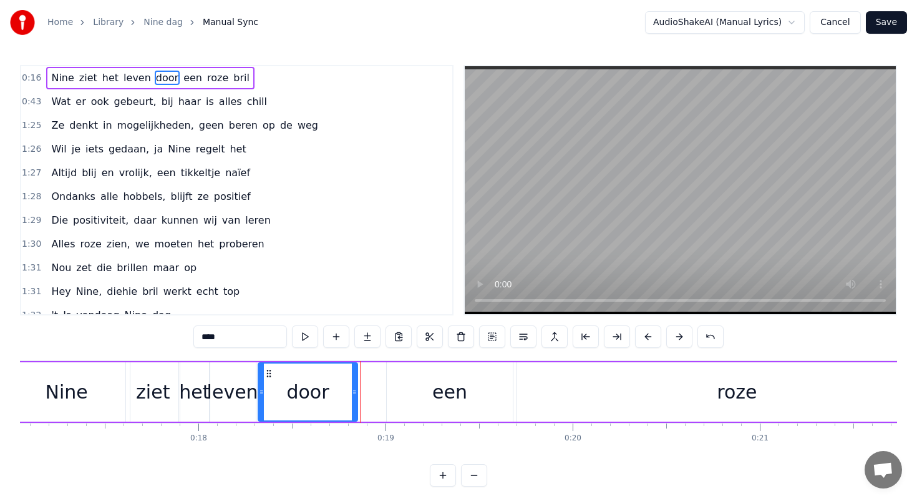
drag, startPoint x: 389, startPoint y: 389, endPoint x: 345, endPoint y: 389, distance: 44.3
click at [352, 389] on icon at bounding box center [354, 392] width 5 height 10
drag, startPoint x: 477, startPoint y: 383, endPoint x: 432, endPoint y: 383, distance: 44.9
click at [432, 383] on div "een" at bounding box center [450, 391] width 126 height 59
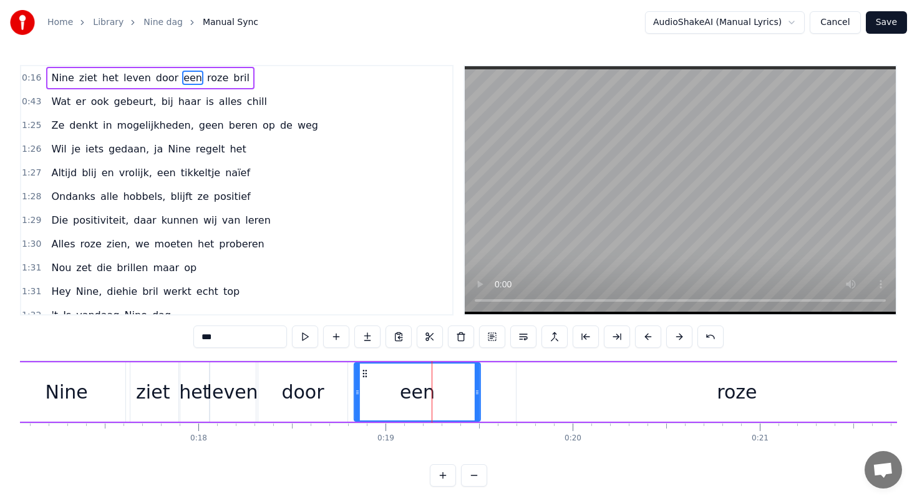
drag, startPoint x: 396, startPoint y: 371, endPoint x: 357, endPoint y: 373, distance: 38.7
click at [360, 373] on icon at bounding box center [365, 373] width 10 height 10
drag, startPoint x: 469, startPoint y: 391, endPoint x: 384, endPoint y: 390, distance: 84.9
click at [384, 390] on icon at bounding box center [386, 392] width 5 height 10
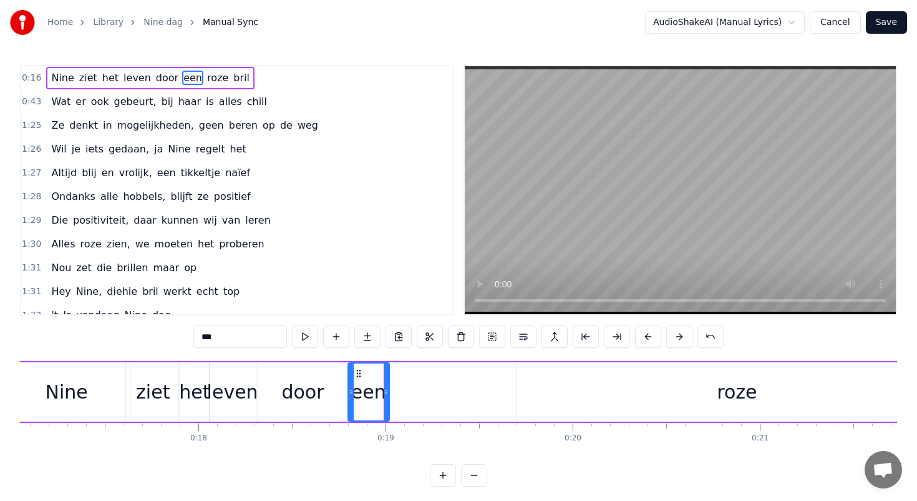
click at [574, 377] on div "roze" at bounding box center [737, 391] width 441 height 59
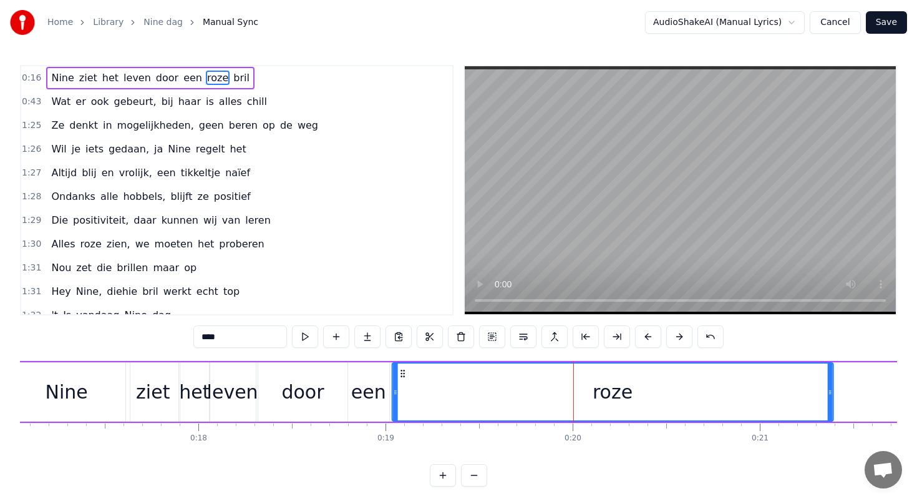
drag, startPoint x: 525, startPoint y: 371, endPoint x: 401, endPoint y: 377, distance: 124.3
click at [401, 377] on icon at bounding box center [403, 373] width 10 height 10
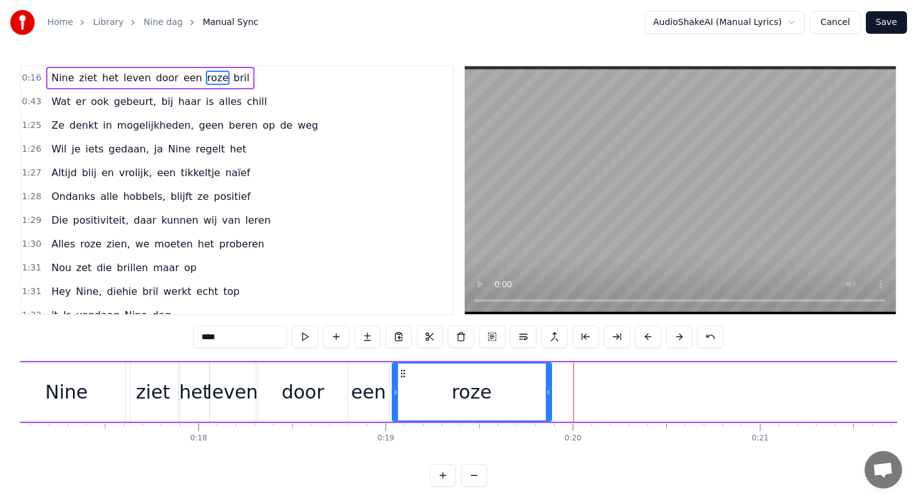
drag, startPoint x: 830, startPoint y: 391, endPoint x: 546, endPoint y: 387, distance: 284.0
click at [546, 387] on icon at bounding box center [548, 392] width 5 height 10
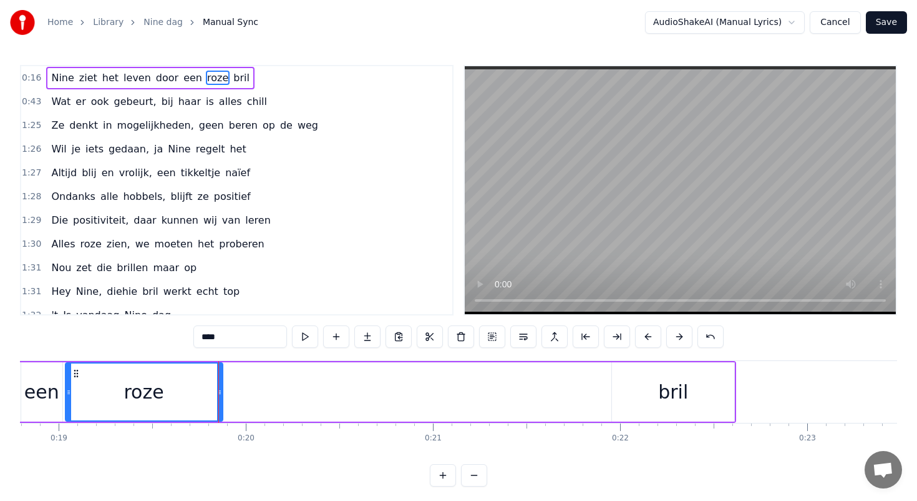
scroll to position [0, 3524]
click at [637, 371] on div "bril" at bounding box center [668, 391] width 122 height 59
type input "****"
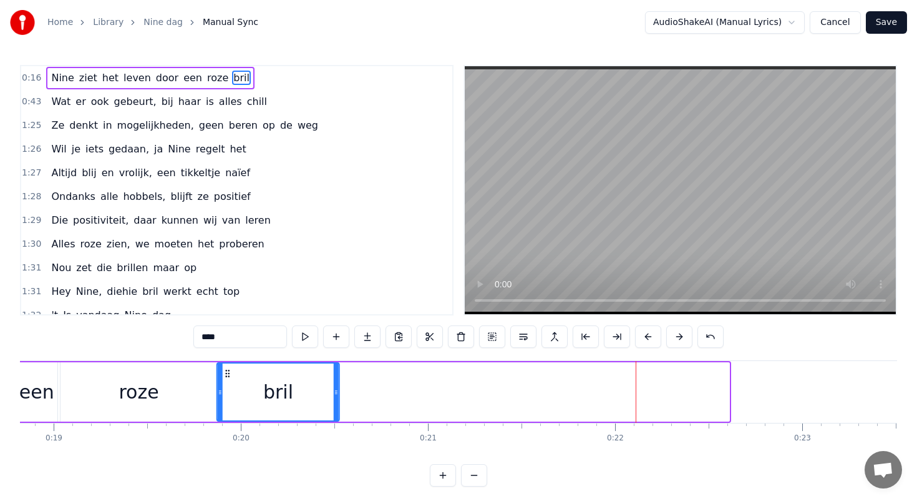
drag, startPoint x: 618, startPoint y: 372, endPoint x: 228, endPoint y: 381, distance: 390.2
click at [228, 381] on div "bril" at bounding box center [278, 391] width 121 height 57
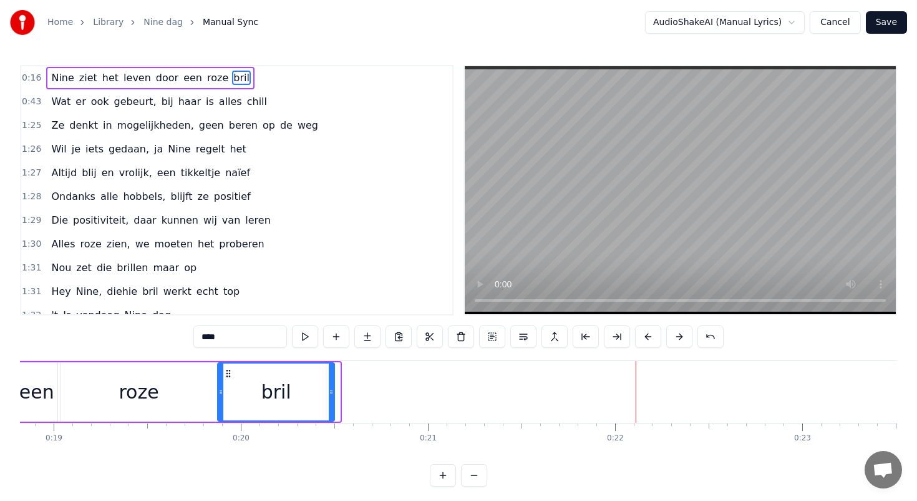
drag, startPoint x: 338, startPoint y: 388, endPoint x: 324, endPoint y: 388, distance: 13.7
click at [329, 388] on icon at bounding box center [331, 392] width 5 height 10
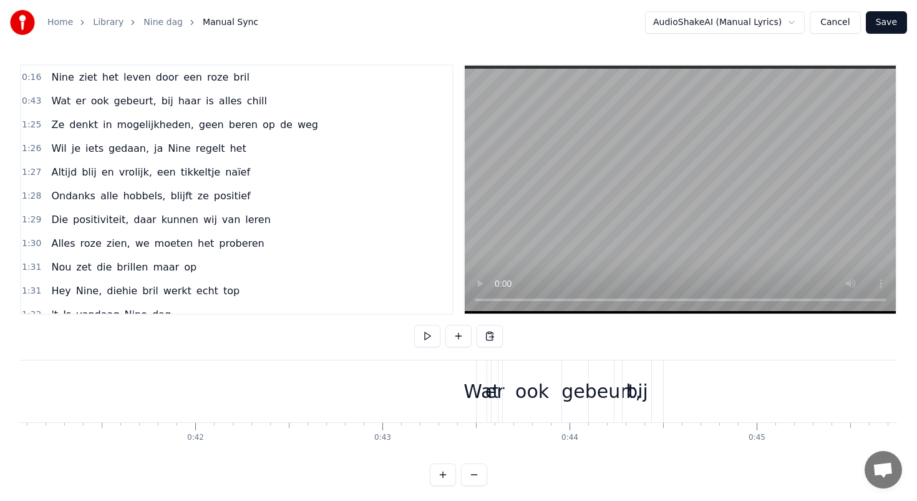
scroll to position [0, 7692]
click at [482, 374] on div "Wat" at bounding box center [477, 391] width 11 height 62
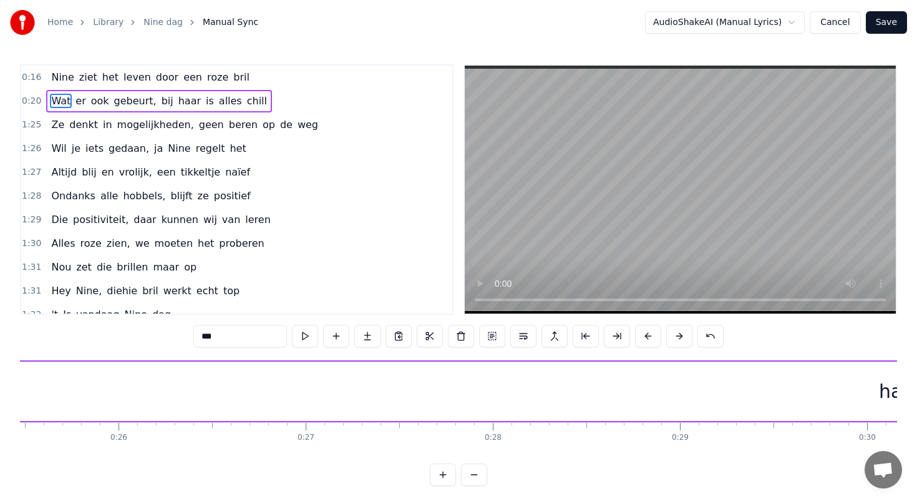
scroll to position [0, 4634]
type input "****"
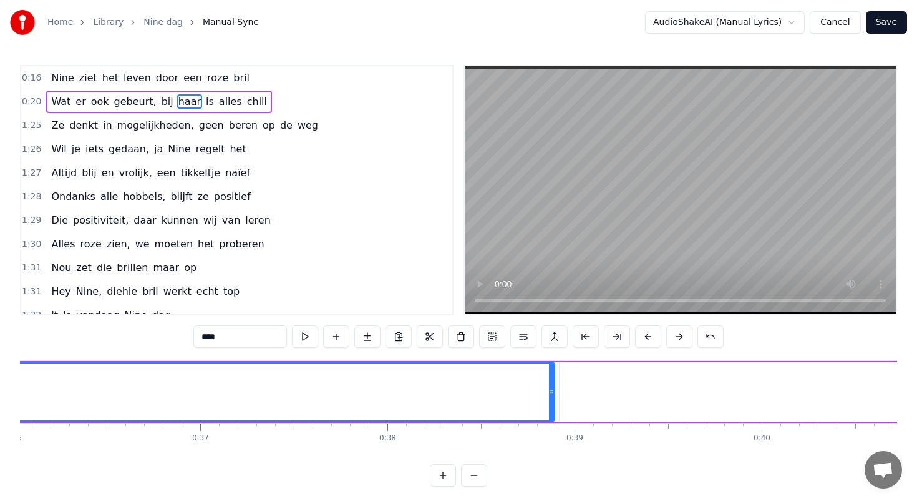
scroll to position [0, 6790]
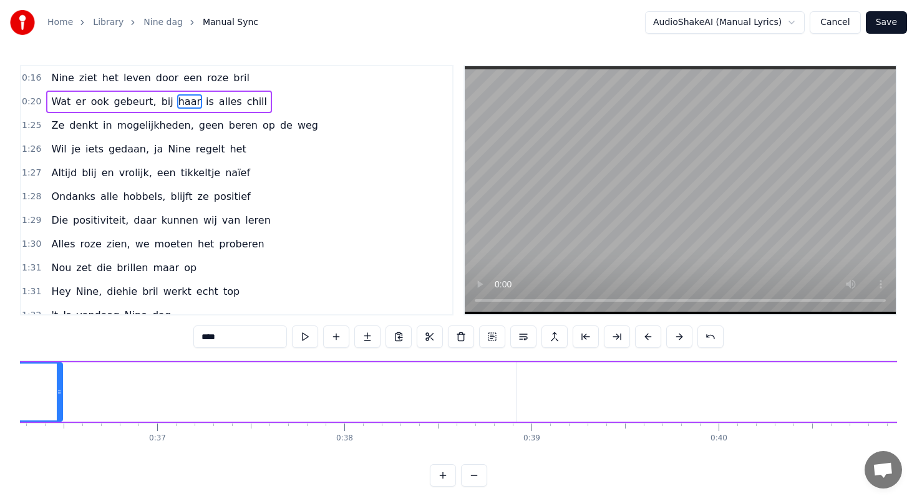
drag, startPoint x: 507, startPoint y: 392, endPoint x: 27, endPoint y: 365, distance: 480.0
click at [57, 365] on div at bounding box center [59, 391] width 5 height 57
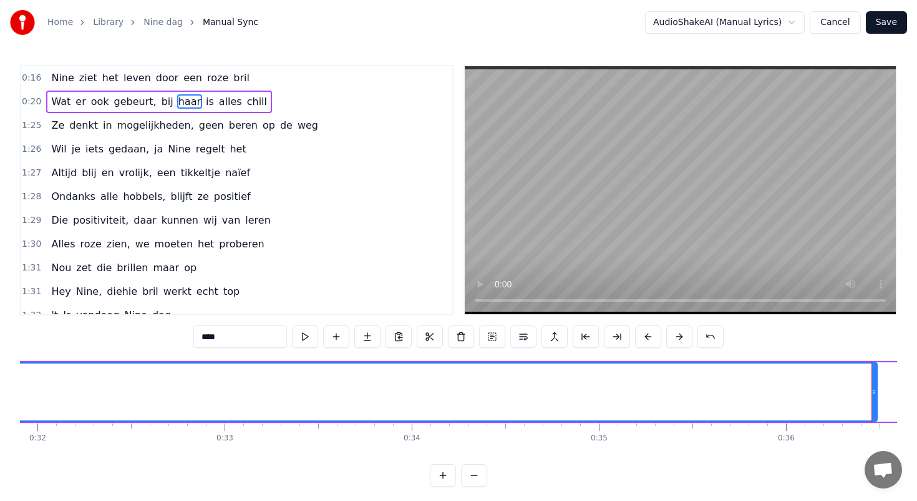
scroll to position [0, 5963]
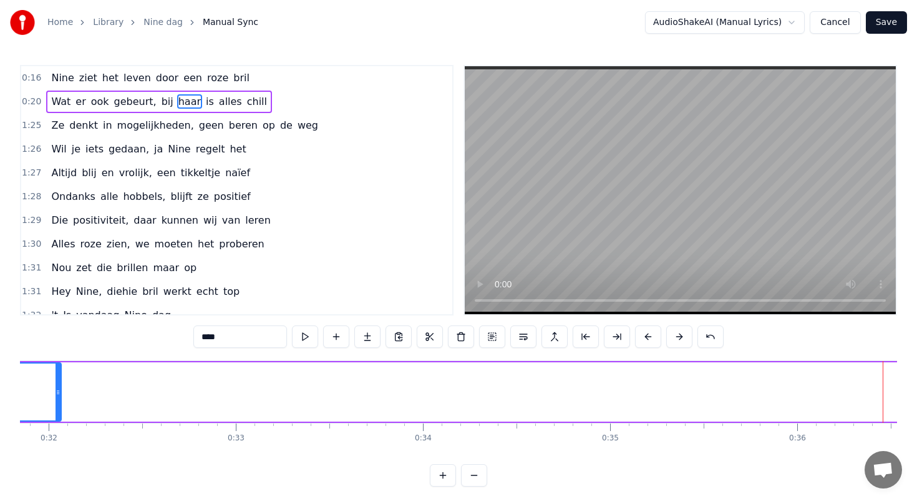
drag, startPoint x: 884, startPoint y: 391, endPoint x: 54, endPoint y: 379, distance: 830.7
click at [56, 379] on div at bounding box center [58, 391] width 5 height 57
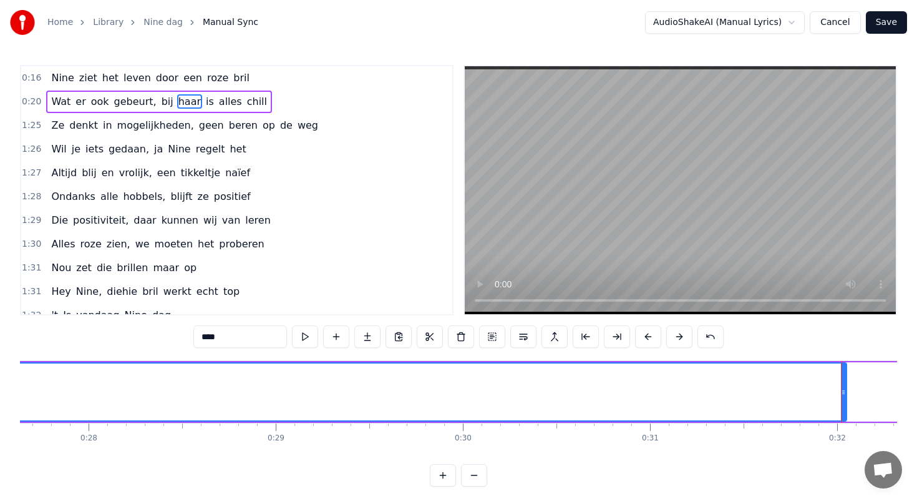
scroll to position [0, 5191]
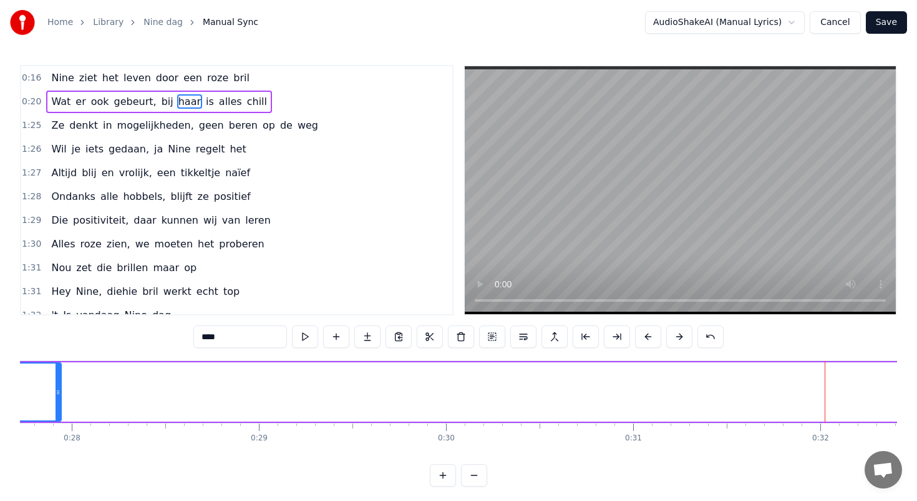
drag, startPoint x: 826, startPoint y: 389, endPoint x: 54, endPoint y: 330, distance: 773.7
click at [54, 330] on div "0:16 Nine ziet het leven door een roze bril 0:20 Wat er ook gebeurt, bij haar i…" at bounding box center [458, 275] width 877 height 421
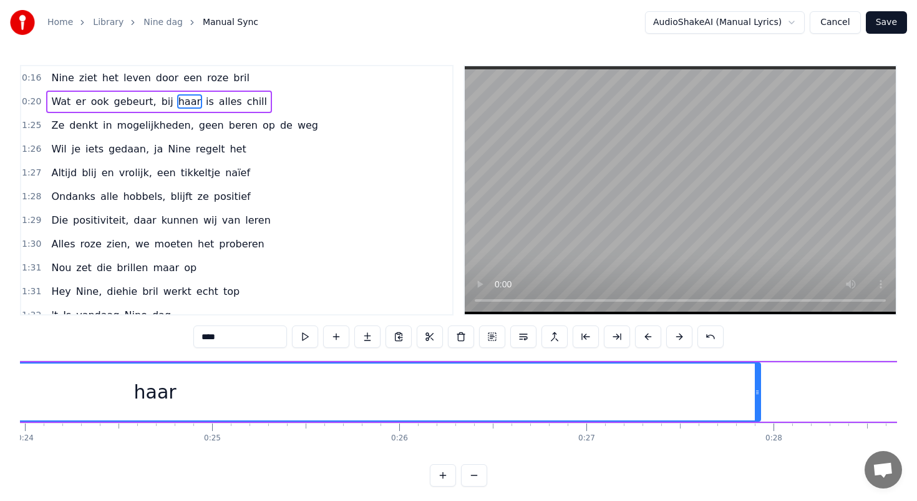
scroll to position [0, 4485]
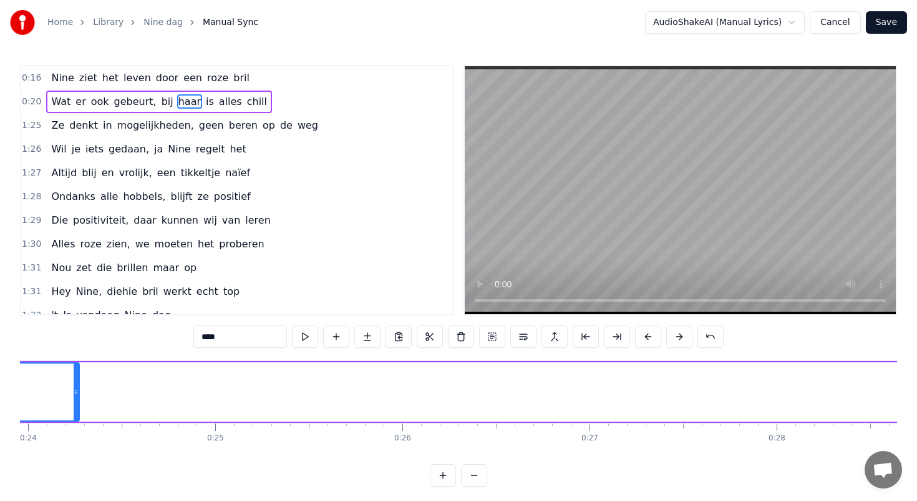
drag, startPoint x: 760, startPoint y: 391, endPoint x: 76, endPoint y: 366, distance: 685.1
click at [76, 366] on div at bounding box center [76, 391] width 5 height 57
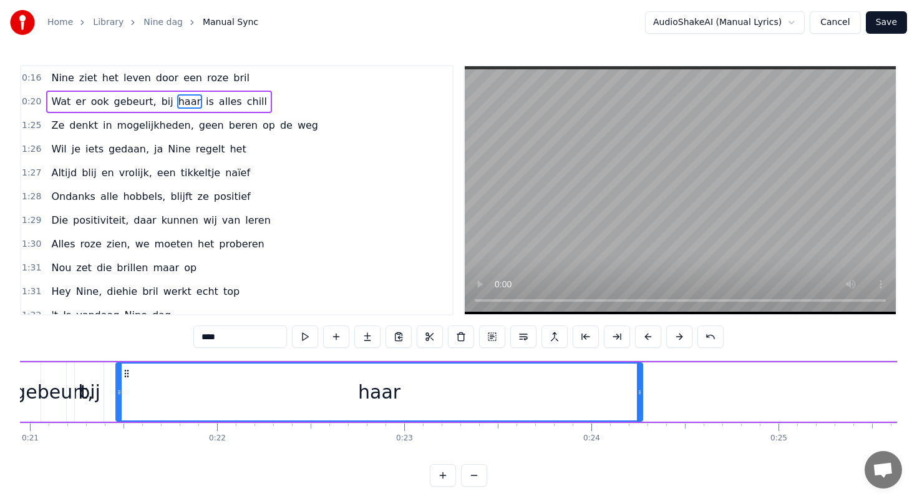
scroll to position [6, 0]
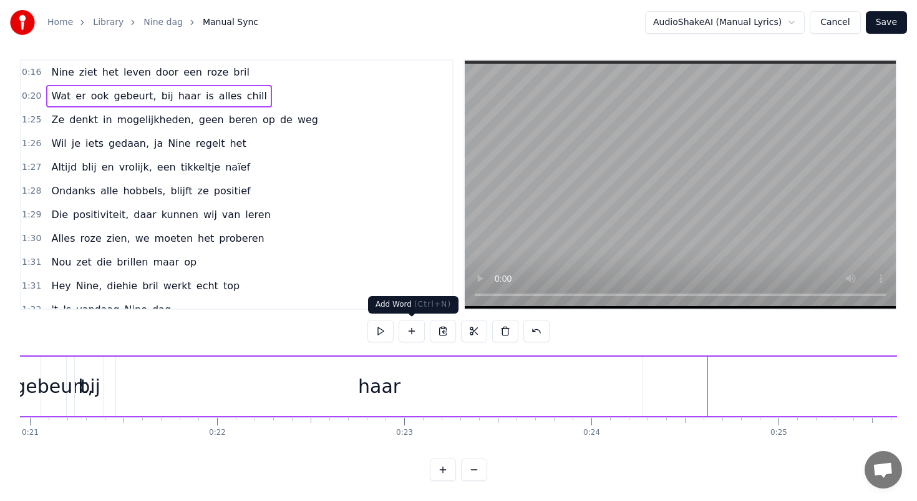
click at [416, 330] on button at bounding box center [412, 331] width 26 height 22
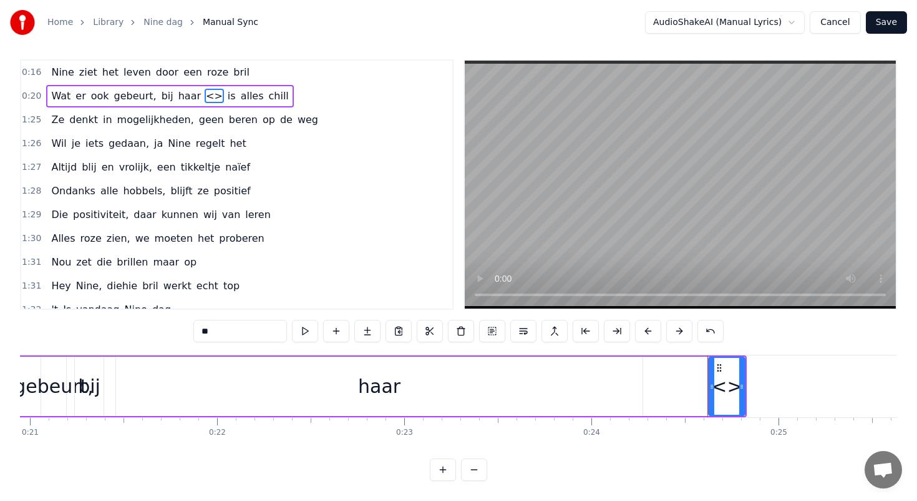
scroll to position [0, 0]
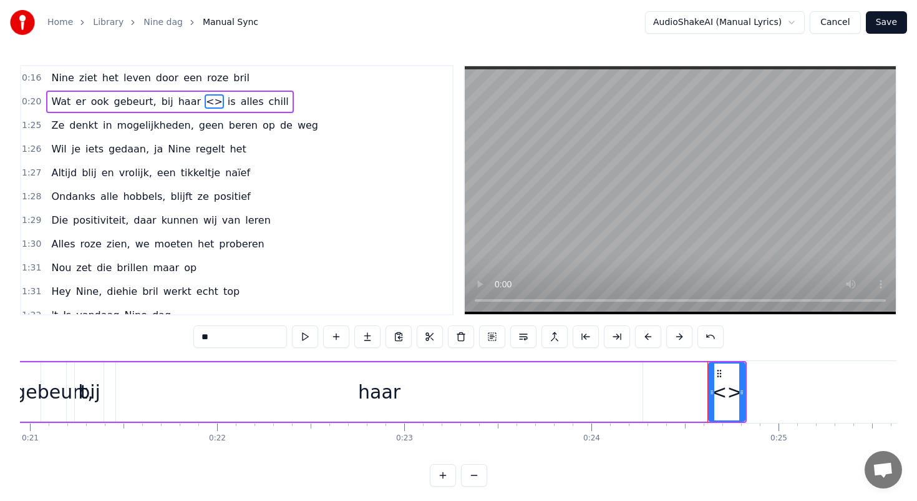
click at [441, 476] on button at bounding box center [443, 475] width 26 height 22
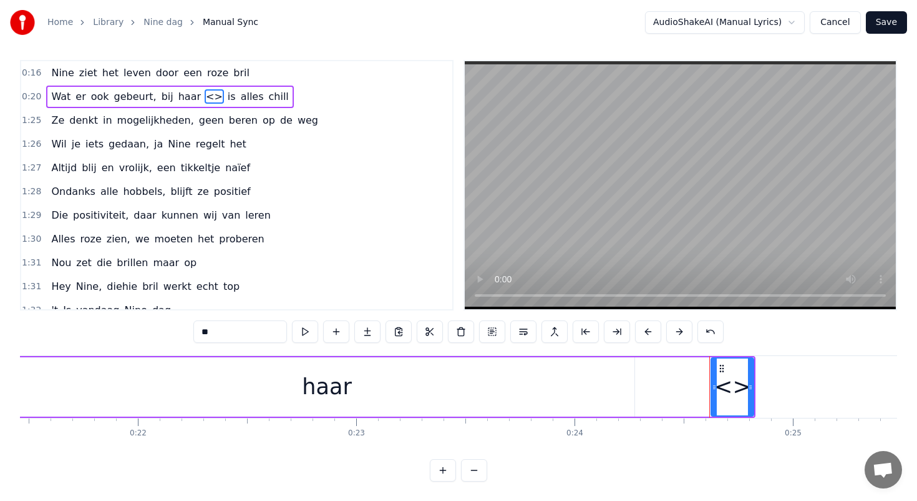
scroll to position [0, 4692]
click at [473, 398] on div "haar" at bounding box center [323, 386] width 615 height 59
type input "****"
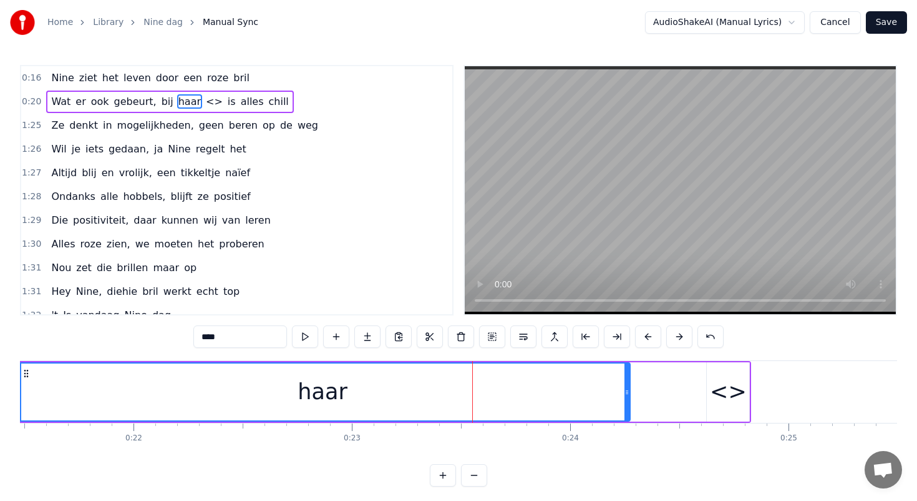
click at [889, 24] on button "Save" at bounding box center [886, 22] width 41 height 22
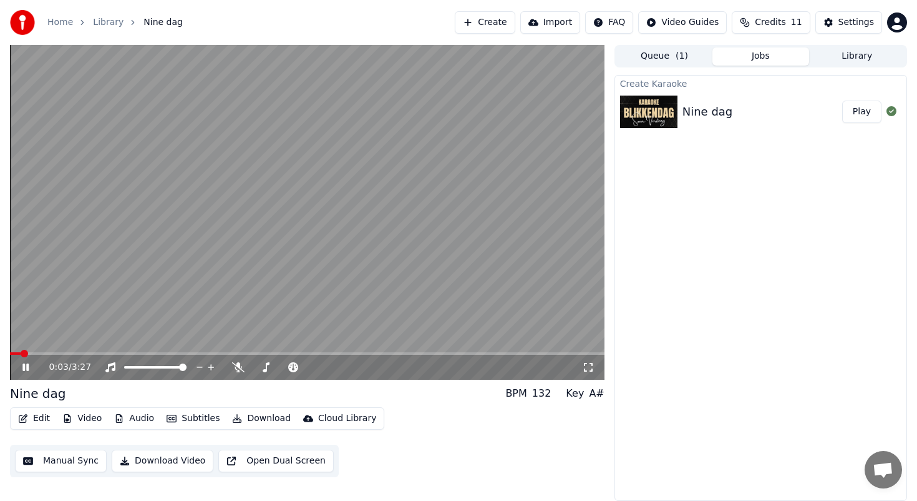
click at [69, 349] on video at bounding box center [307, 212] width 595 height 335
click at [57, 352] on span at bounding box center [307, 353] width 595 height 2
click at [26, 368] on icon at bounding box center [25, 367] width 7 height 9
click at [26, 368] on icon at bounding box center [34, 367] width 29 height 10
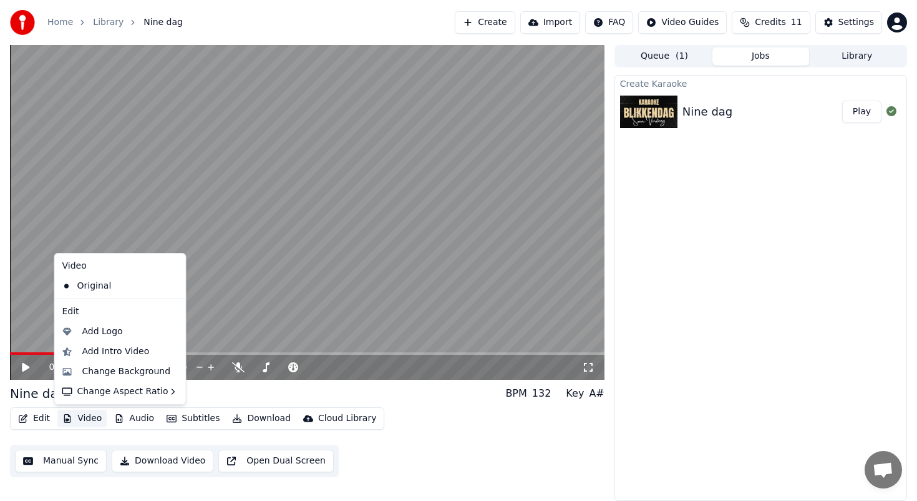
click at [82, 416] on button "Video" at bounding box center [81, 417] width 49 height 17
click at [119, 371] on div "Change Background" at bounding box center [126, 371] width 89 height 12
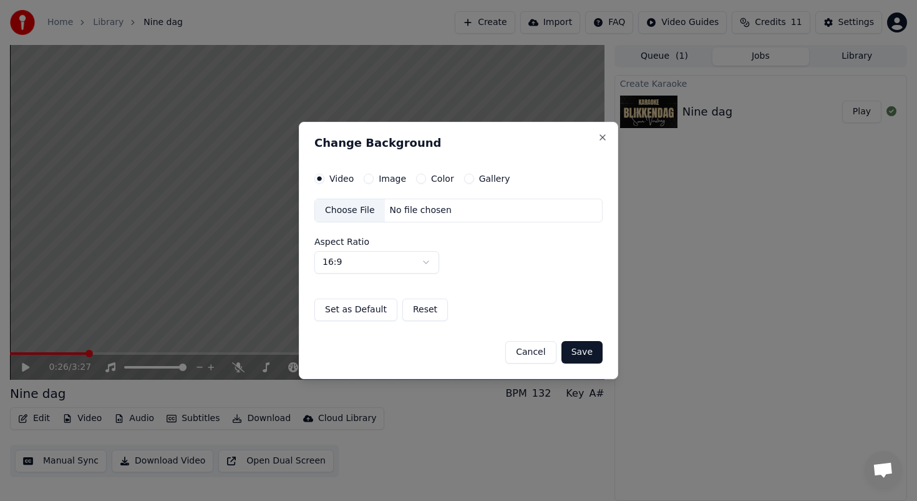
click at [381, 176] on label "Image" at bounding box center [392, 178] width 27 height 9
click at [374, 176] on button "Image" at bounding box center [369, 178] width 10 height 10
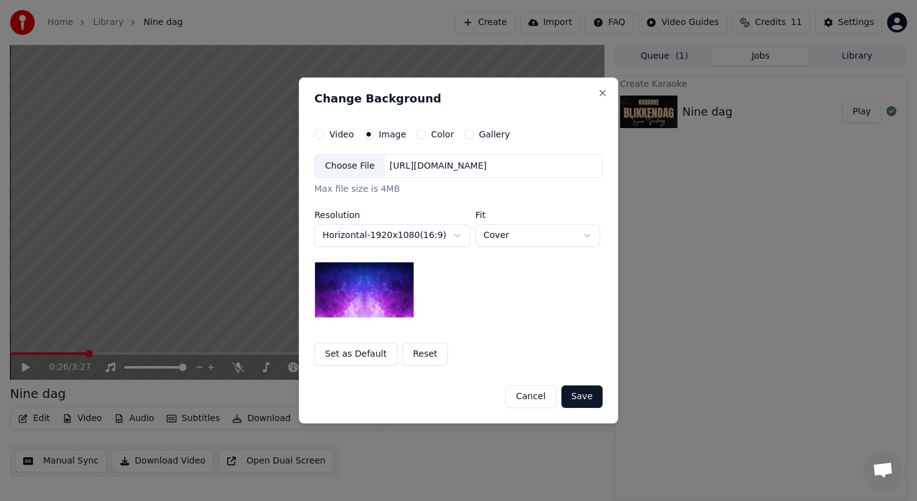
click at [418, 169] on div "https://imagedelivery.net/jkI57_JBx8hWPzcSI-uF5w/c7639807-3f76-4ea5-9112-66e75e…" at bounding box center [438, 166] width 107 height 12
click at [365, 295] on img at bounding box center [365, 289] width 100 height 56
click at [532, 399] on button "Cancel" at bounding box center [531, 396] width 51 height 22
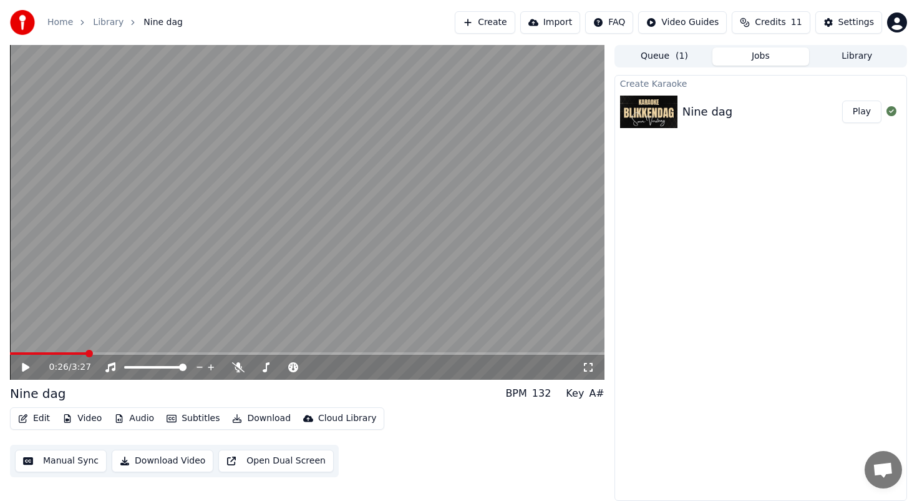
click at [19, 351] on video at bounding box center [307, 212] width 595 height 335
click at [13, 354] on div "0:27 / 3:27" at bounding box center [307, 366] width 595 height 25
click at [21, 352] on span at bounding box center [49, 353] width 79 height 2
click at [44, 352] on span at bounding box center [307, 353] width 595 height 2
click at [26, 370] on icon at bounding box center [34, 367] width 29 height 10
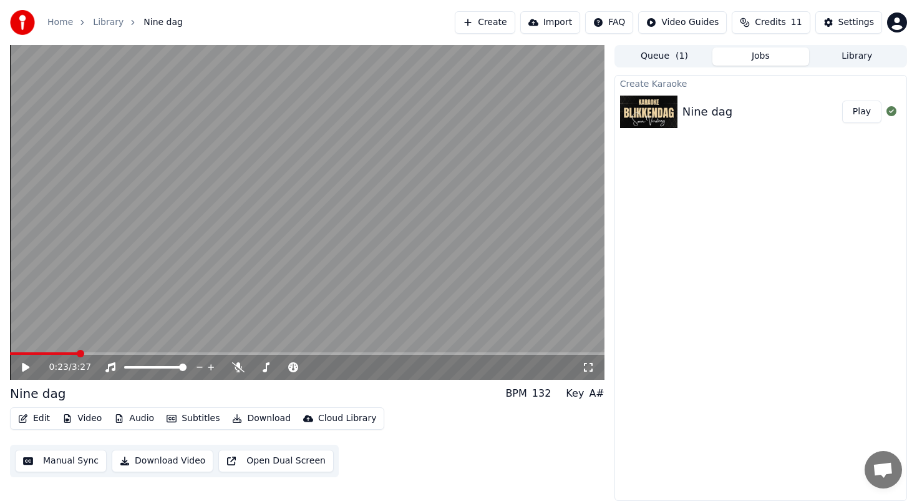
click at [83, 416] on button "Video" at bounding box center [81, 417] width 49 height 17
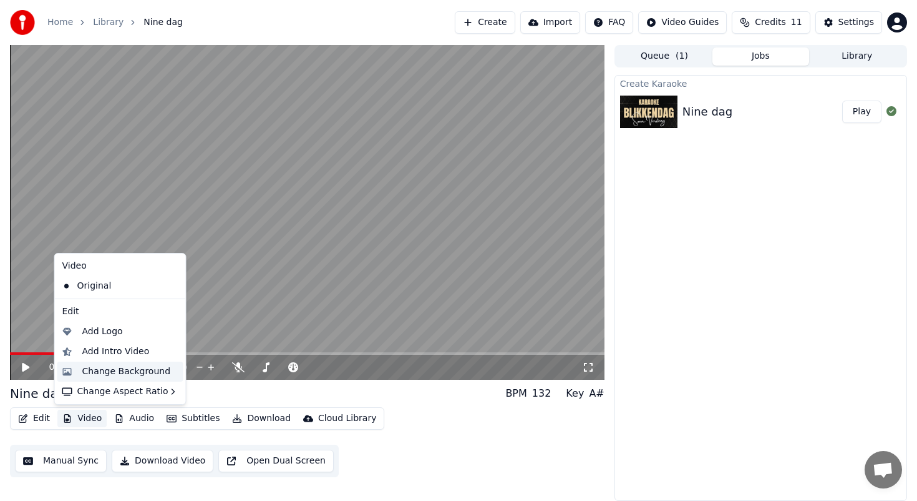
click at [85, 369] on div "Change Background" at bounding box center [126, 371] width 89 height 12
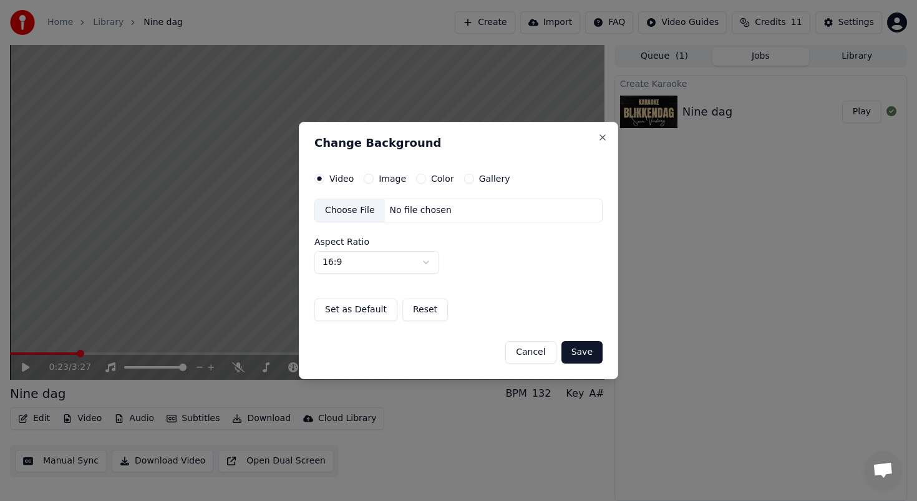
click at [384, 177] on label "Image" at bounding box center [392, 178] width 27 height 9
click at [374, 177] on button "Image" at bounding box center [369, 178] width 10 height 10
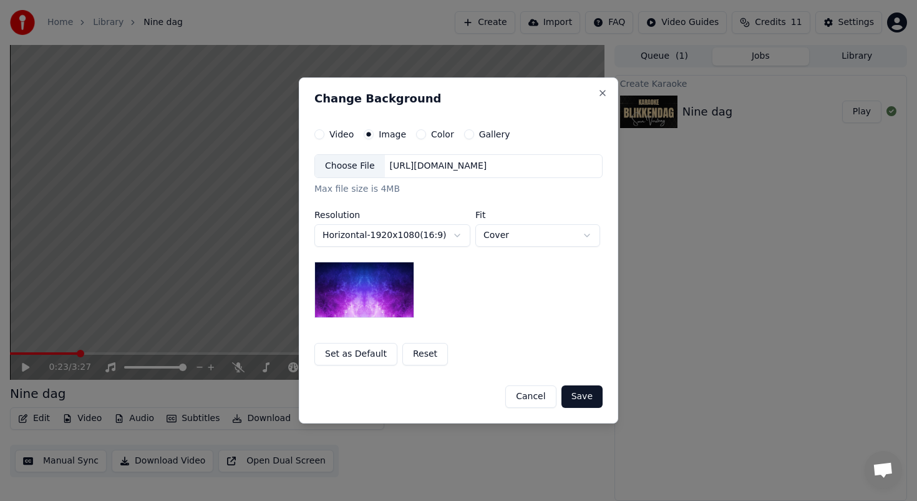
click at [435, 171] on div "https://imagedelivery.net/jkI57_JBx8hWPzcSI-uF5w/c7639807-3f76-4ea5-9112-66e75e…" at bounding box center [438, 166] width 107 height 12
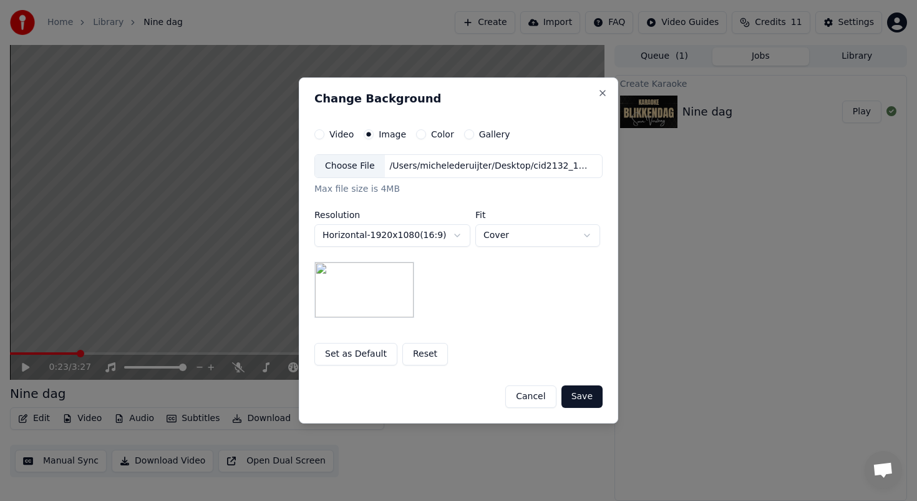
click at [577, 391] on button "Save" at bounding box center [582, 396] width 41 height 22
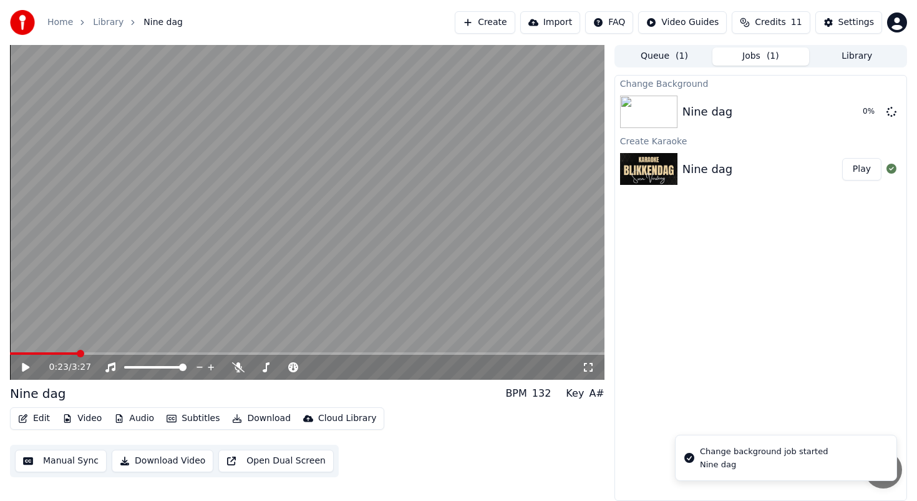
drag, startPoint x: 59, startPoint y: 351, endPoint x: 4, endPoint y: 351, distance: 54.9
click at [4, 351] on div "0:23 / 3:27 Nine dag BPM 132 Key A# Edit Video Audio Subtitles Download Cloud L…" at bounding box center [458, 273] width 917 height 456
click at [24, 352] on span at bounding box center [17, 353] width 14 height 2
click at [20, 366] on icon at bounding box center [34, 367] width 29 height 10
click at [25, 366] on icon at bounding box center [25, 366] width 6 height 7
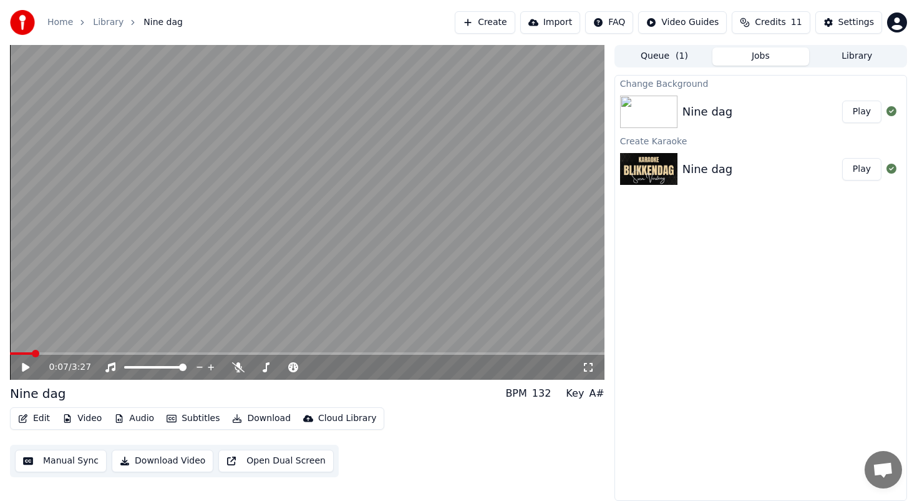
click at [863, 115] on button "Play" at bounding box center [862, 111] width 39 height 22
click at [31, 367] on icon at bounding box center [34, 367] width 29 height 10
